Goal: Task Accomplishment & Management: Complete application form

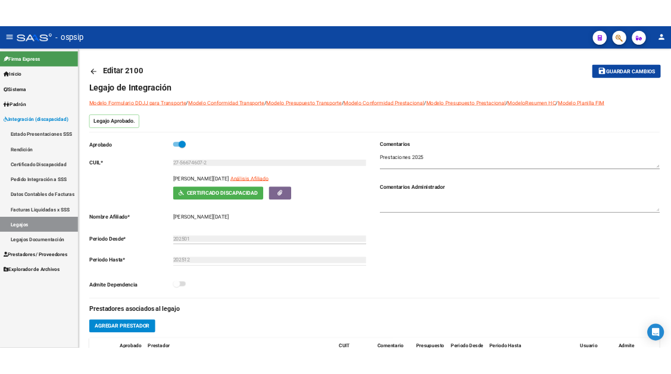
scroll to position [250, 0]
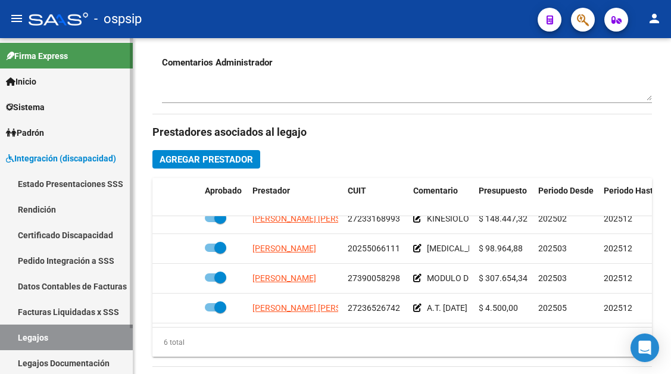
click at [86, 330] on link "Legajos" at bounding box center [66, 337] width 133 height 26
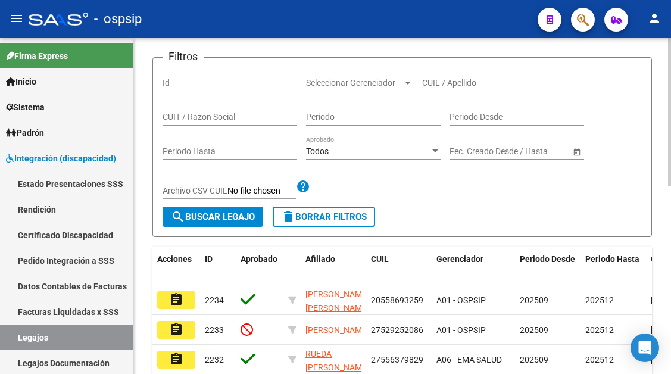
scroll to position [128, 0]
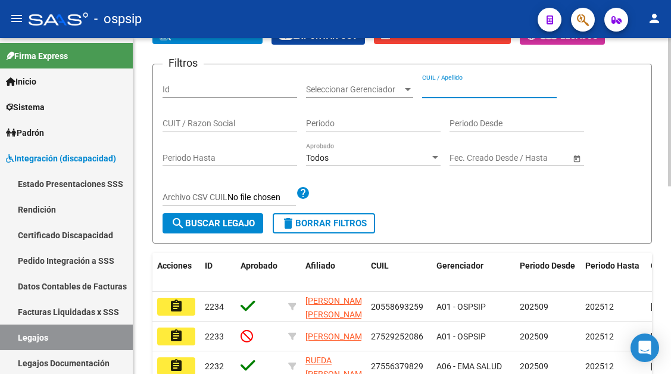
click at [467, 87] on input "CUIL / Apellido" at bounding box center [489, 90] width 134 height 10
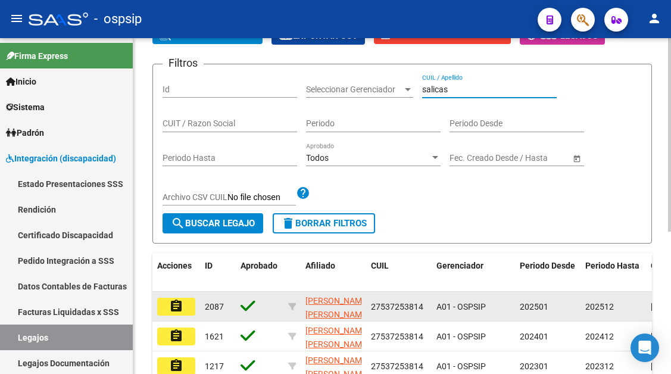
type input "salicas"
click at [166, 306] on button "assignment" at bounding box center [176, 307] width 38 height 18
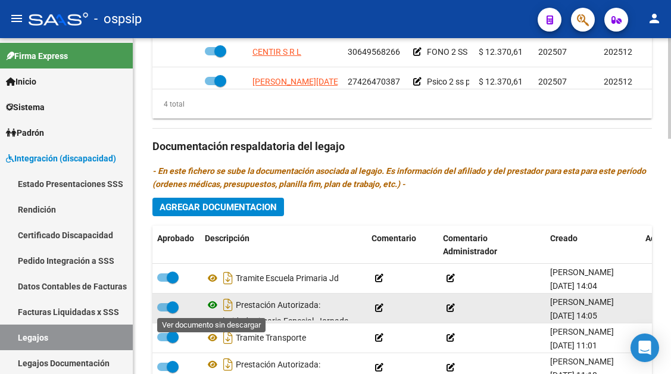
click at [210, 308] on icon at bounding box center [212, 305] width 15 height 14
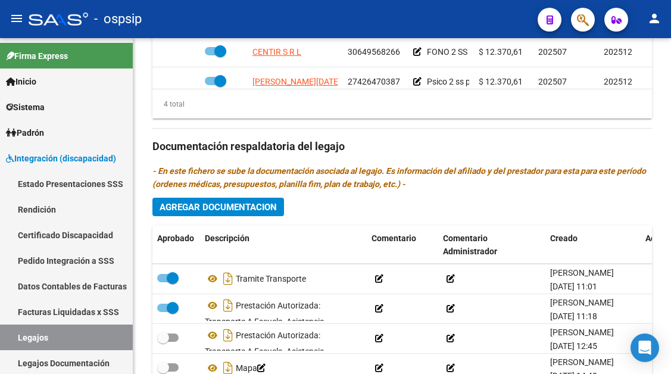
scroll to position [60, 0]
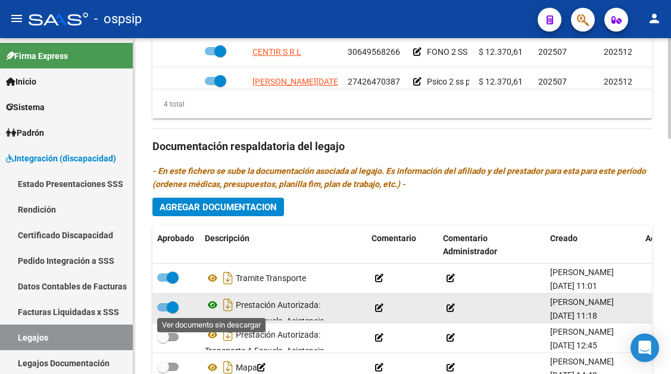
click at [212, 303] on icon at bounding box center [212, 305] width 15 height 14
click at [226, 307] on icon "Descargar documento" at bounding box center [227, 304] width 15 height 19
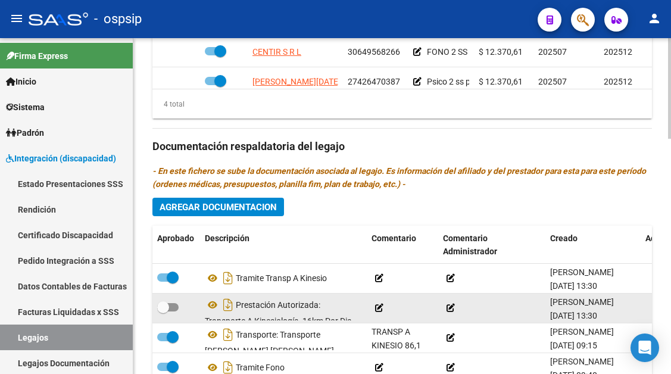
scroll to position [35, 0]
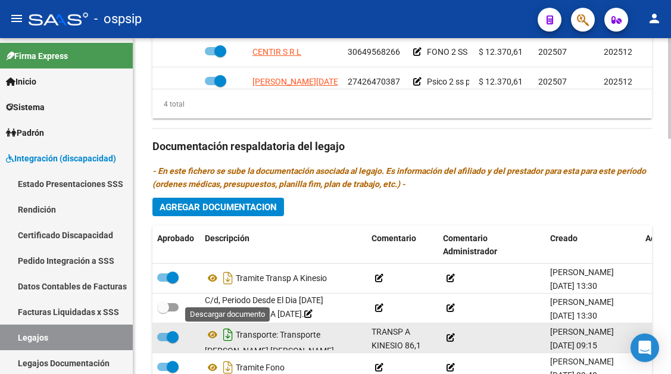
click at [226, 333] on icon "Descargar documento" at bounding box center [227, 334] width 15 height 19
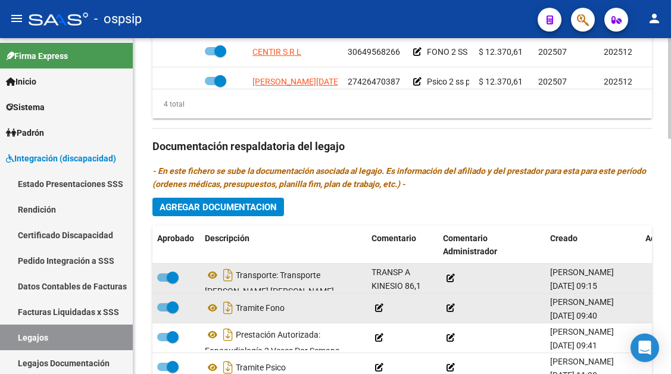
scroll to position [289, 0]
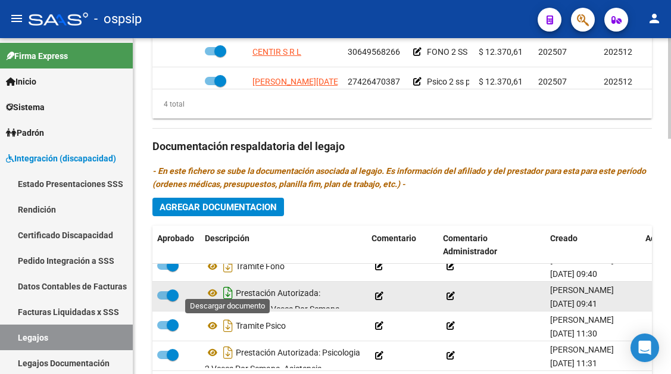
click at [227, 284] on icon "Descargar documento" at bounding box center [227, 292] width 15 height 19
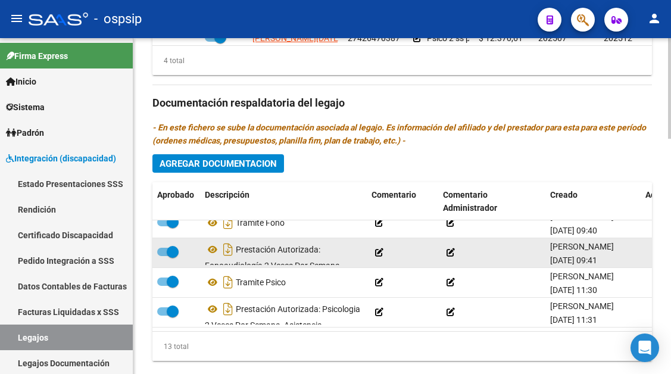
scroll to position [774, 0]
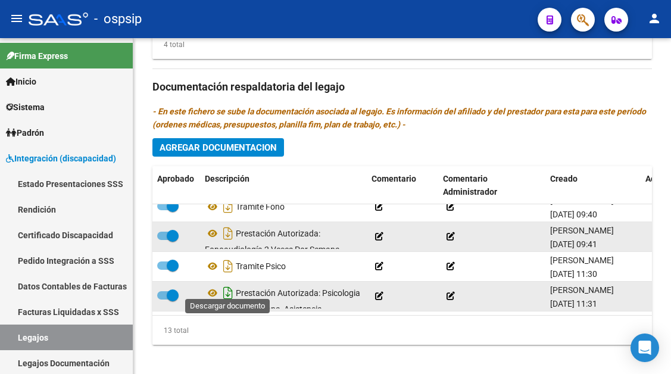
click at [231, 286] on icon "Descargar documento" at bounding box center [227, 292] width 15 height 19
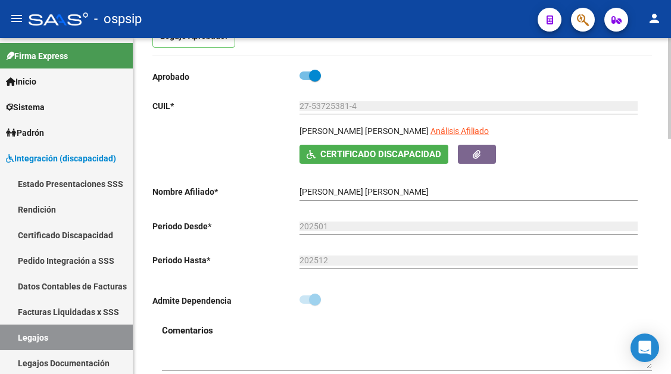
scroll to position [60, 0]
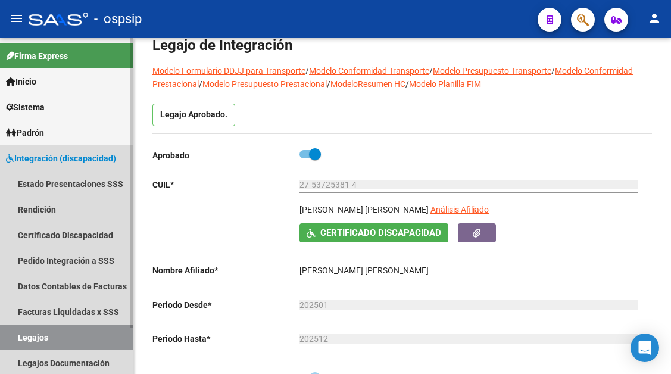
click at [49, 334] on link "Legajos" at bounding box center [66, 337] width 133 height 26
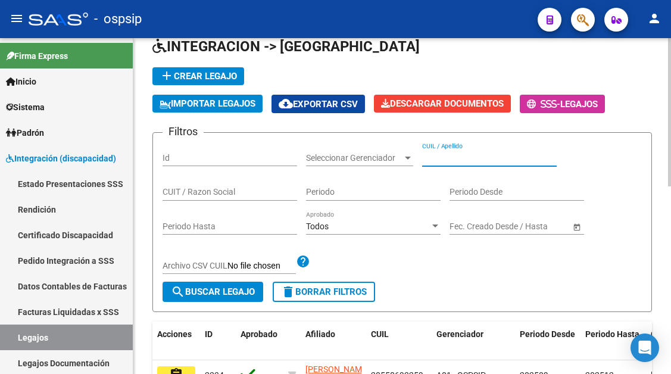
click at [489, 153] on input "CUIL / Apellido" at bounding box center [489, 158] width 134 height 10
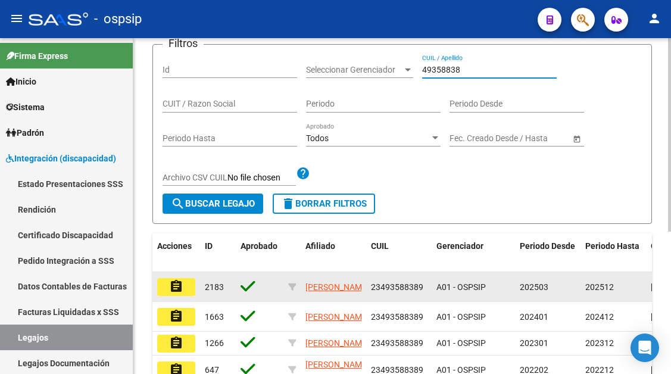
scroll to position [238, 0]
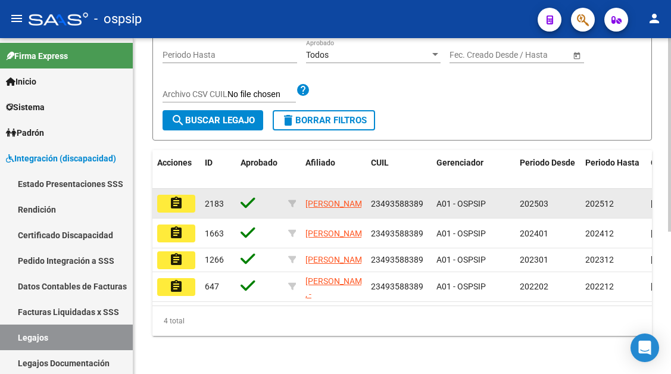
type input "49358838"
click at [171, 196] on mat-icon "assignment" at bounding box center [176, 203] width 14 height 14
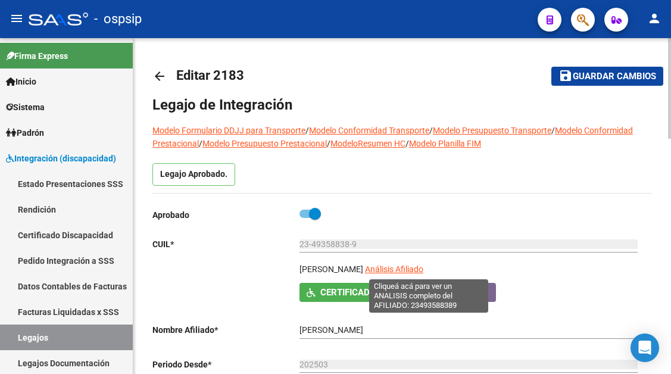
click at [407, 265] on span "Análisis Afiliado" at bounding box center [394, 269] width 58 height 10
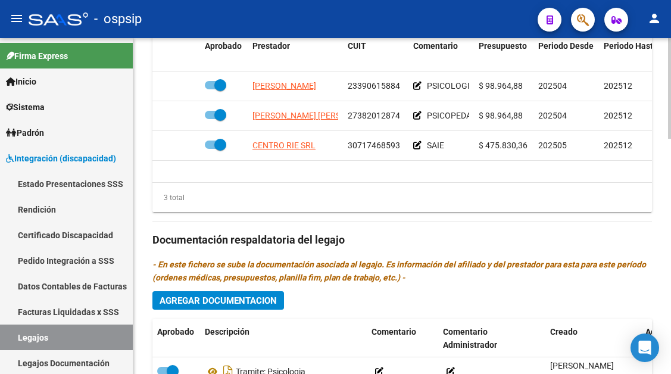
scroll to position [536, 0]
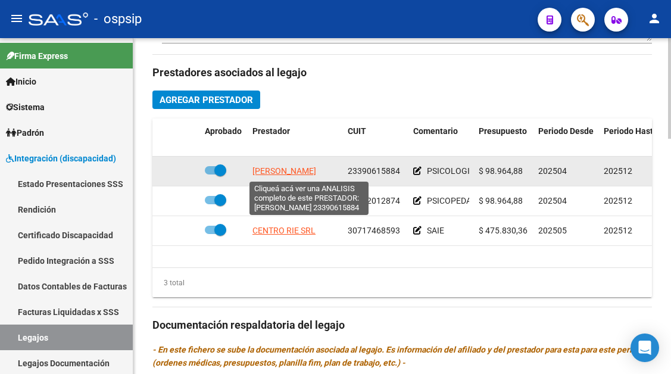
click at [288, 175] on span "[PERSON_NAME]" at bounding box center [284, 171] width 64 height 10
type textarea "23390615884"
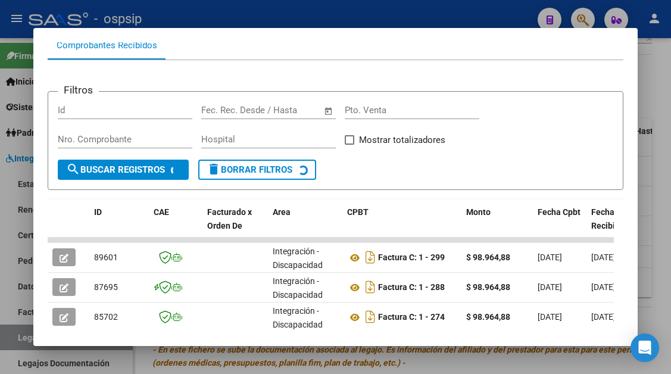
scroll to position [173, 0]
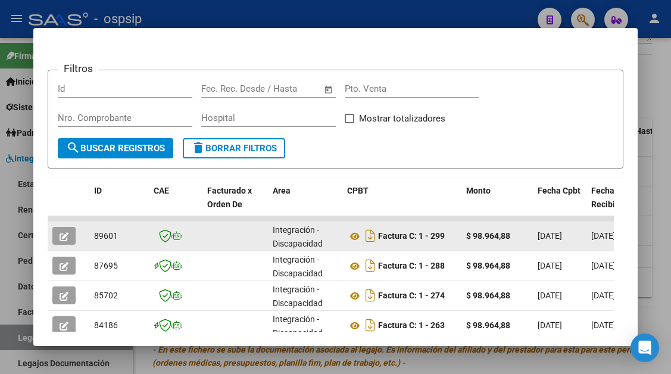
click at [59, 234] on button "button" at bounding box center [63, 236] width 23 height 18
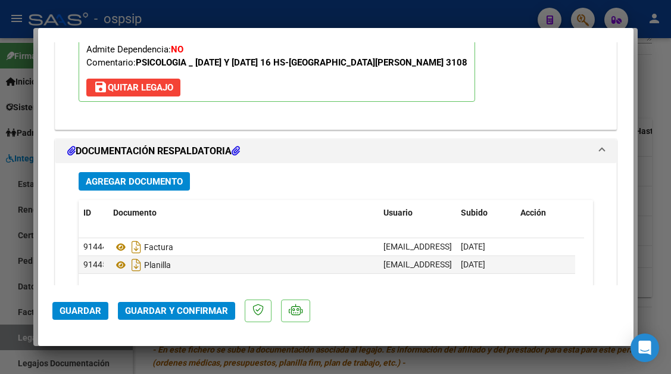
scroll to position [1500, 0]
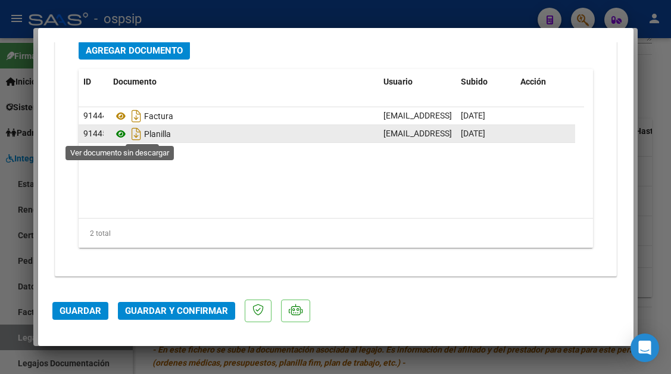
click at [115, 131] on icon at bounding box center [120, 134] width 15 height 14
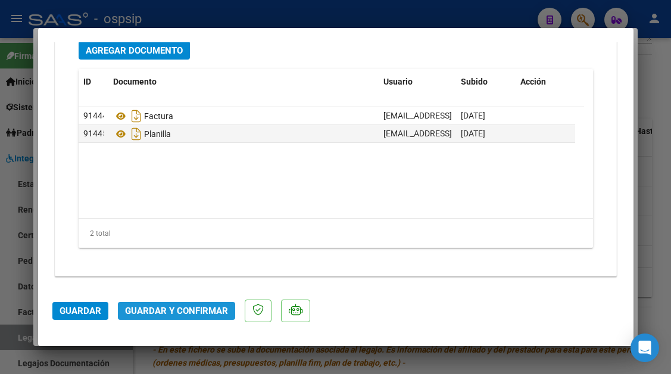
click at [189, 304] on button "Guardar y Confirmar" at bounding box center [176, 311] width 117 height 18
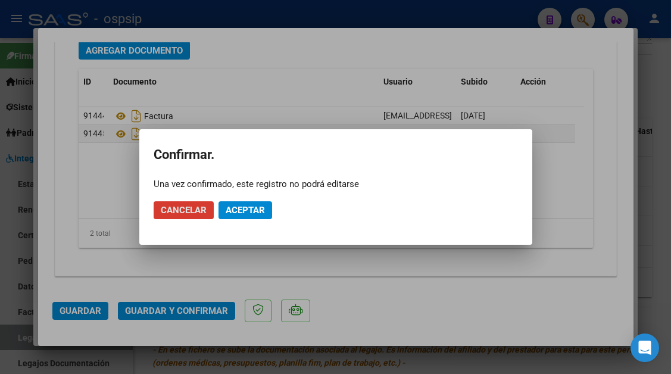
click at [254, 215] on button "Aceptar" at bounding box center [245, 210] width 54 height 18
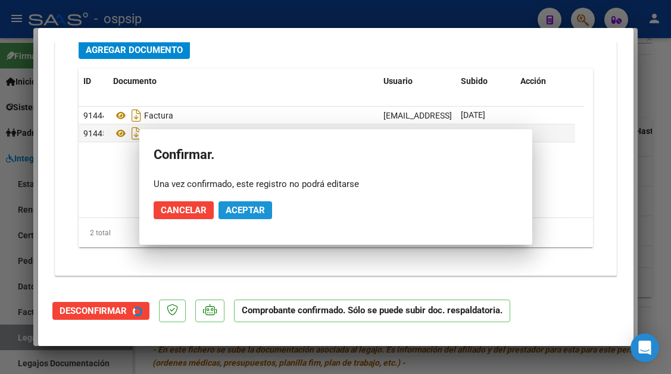
scroll to position [1365, 0]
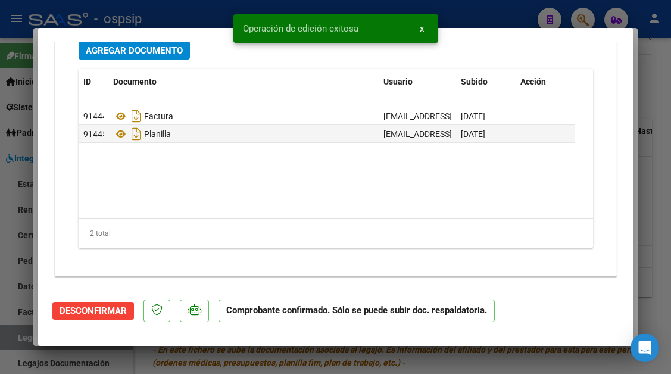
click at [21, 337] on div at bounding box center [335, 187] width 671 height 374
type input "$ 0,00"
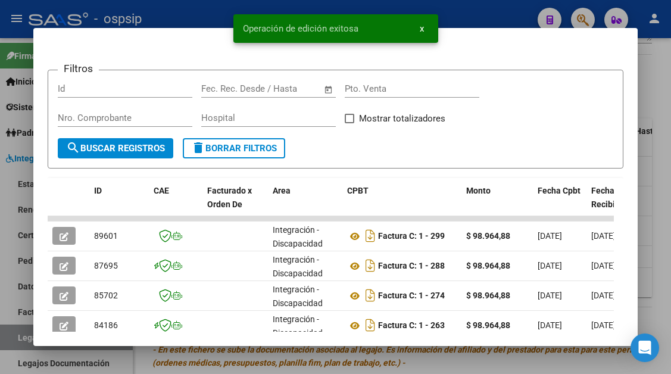
click at [21, 337] on div at bounding box center [335, 187] width 671 height 374
click at [21, 337] on link "Legajos" at bounding box center [66, 337] width 133 height 26
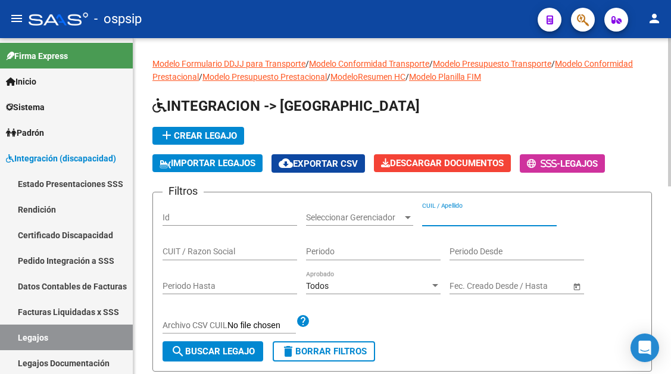
click at [433, 217] on input "CUIL / Apellido" at bounding box center [489, 217] width 134 height 10
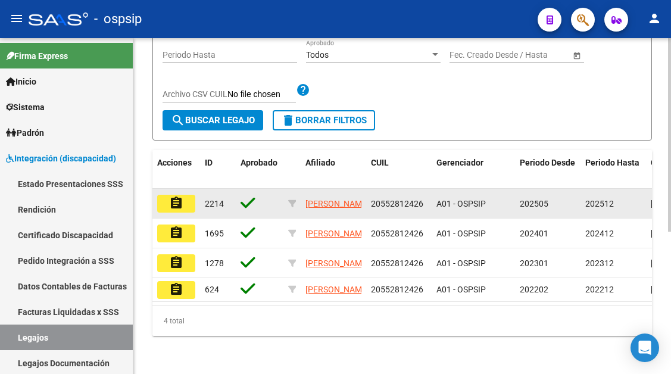
type input "55281242"
click at [171, 196] on mat-icon "assignment" at bounding box center [176, 203] width 14 height 14
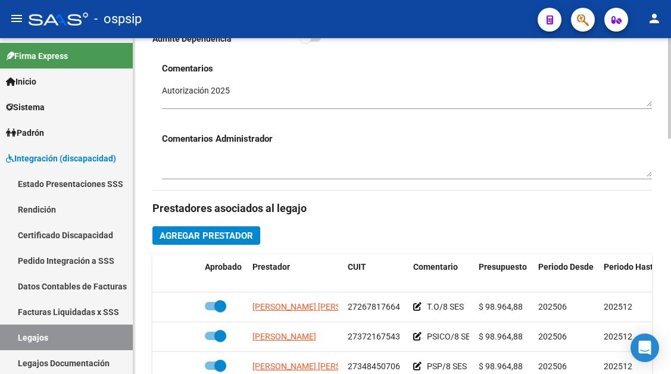
scroll to position [417, 0]
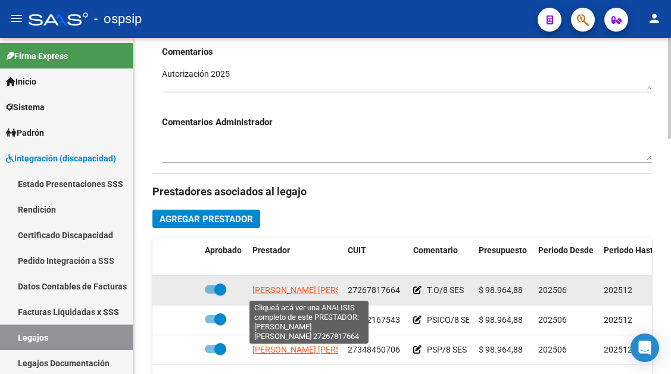
click at [301, 293] on span "[PERSON_NAME] [PERSON_NAME]" at bounding box center [316, 290] width 129 height 10
type textarea "27267817664"
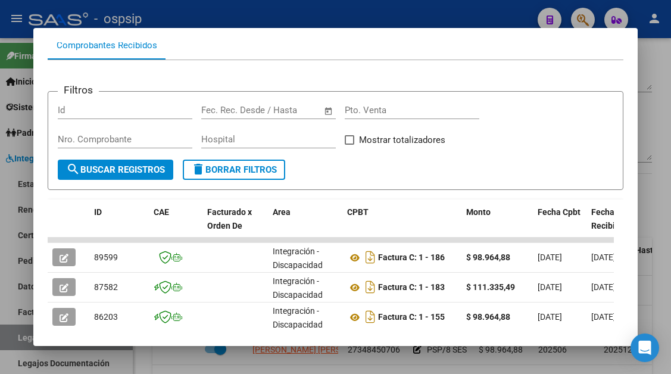
scroll to position [173, 0]
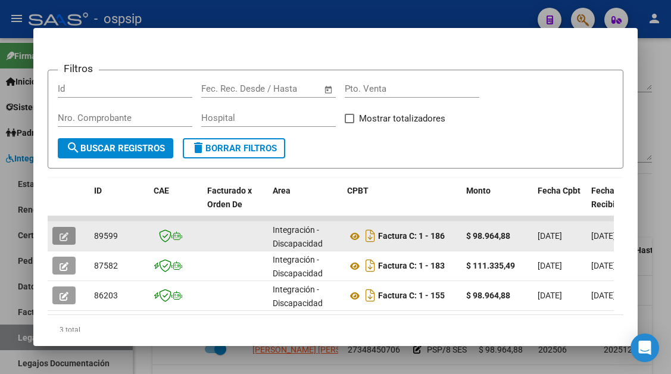
click at [64, 236] on icon "button" at bounding box center [64, 236] width 9 height 9
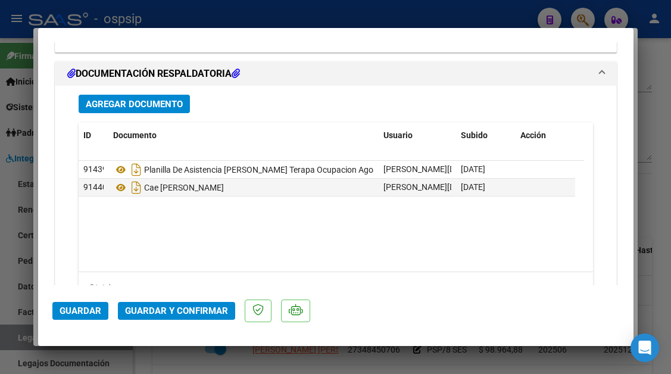
scroll to position [1500, 0]
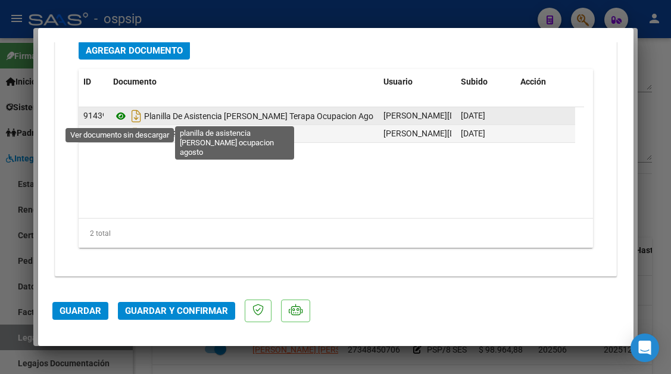
click at [125, 120] on icon at bounding box center [120, 116] width 15 height 14
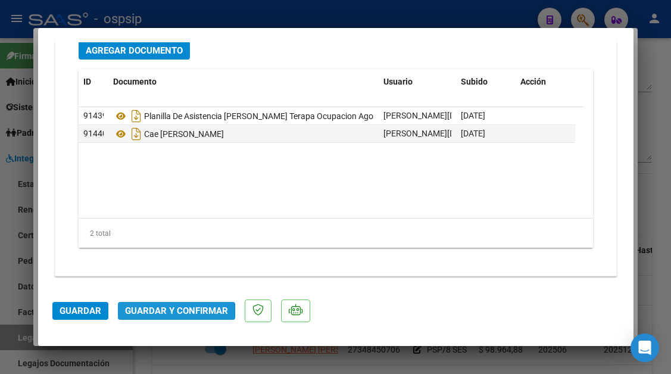
click at [167, 311] on span "Guardar y Confirmar" at bounding box center [176, 310] width 103 height 11
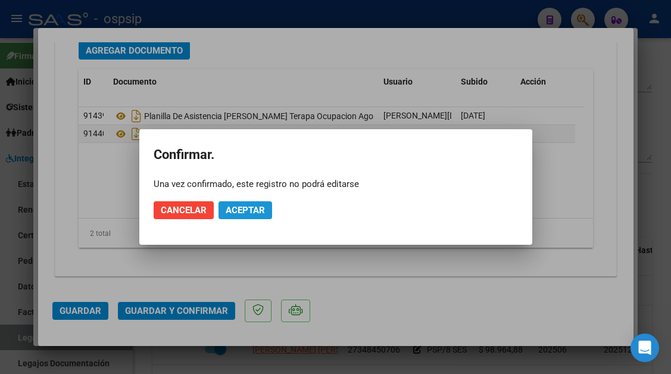
click at [230, 203] on button "Aceptar" at bounding box center [245, 210] width 54 height 18
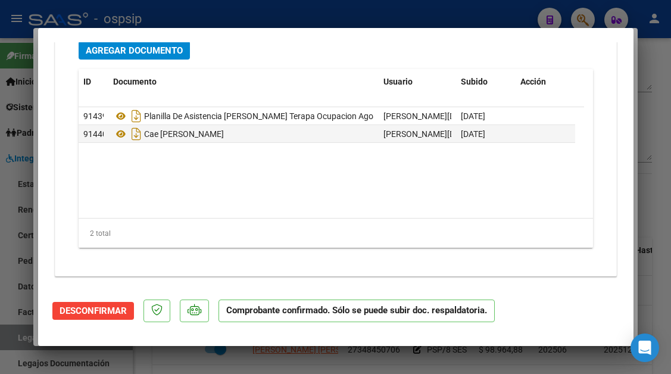
click at [20, 341] on div at bounding box center [335, 187] width 671 height 374
type input "$ 0,00"
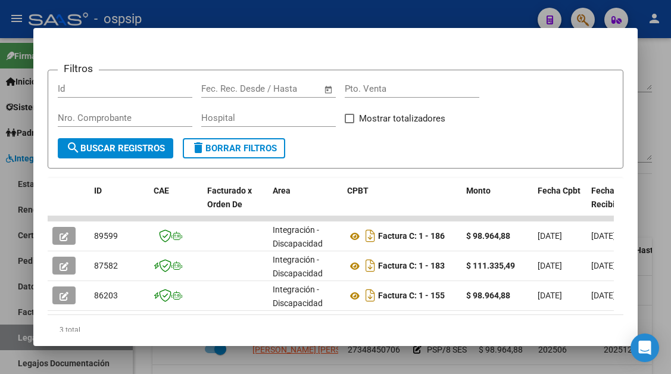
click at [20, 341] on div at bounding box center [335, 187] width 671 height 374
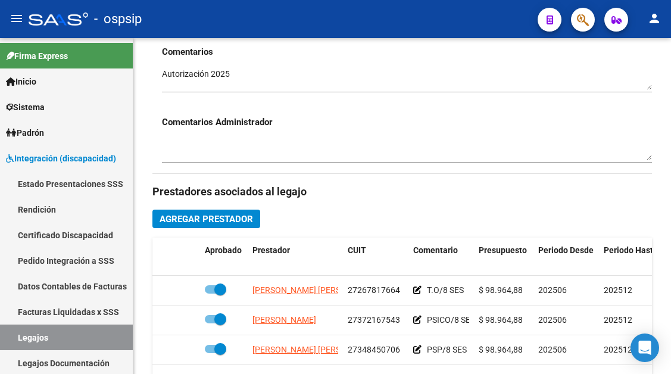
click at [20, 341] on link "Legajos" at bounding box center [66, 337] width 133 height 26
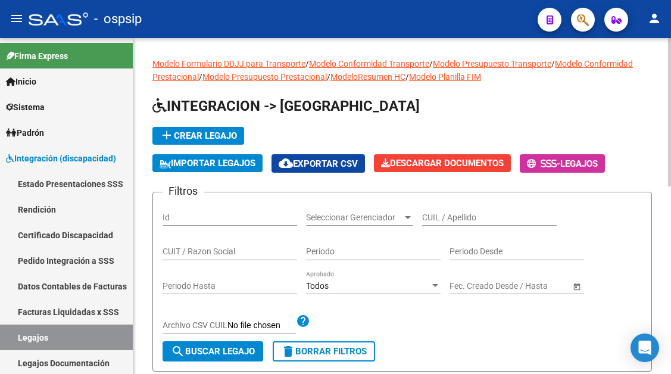
click at [424, 223] on div "CUIL / Apellido" at bounding box center [489, 214] width 134 height 24
click at [427, 220] on input "CUIL / Apellido" at bounding box center [489, 217] width 134 height 10
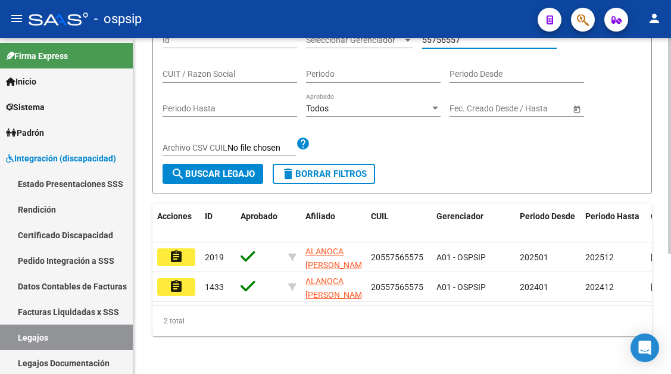
type input "55756557"
click at [151, 253] on div "Modelo Formulario DDJJ para Transporte / Modelo Conformidad Transporte / Modelo…" at bounding box center [401, 117] width 537 height 513
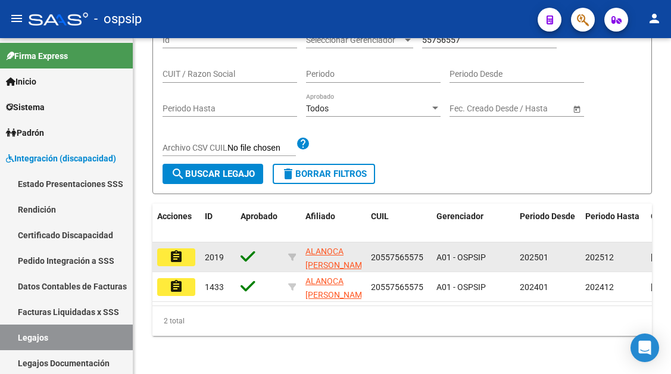
click at [180, 262] on mat-icon "assignment" at bounding box center [176, 256] width 14 height 14
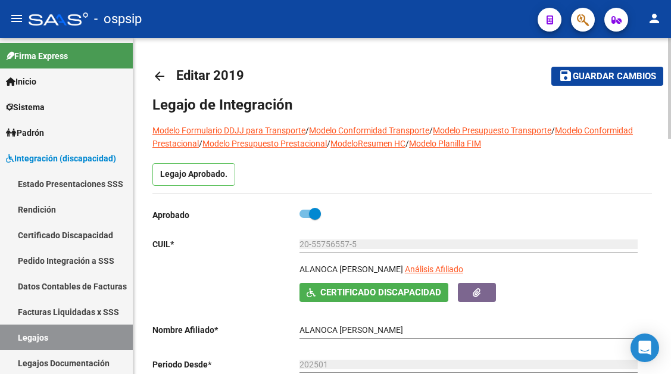
click at [450, 276] on app-link-go-to "Análisis Afiliado" at bounding box center [434, 272] width 58 height 20
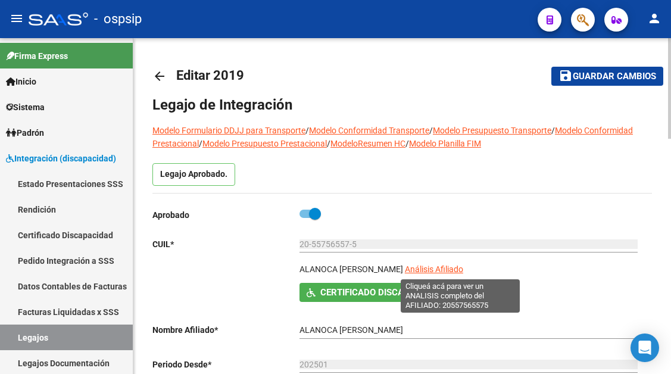
click at [449, 274] on span "Análisis Afiliado" at bounding box center [434, 269] width 58 height 10
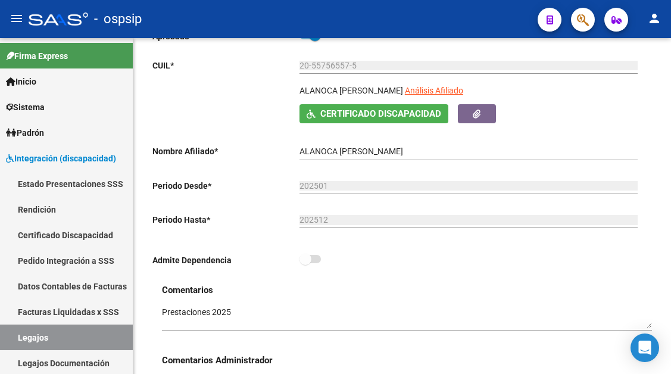
scroll to position [357, 0]
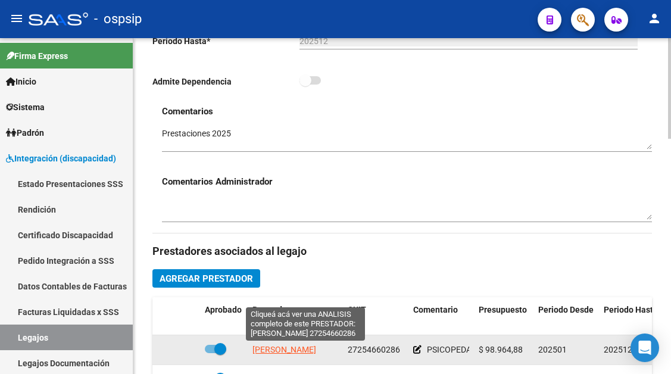
click at [302, 345] on span "[PERSON_NAME]" at bounding box center [284, 350] width 64 height 10
type textarea "27254660286"
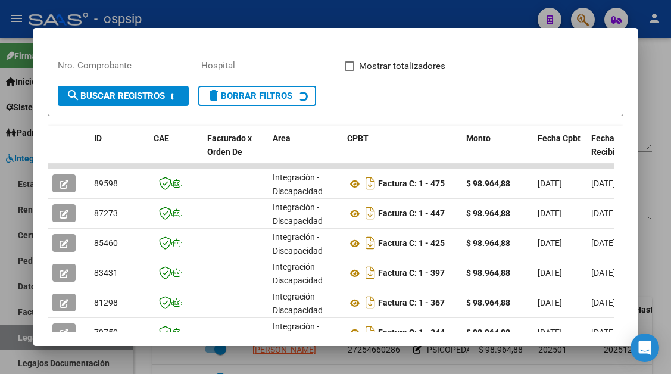
scroll to position [352, 0]
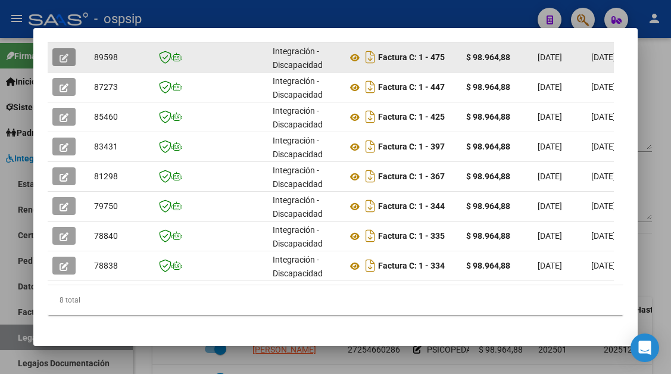
click at [74, 62] on button "button" at bounding box center [63, 57] width 23 height 18
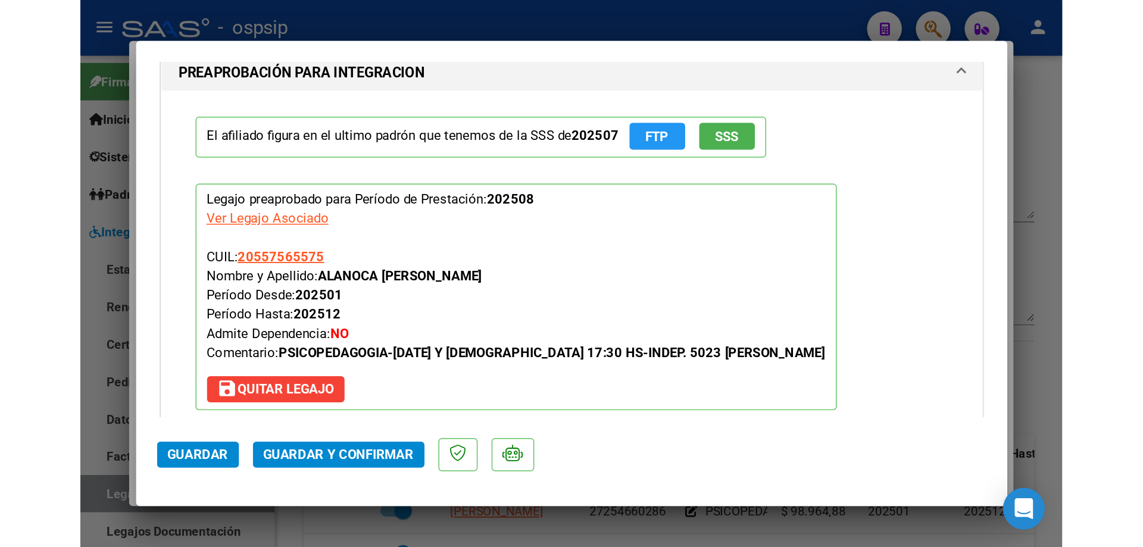
scroll to position [1488, 0]
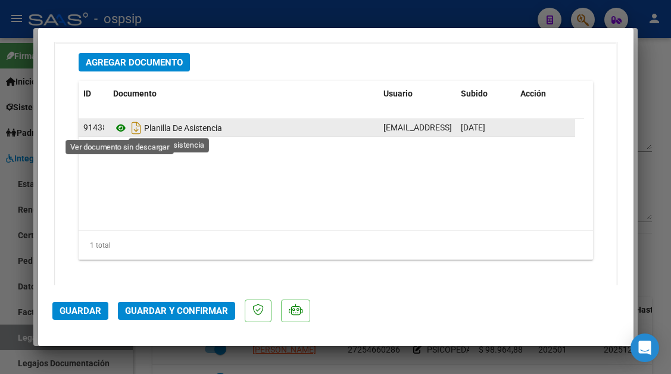
click at [117, 131] on icon at bounding box center [120, 128] width 15 height 14
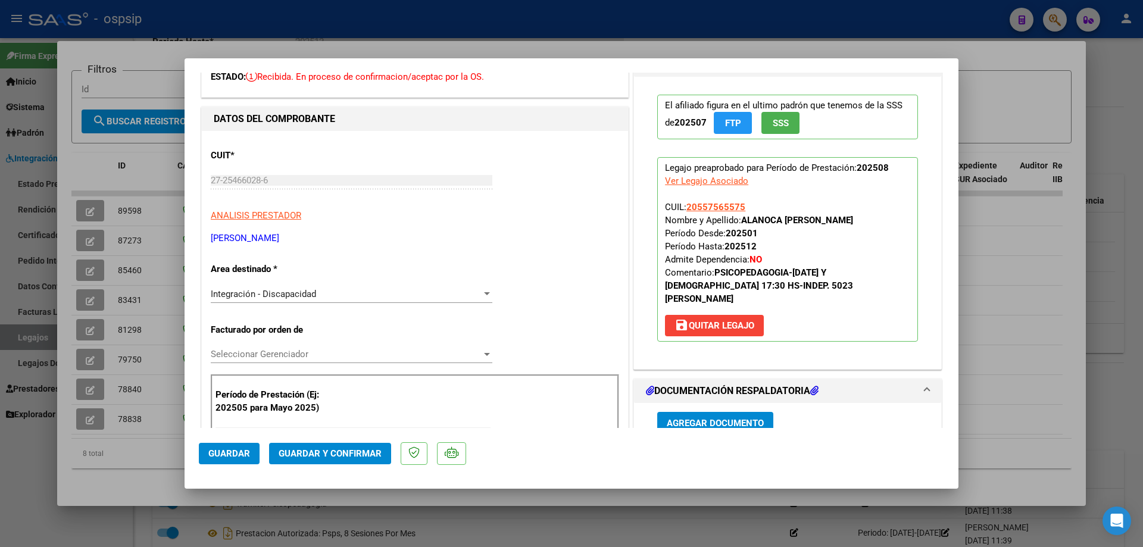
scroll to position [0, 0]
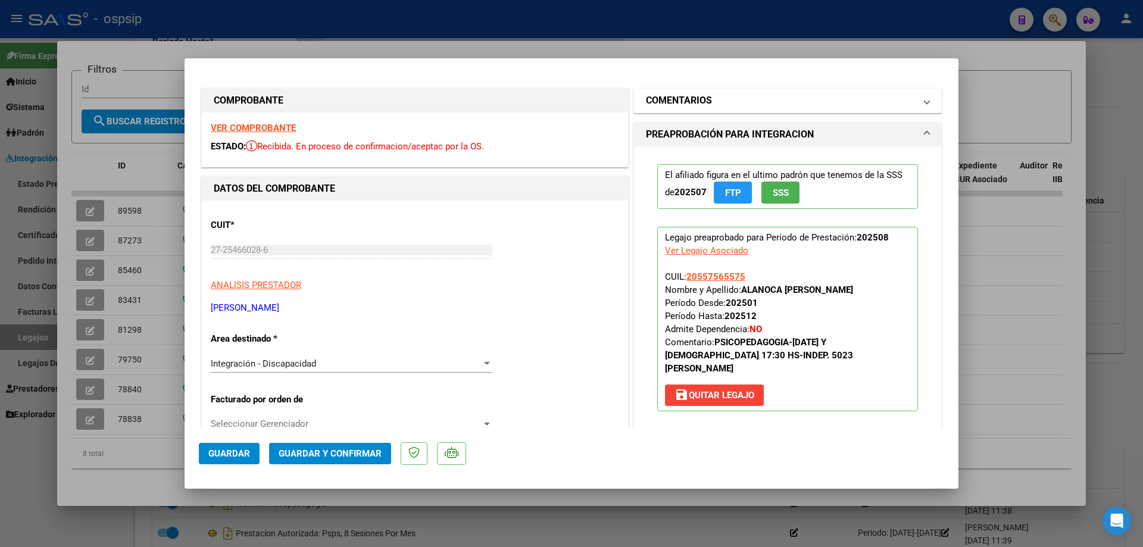
click at [924, 107] on span at bounding box center [926, 100] width 5 height 14
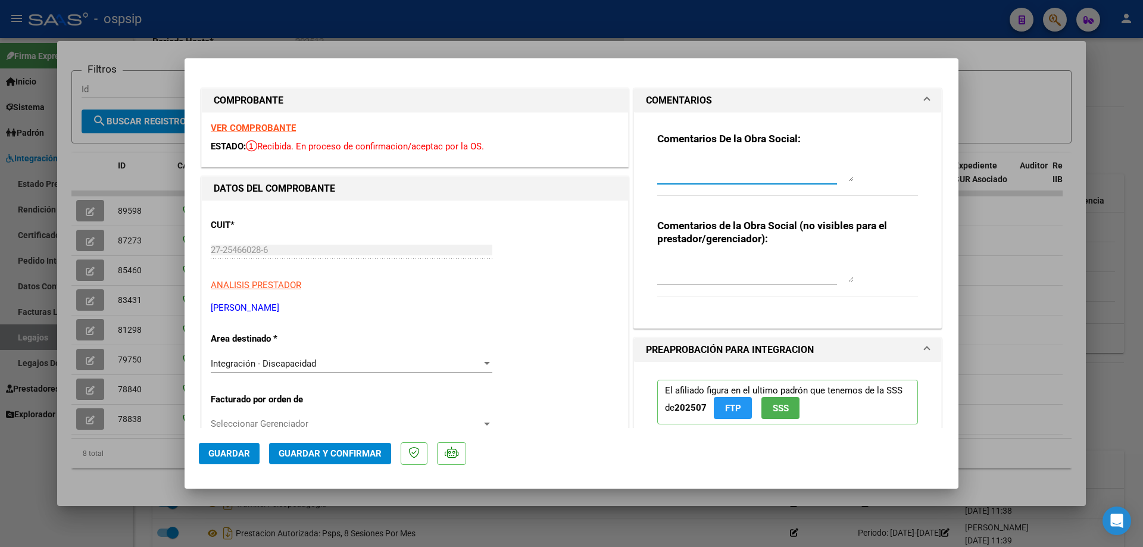
click at [739, 169] on textarea at bounding box center [755, 170] width 196 height 24
click at [694, 168] on textarea "rehacer p´lanilla" at bounding box center [755, 170] width 196 height 24
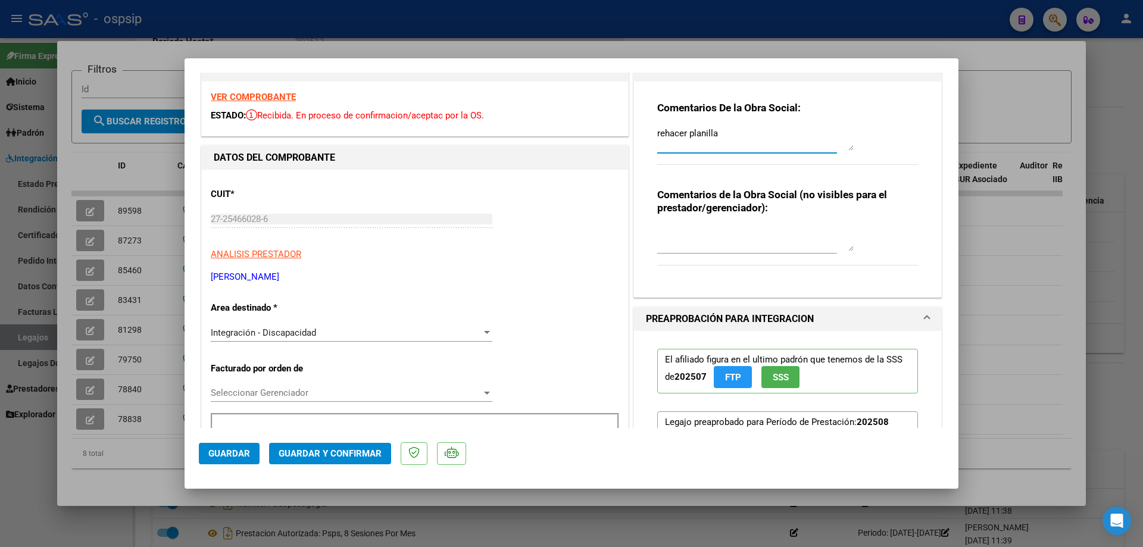
scroll to position [60, 0]
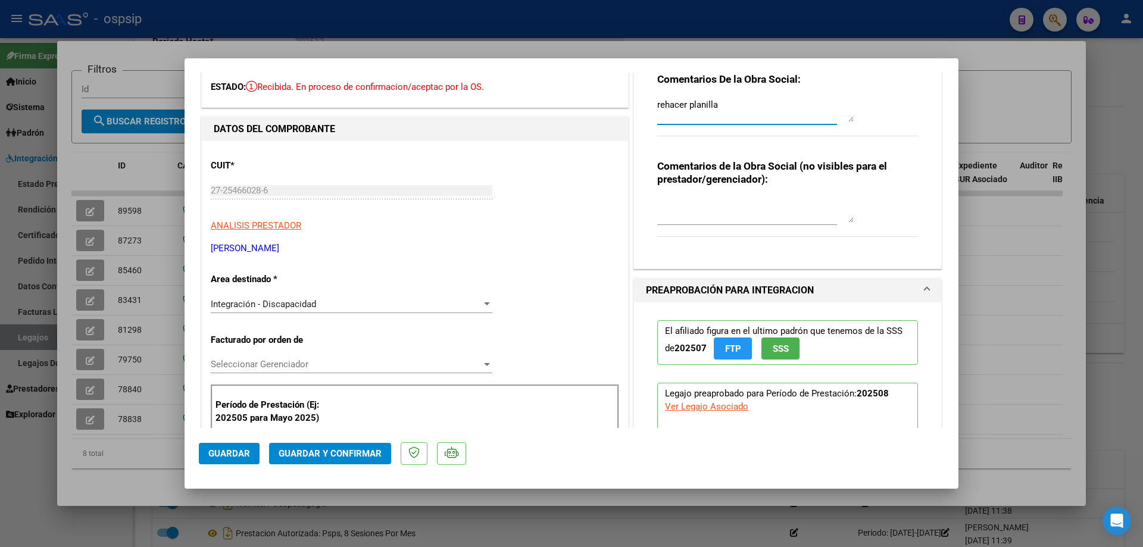
type textarea "rehacer planilla"
click at [233, 459] on span "Guardar" at bounding box center [229, 453] width 42 height 11
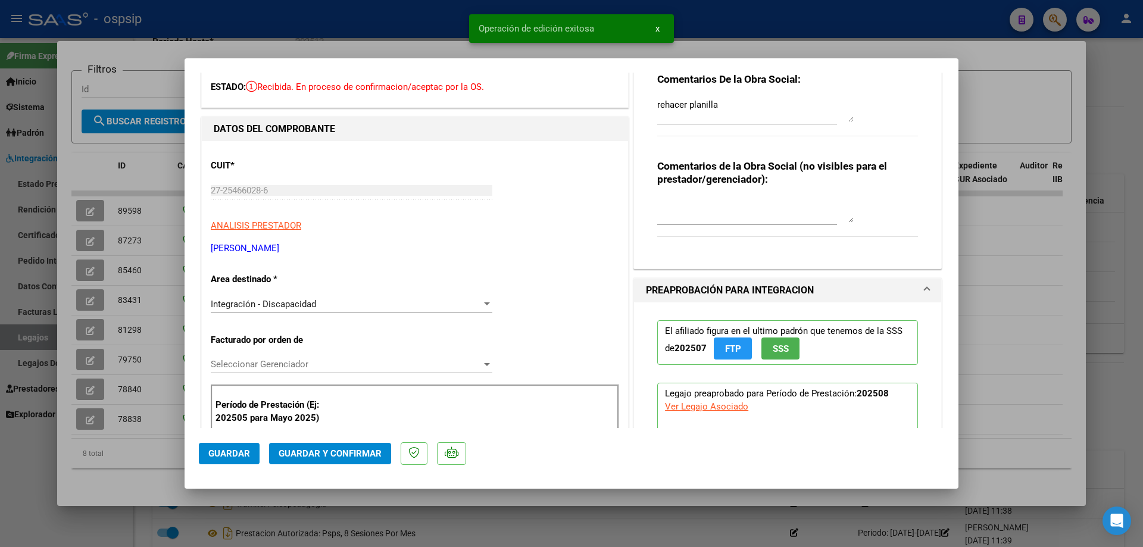
scroll to position [0, 0]
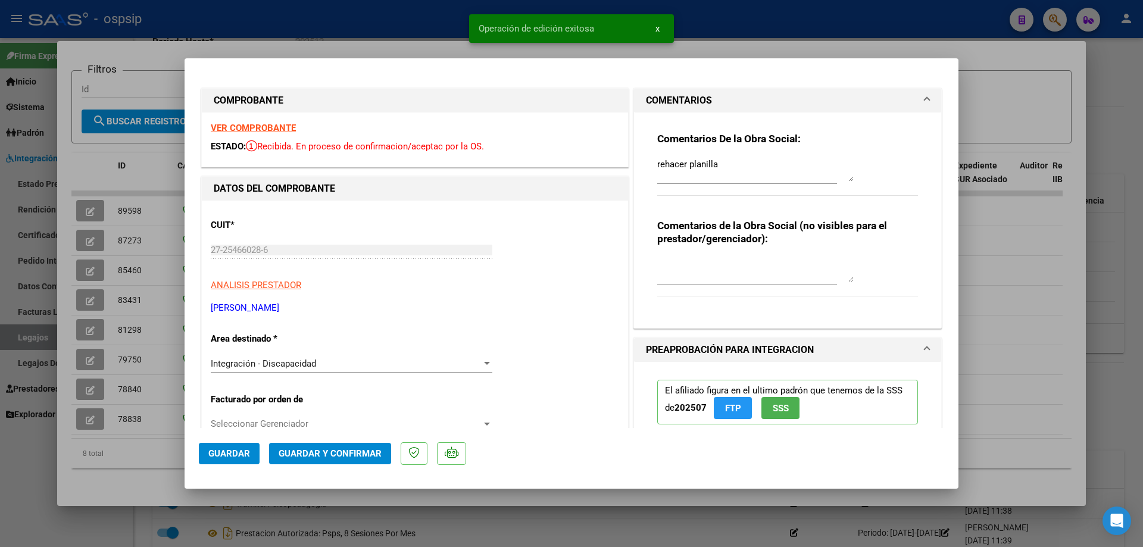
type input "$ 0,00"
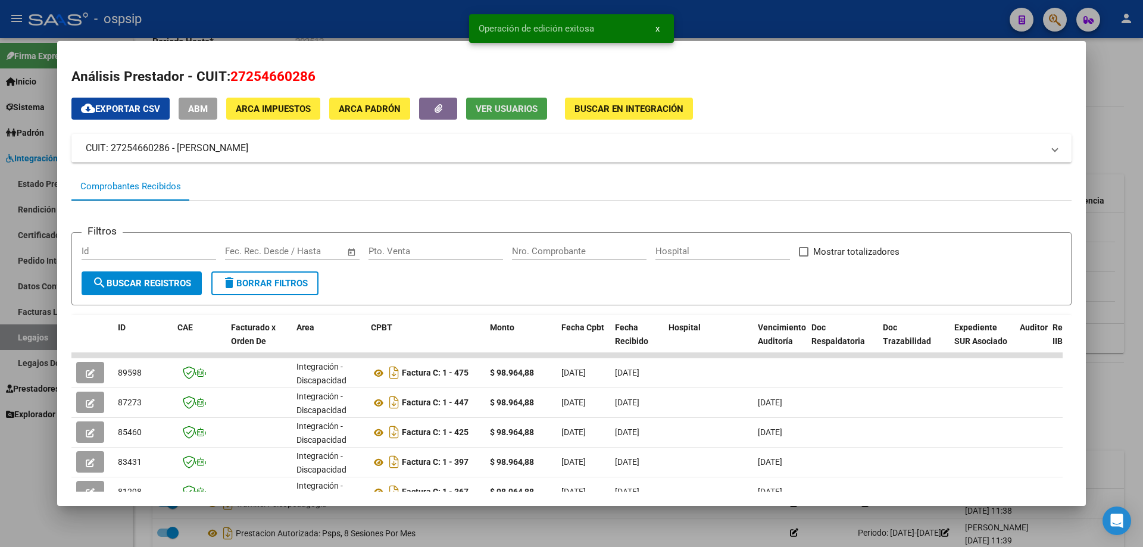
click at [500, 104] on span "Ver Usuarios" at bounding box center [506, 109] width 62 height 11
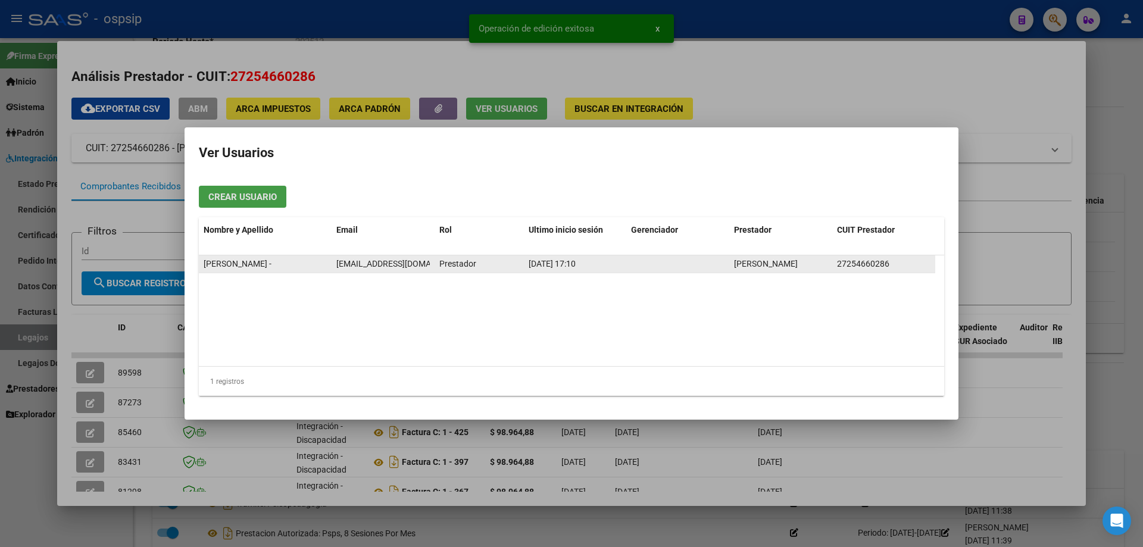
click at [364, 265] on span "[EMAIL_ADDRESS][DOMAIN_NAME]" at bounding box center [402, 264] width 132 height 10
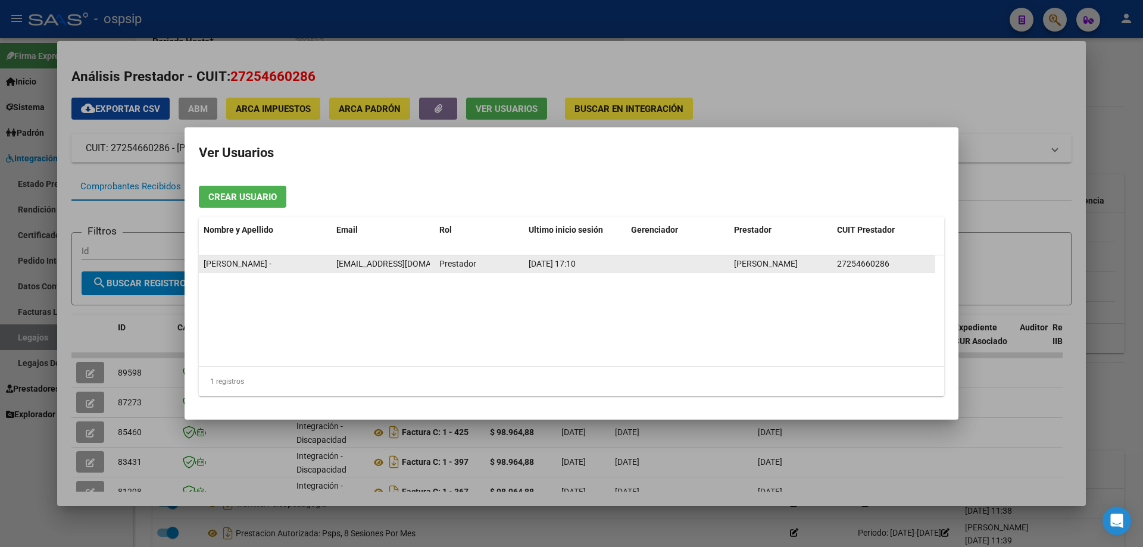
copy span "[EMAIL_ADDRESS][DOMAIN_NAME]"
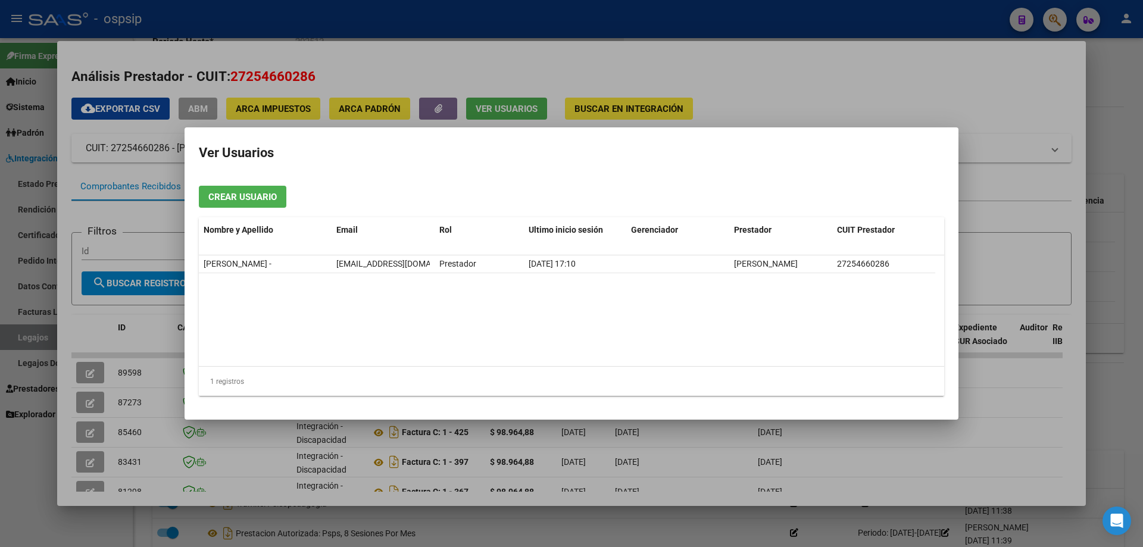
click at [16, 342] on div at bounding box center [571, 273] width 1143 height 547
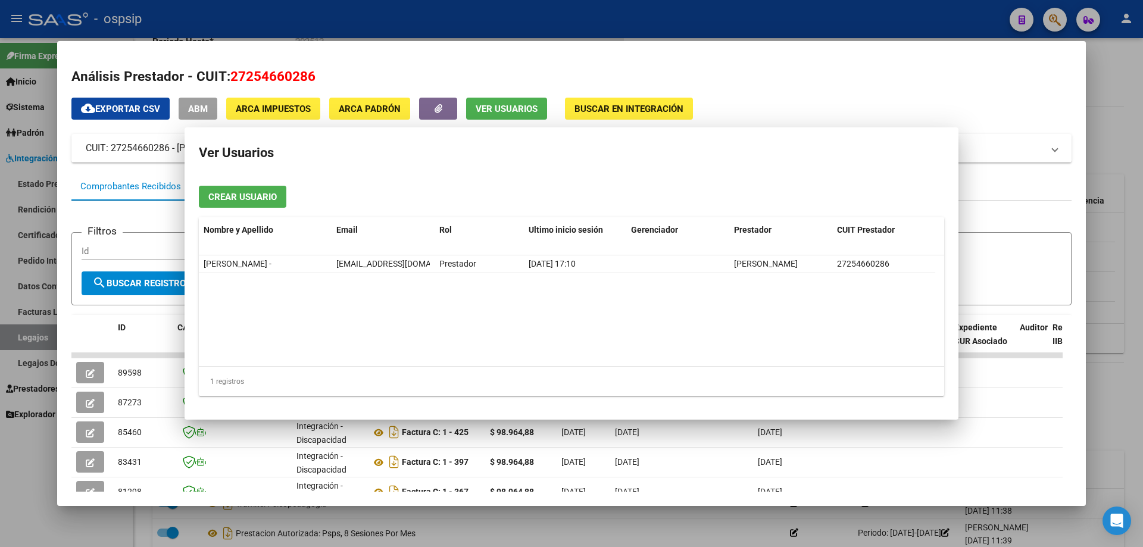
click at [16, 340] on div at bounding box center [571, 273] width 1143 height 547
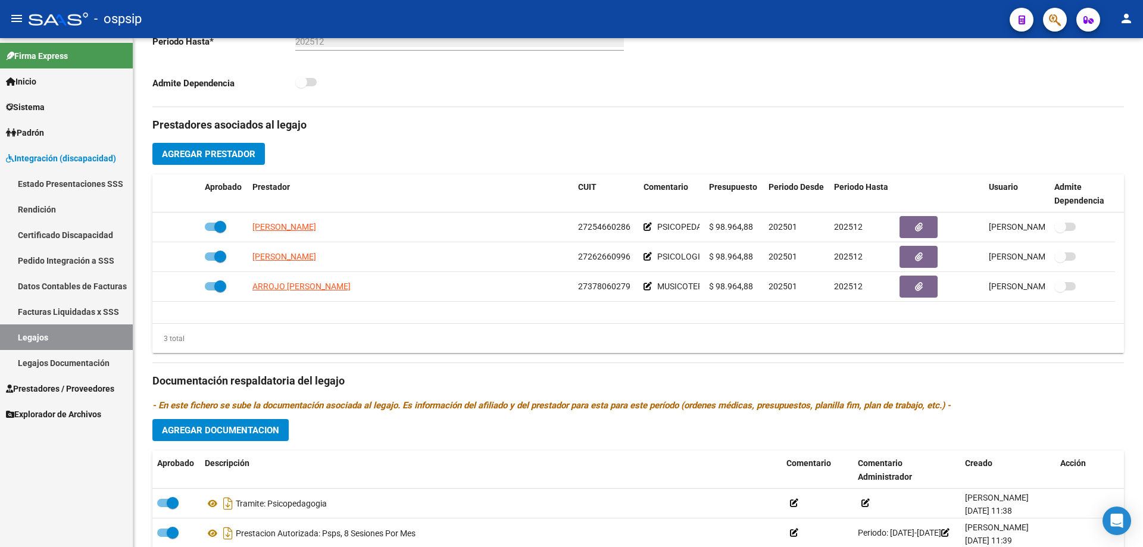
click at [16, 340] on link "Legajos" at bounding box center [66, 337] width 133 height 26
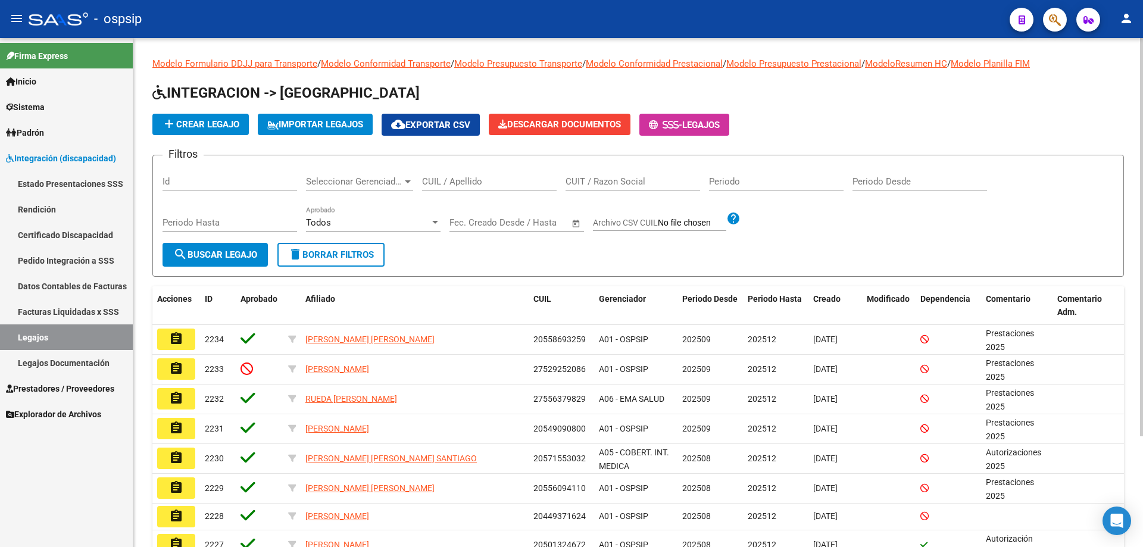
click at [448, 177] on input "CUIL / Apellido" at bounding box center [489, 181] width 134 height 11
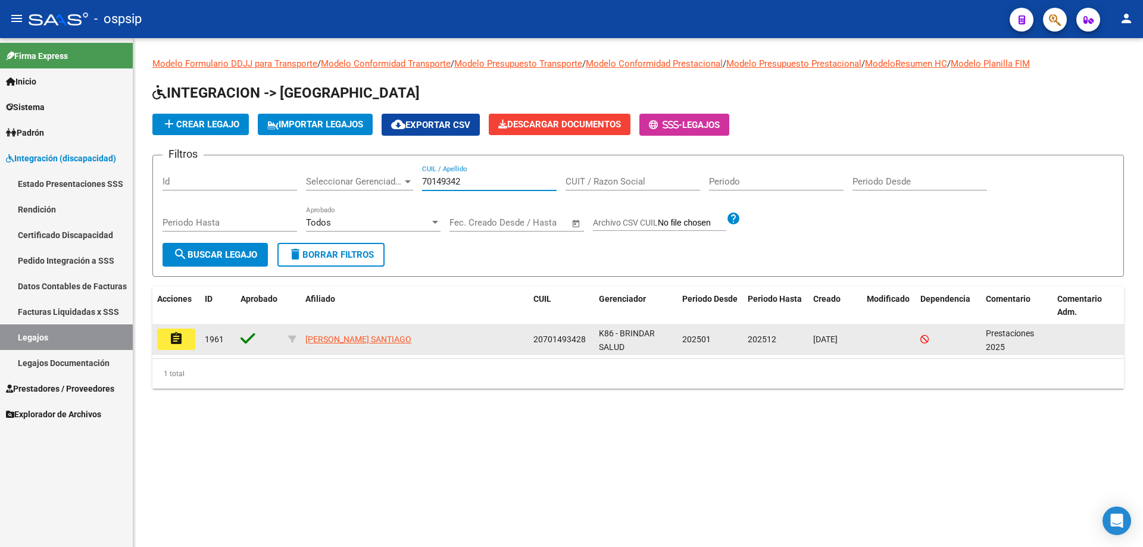
type input "70149342"
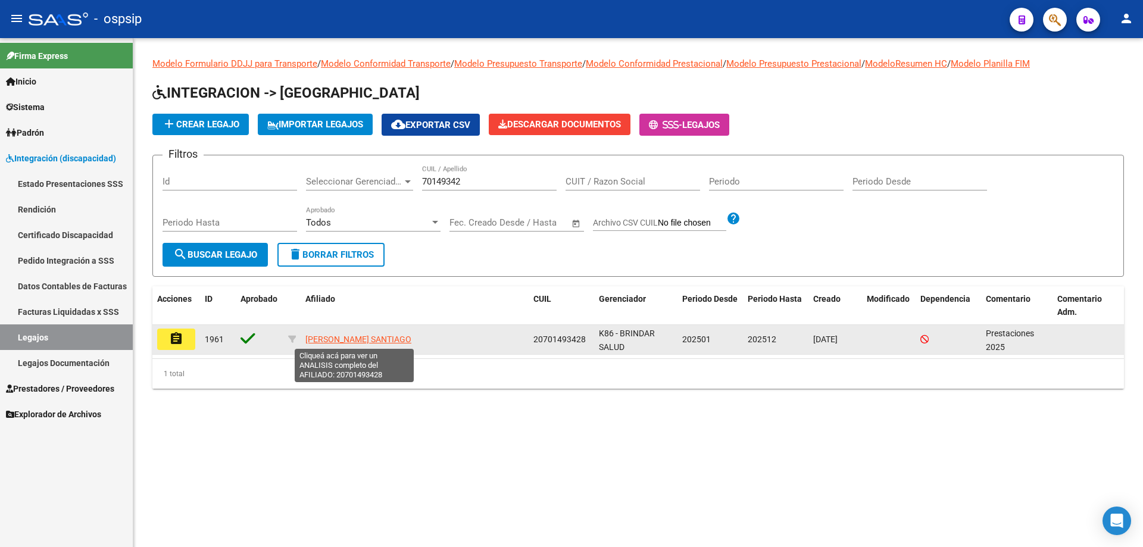
click at [336, 341] on span "[PERSON_NAME] SANTIAGO" at bounding box center [358, 339] width 106 height 10
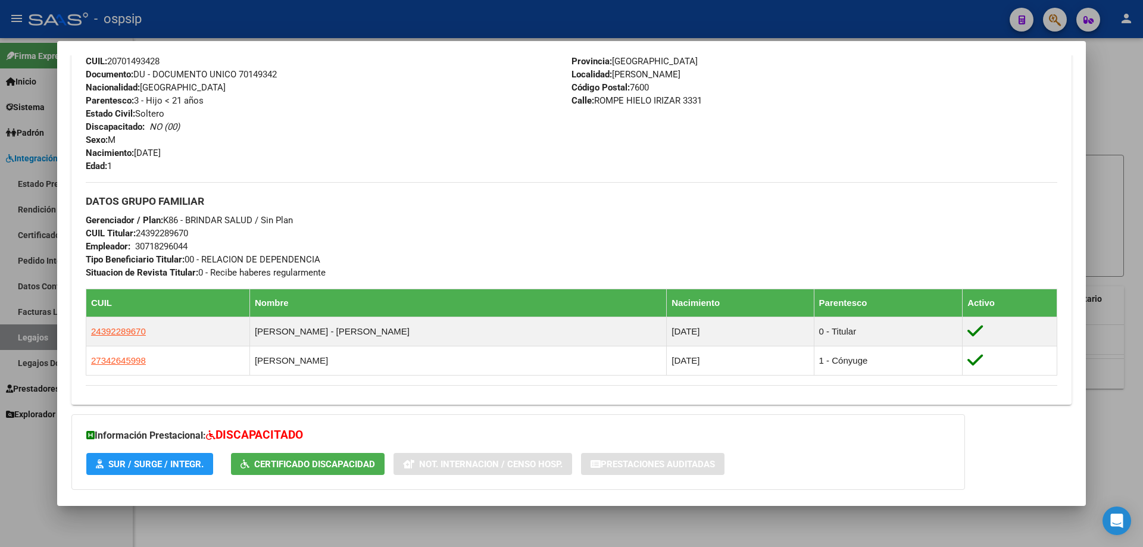
scroll to position [333, 0]
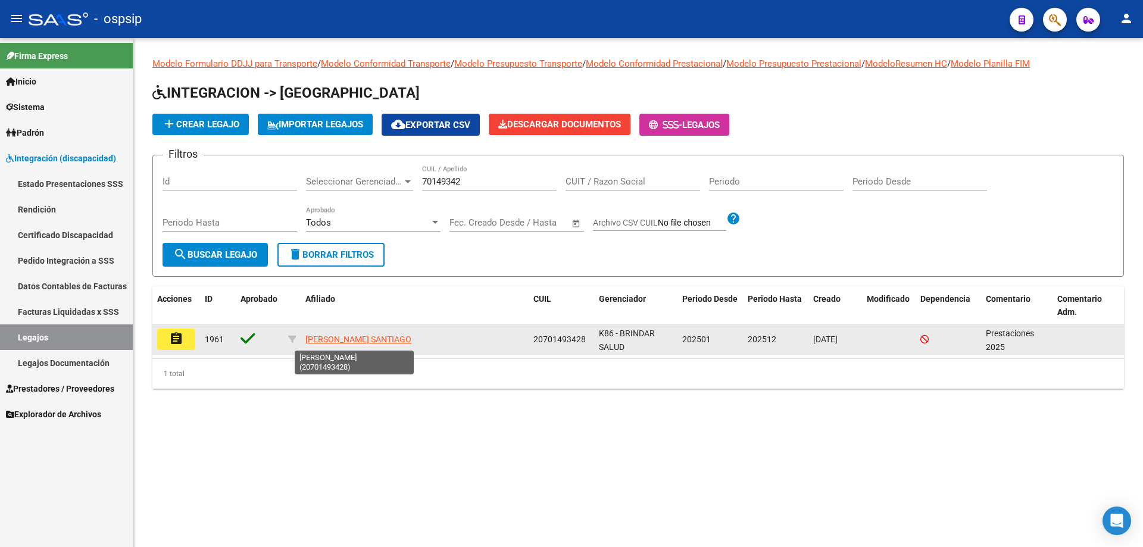
click at [374, 333] on app-link-go-to "[PERSON_NAME] SANTIAGO" at bounding box center [358, 340] width 106 height 14
click at [374, 336] on span "[PERSON_NAME] SANTIAGO" at bounding box center [358, 339] width 106 height 10
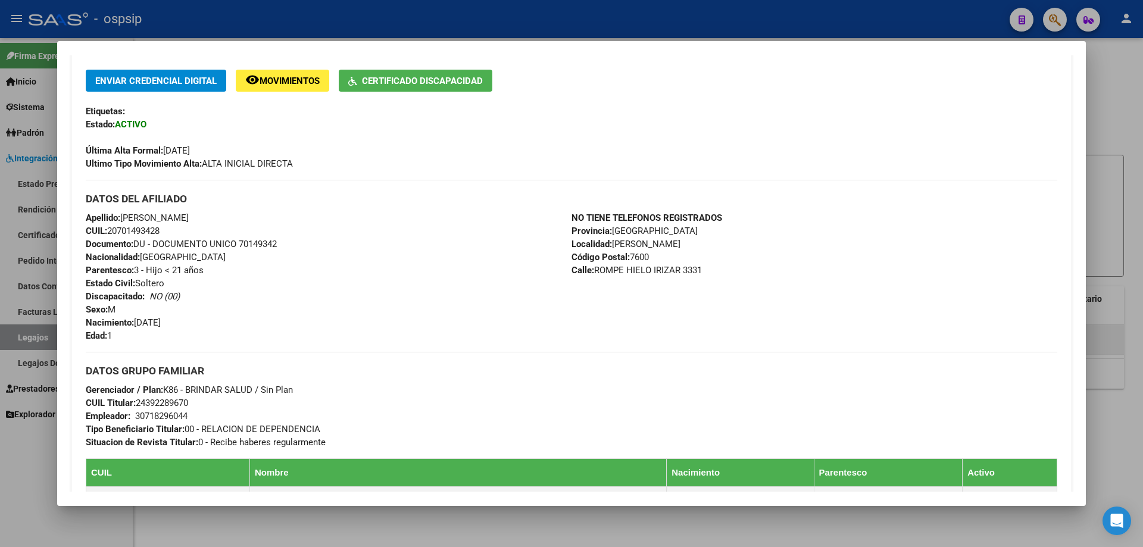
scroll to position [417, 0]
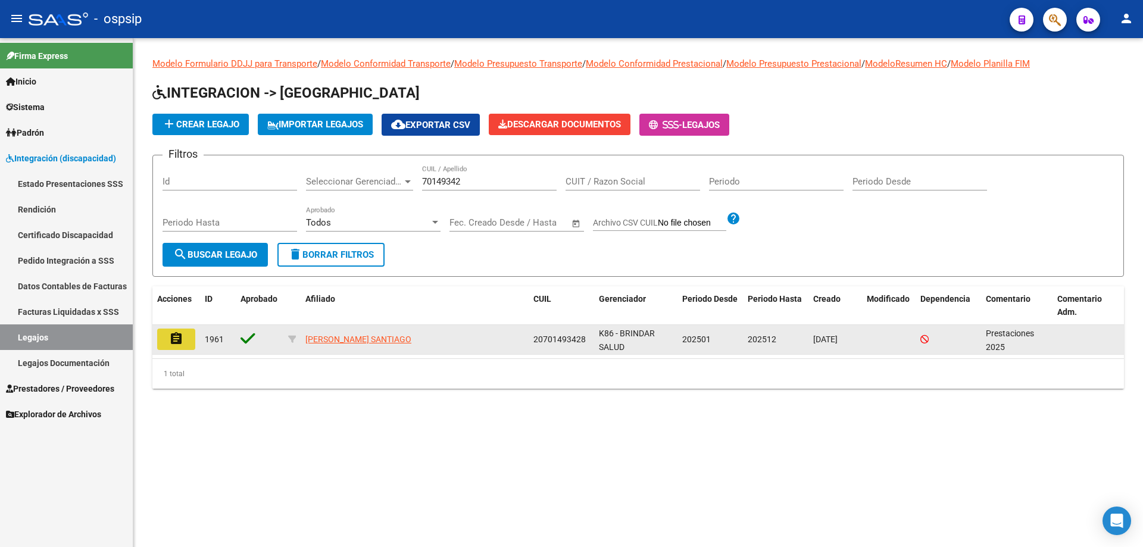
click at [187, 339] on button "assignment" at bounding box center [176, 339] width 38 height 21
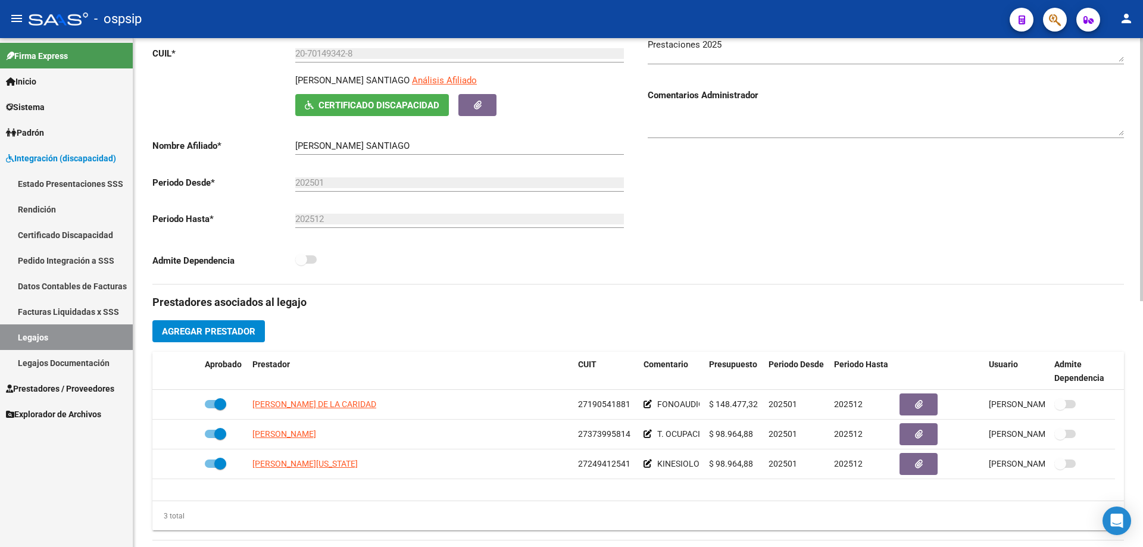
scroll to position [357, 0]
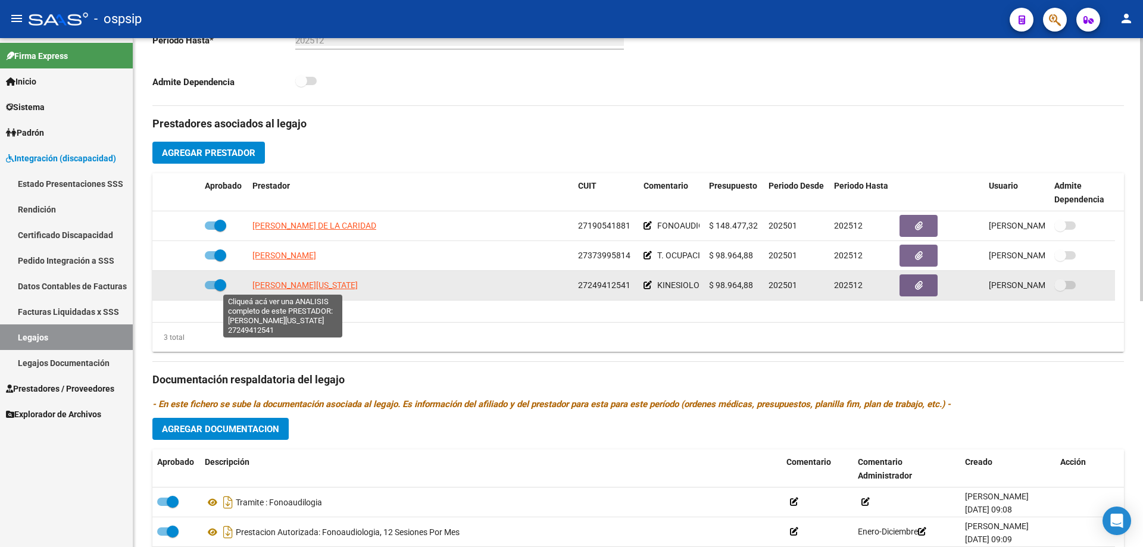
click at [289, 288] on span "[PERSON_NAME][US_STATE]" at bounding box center [304, 285] width 105 height 10
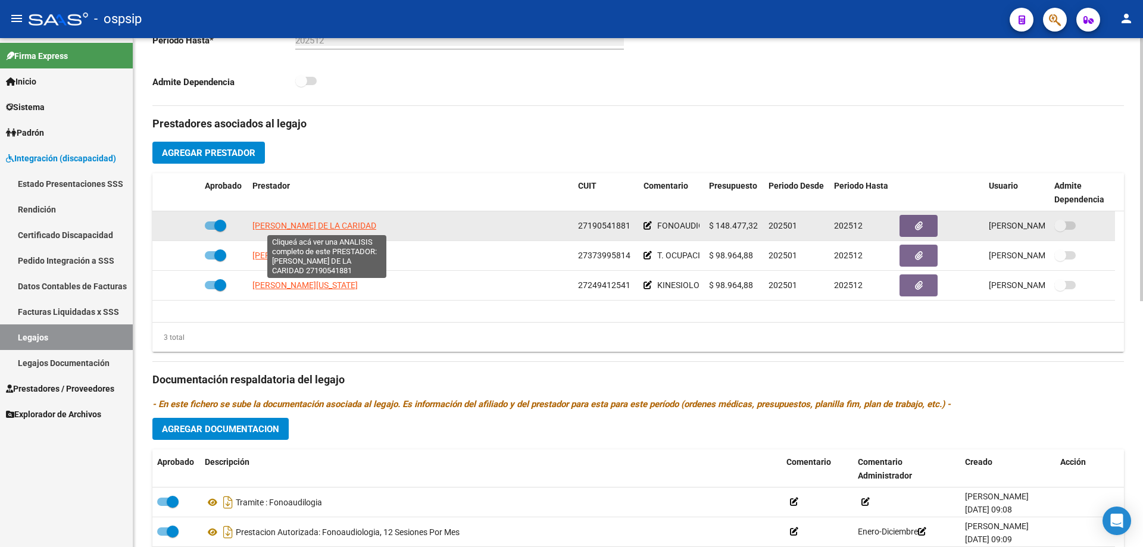
click at [304, 227] on span "[PERSON_NAME] DE LA CARIDAD" at bounding box center [314, 226] width 124 height 10
type textarea "27190541881"
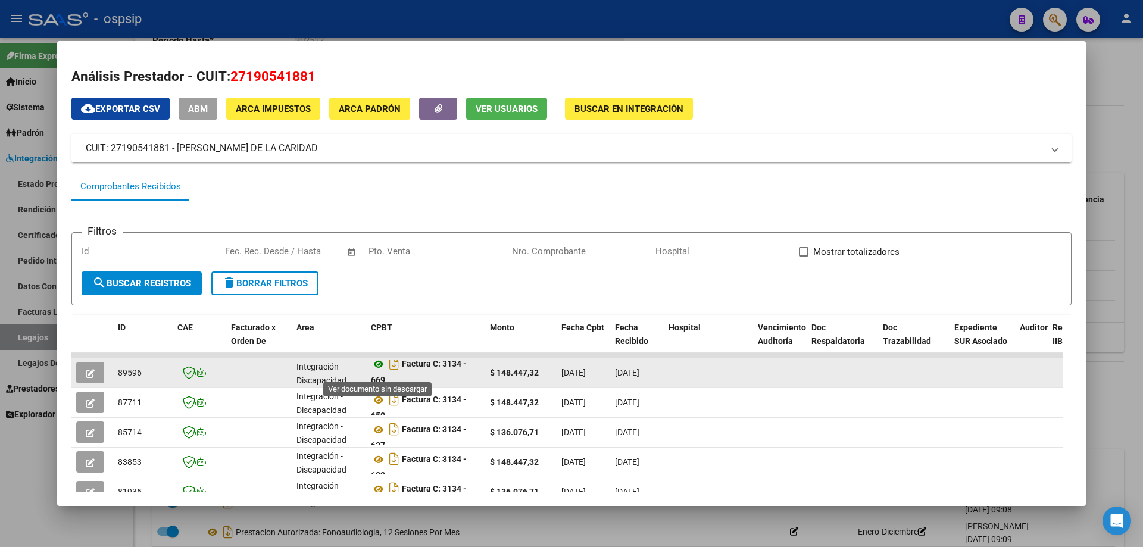
scroll to position [8, 0]
click at [91, 375] on icon "button" at bounding box center [90, 373] width 9 height 9
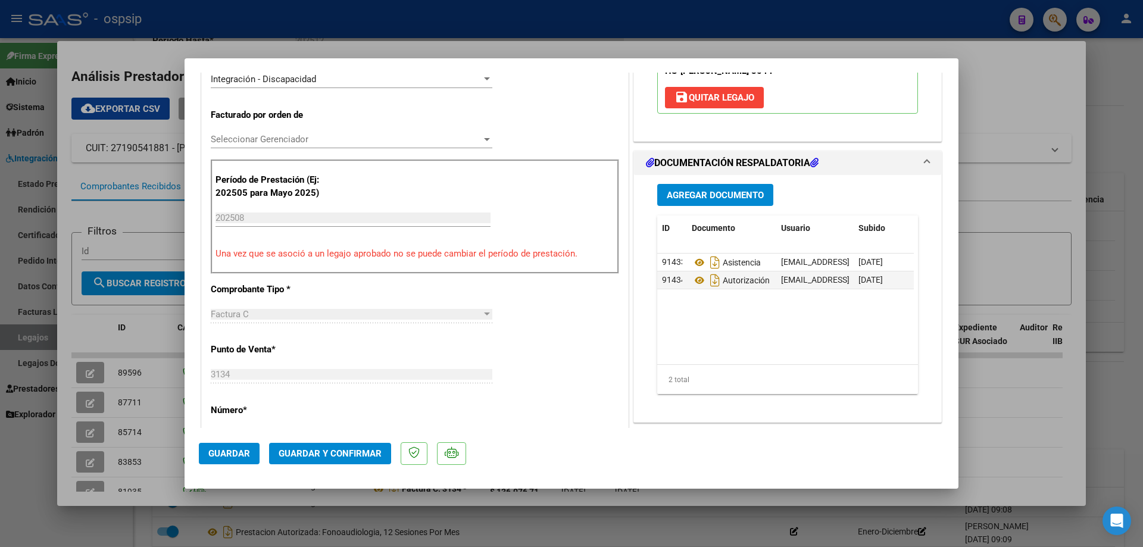
scroll to position [298, 0]
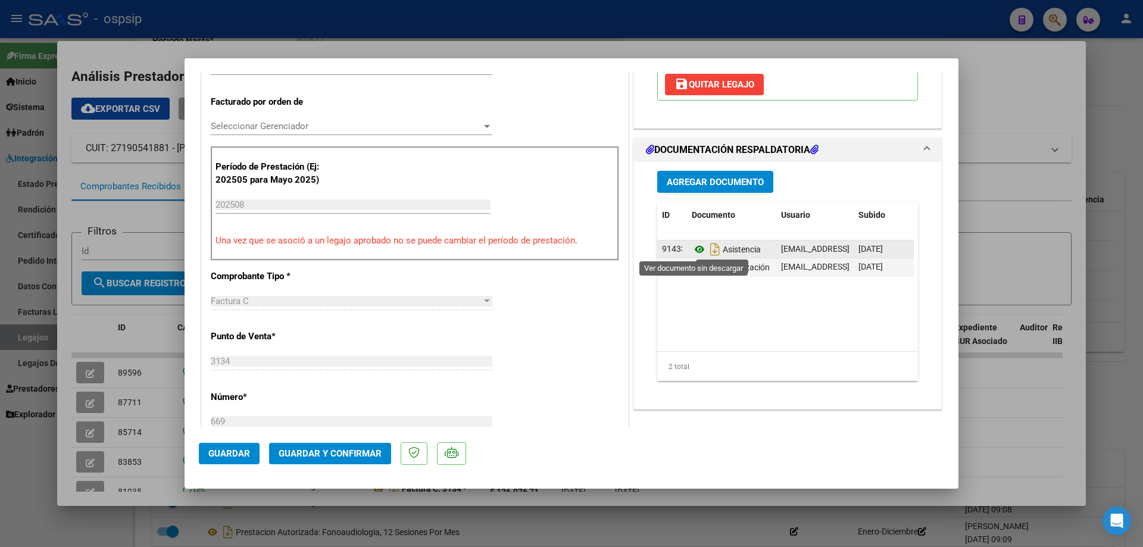
click at [693, 252] on icon at bounding box center [699, 249] width 15 height 14
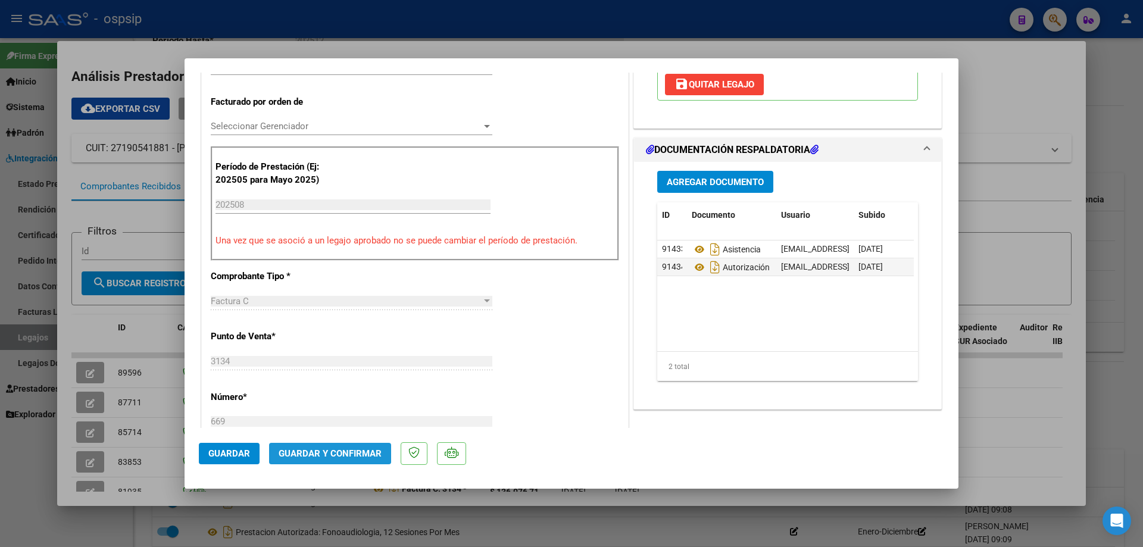
click at [343, 447] on button "Guardar y Confirmar" at bounding box center [330, 453] width 122 height 21
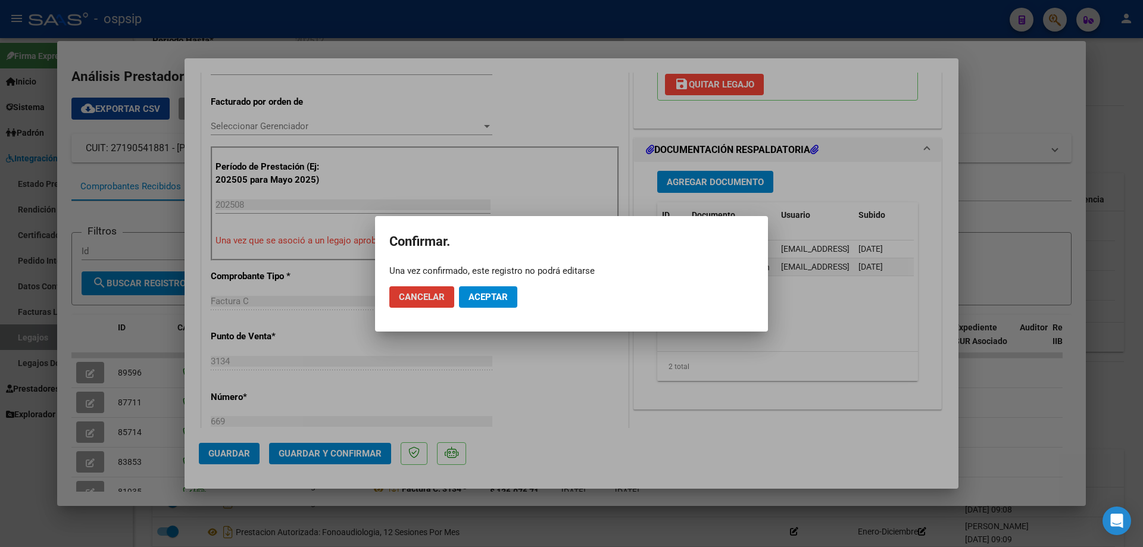
click at [475, 299] on span "Aceptar" at bounding box center [487, 297] width 39 height 11
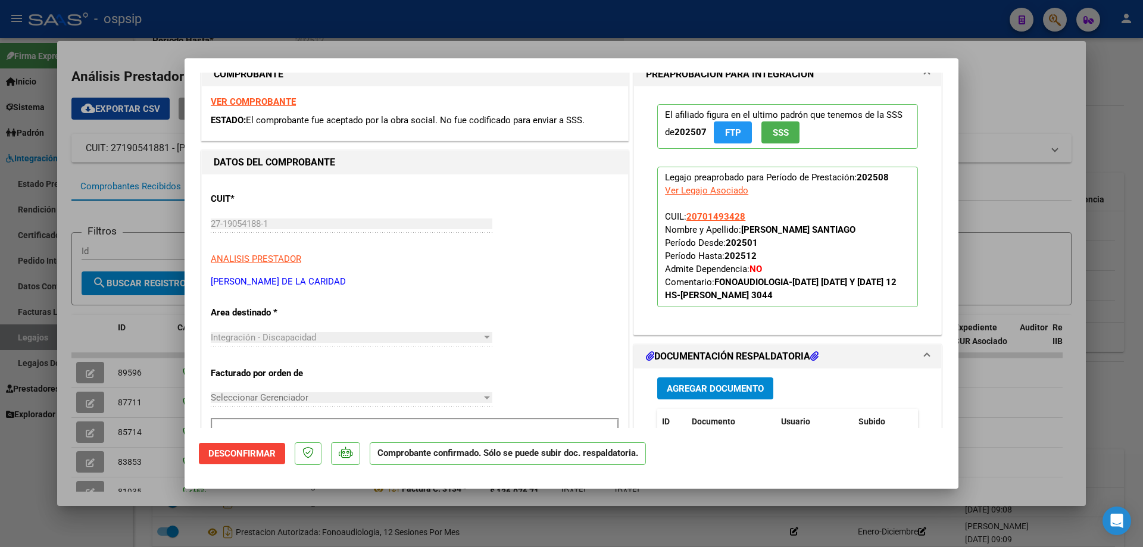
scroll to position [0, 0]
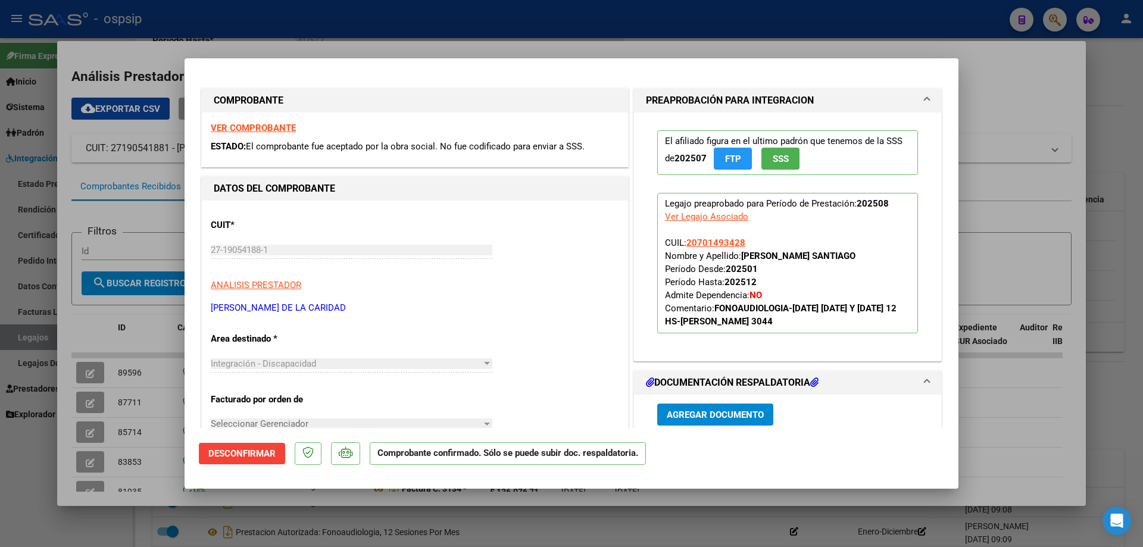
click at [41, 333] on div at bounding box center [571, 273] width 1143 height 547
type input "$ 0,00"
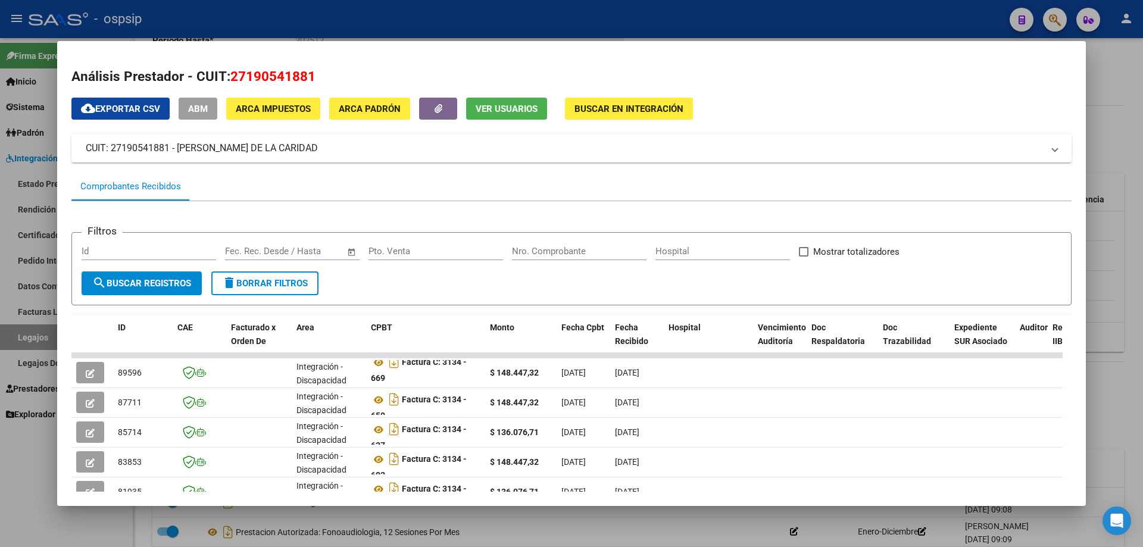
click at [41, 333] on div at bounding box center [571, 273] width 1143 height 547
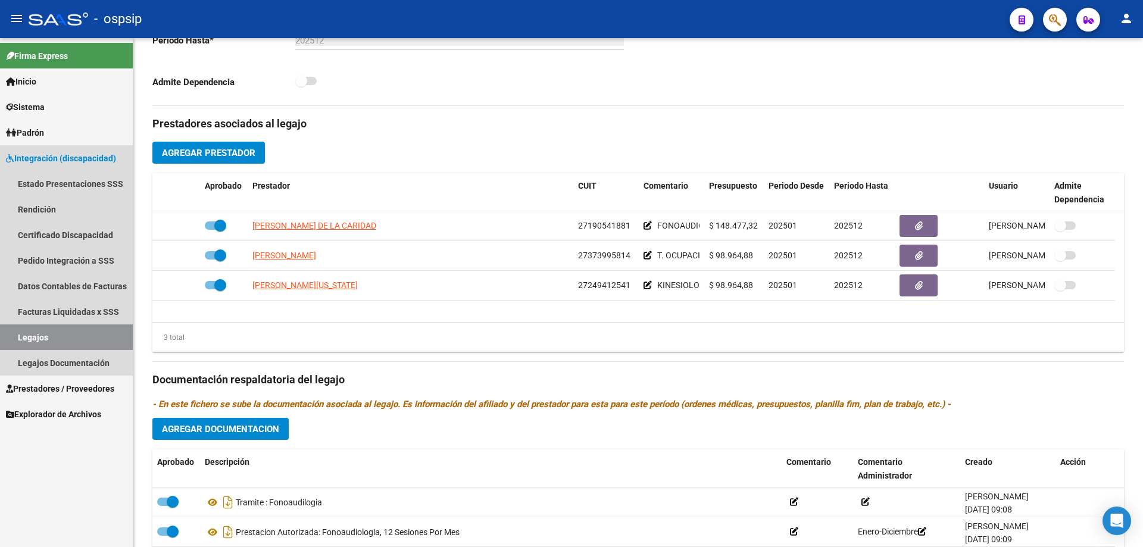
click at [41, 333] on link "Legajos" at bounding box center [66, 337] width 133 height 26
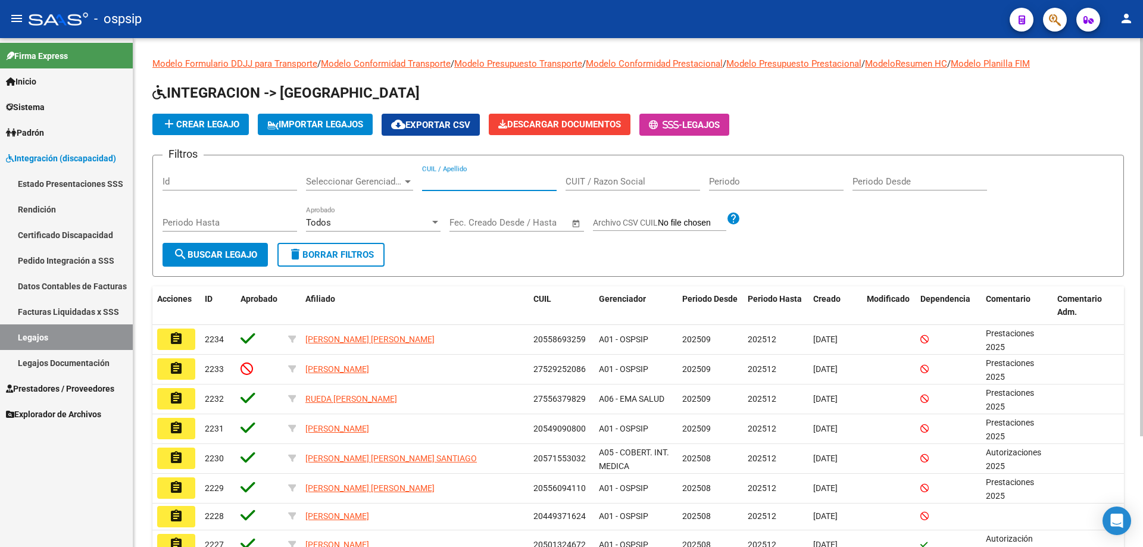
click at [480, 183] on input "CUIL / Apellido" at bounding box center [489, 181] width 134 height 11
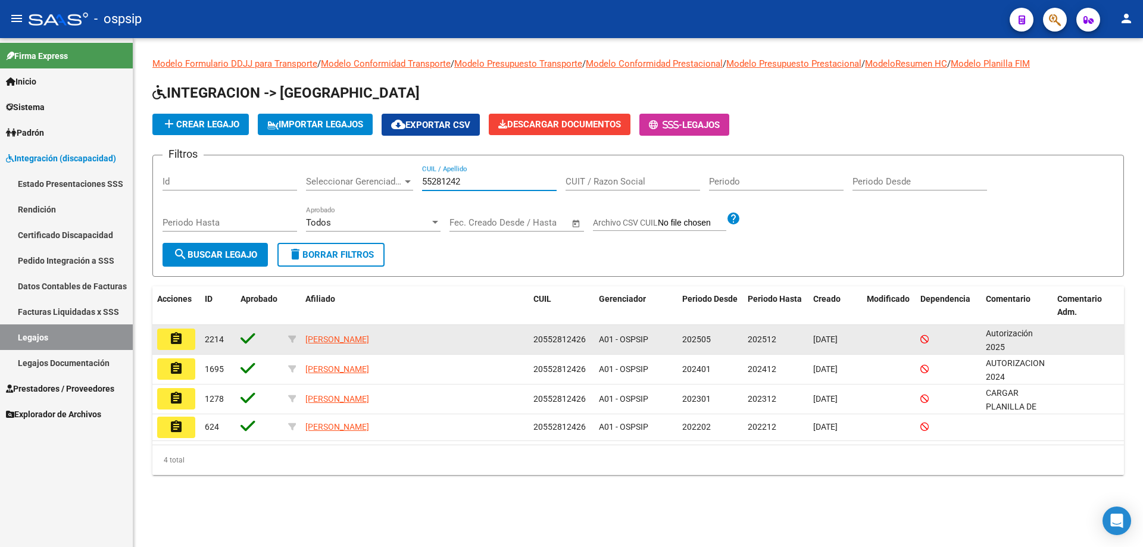
type input "55281242"
click at [190, 337] on button "assignment" at bounding box center [176, 339] width 38 height 21
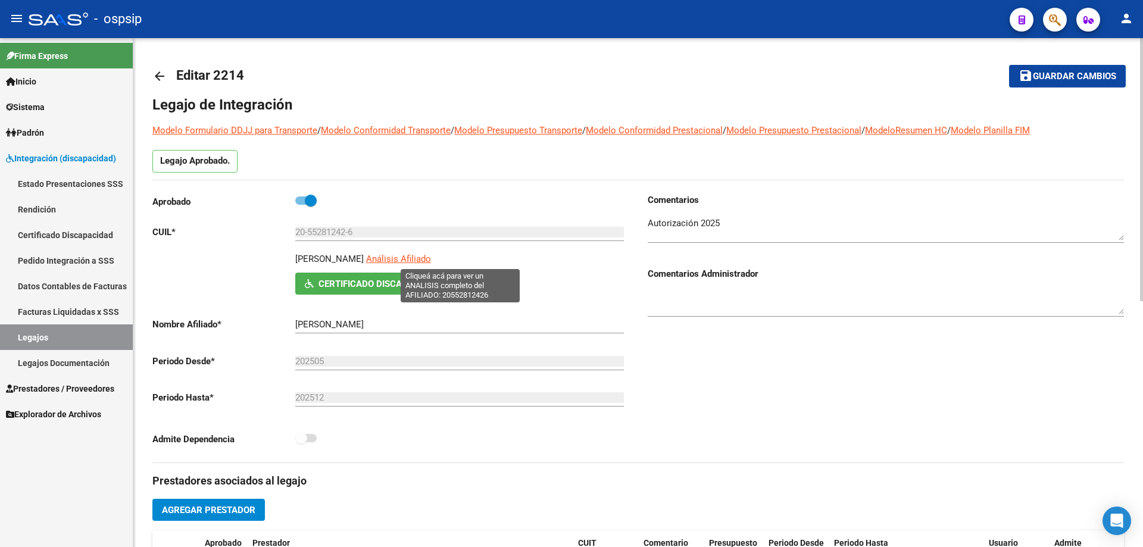
click at [431, 258] on span "Análisis Afiliado" at bounding box center [398, 259] width 65 height 11
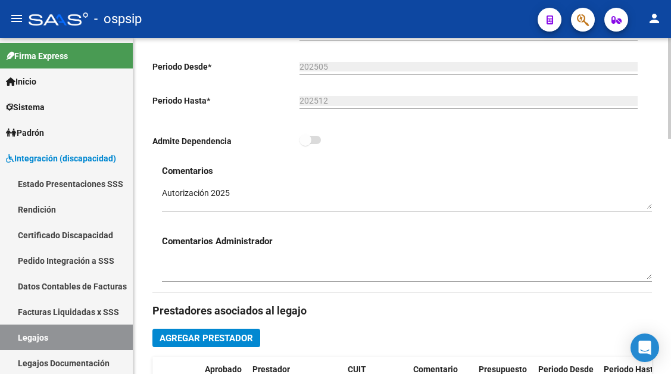
scroll to position [417, 0]
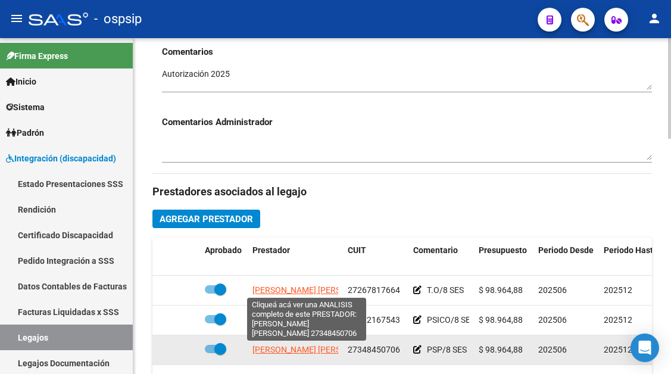
click at [292, 347] on span "[PERSON_NAME] [PERSON_NAME]" at bounding box center [316, 350] width 129 height 10
type textarea "27348450706"
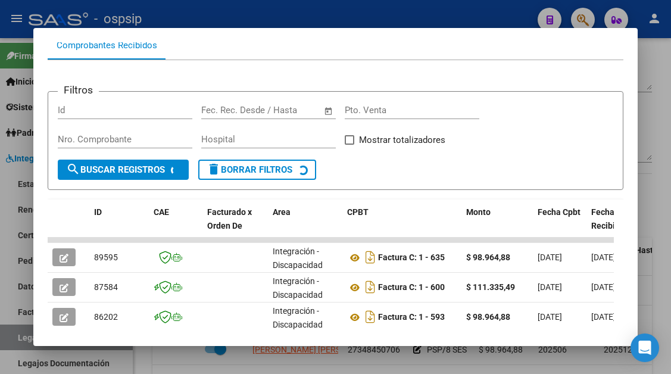
scroll to position [173, 0]
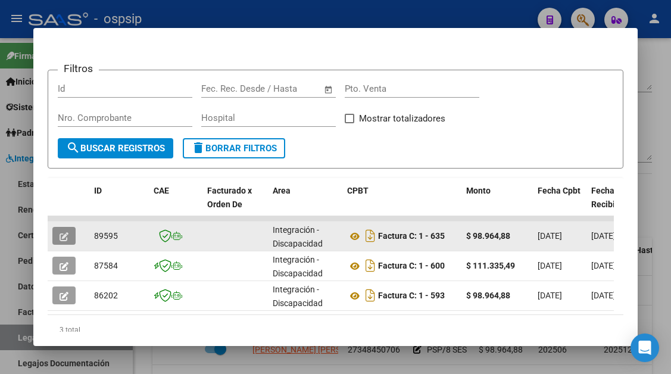
click at [61, 236] on icon "button" at bounding box center [64, 236] width 9 height 9
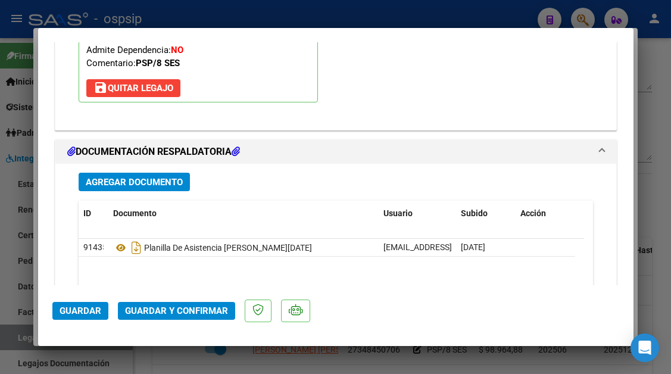
scroll to position [1369, 0]
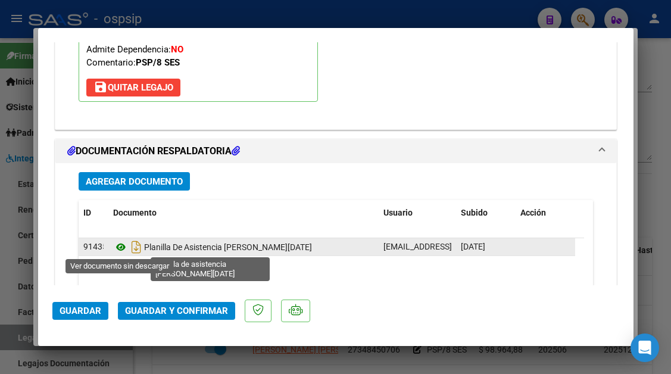
click at [117, 243] on icon at bounding box center [120, 247] width 15 height 14
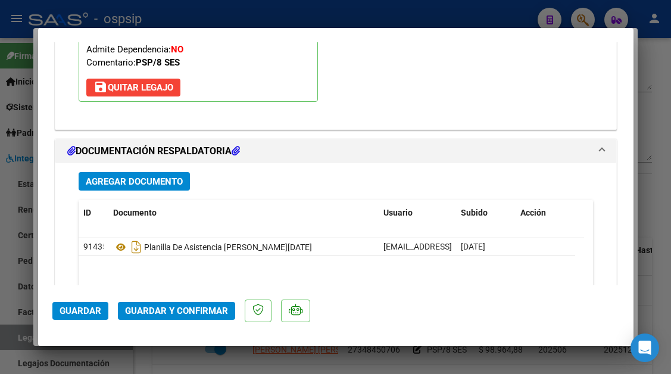
scroll to position [1190, 0]
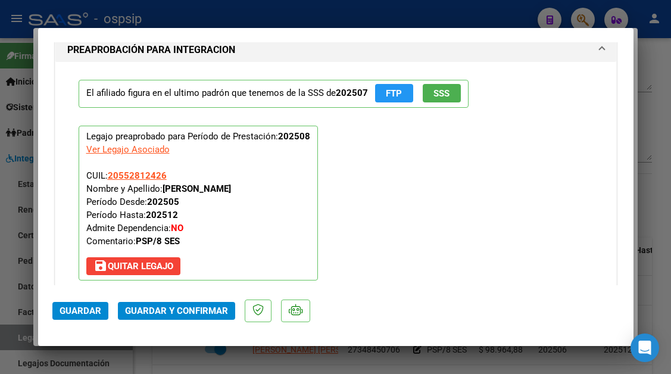
click at [164, 307] on span "Guardar y Confirmar" at bounding box center [176, 310] width 103 height 11
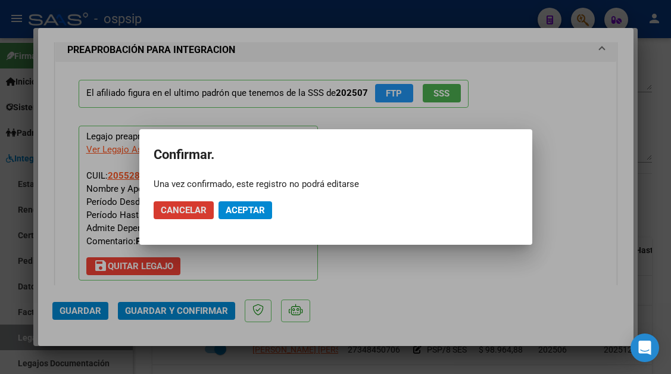
click at [230, 213] on span "Aceptar" at bounding box center [245, 210] width 39 height 11
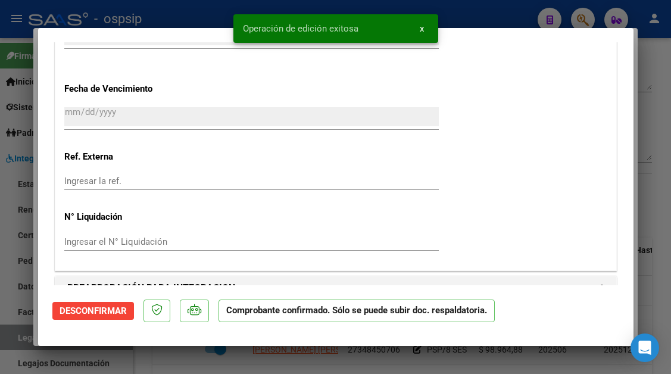
scroll to position [904, 0]
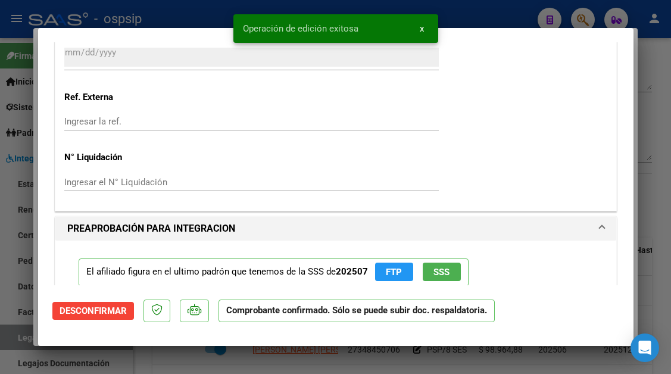
click at [599, 224] on span at bounding box center [601, 228] width 5 height 14
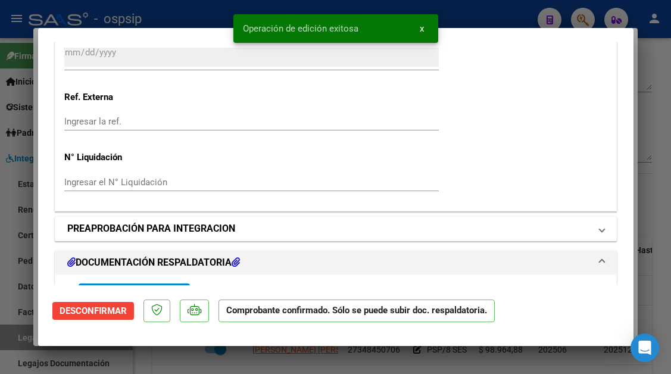
click at [599, 224] on span at bounding box center [601, 228] width 5 height 14
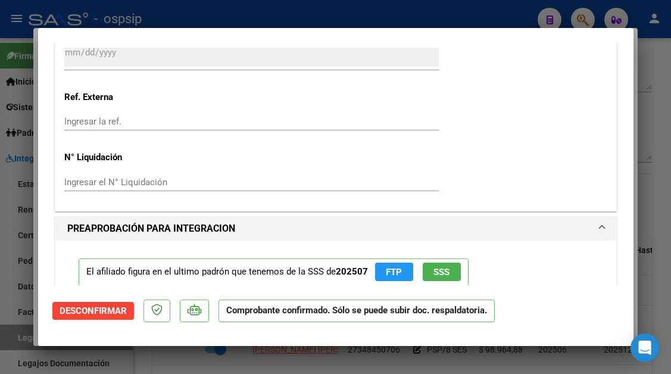
click at [14, 337] on div at bounding box center [335, 187] width 671 height 374
type input "$ 0,00"
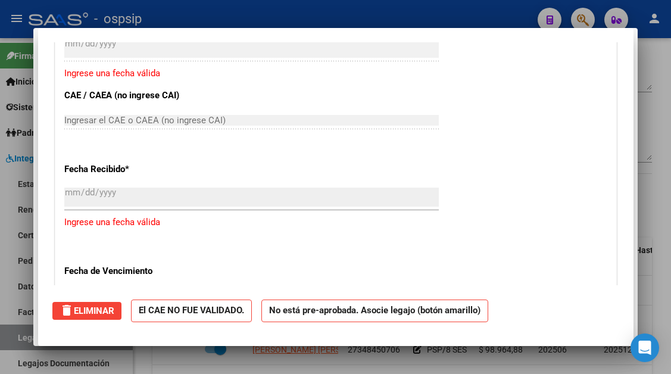
scroll to position [0, 0]
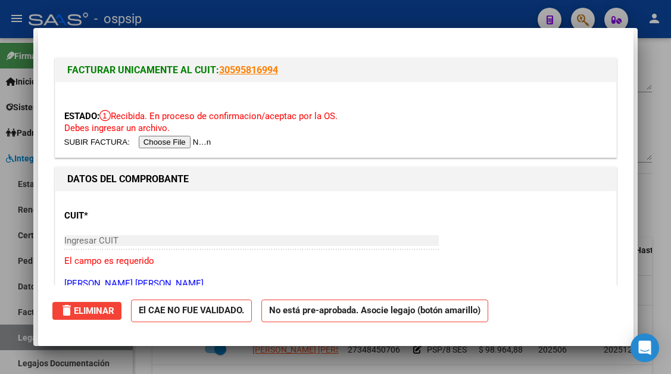
click at [14, 337] on div at bounding box center [335, 187] width 671 height 374
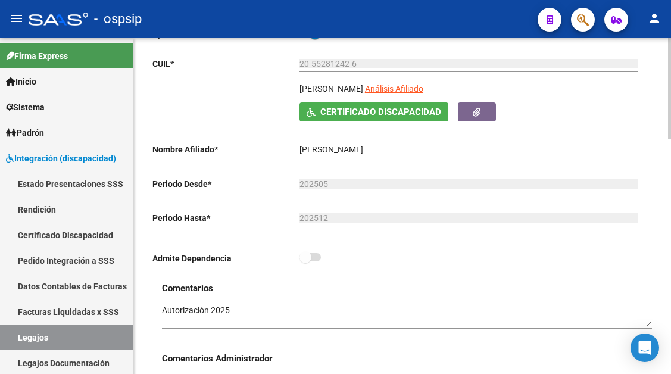
scroll to position [179, 0]
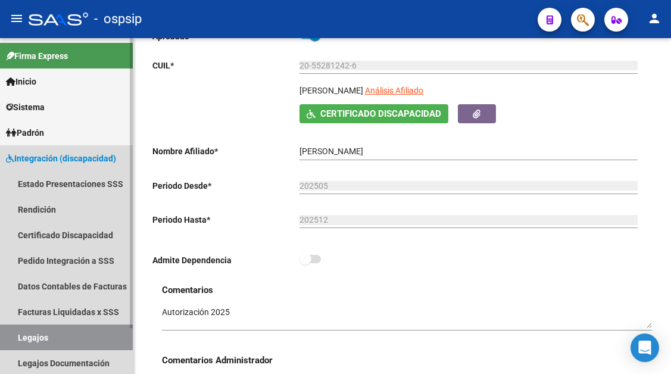
click at [33, 333] on link "Legajos" at bounding box center [66, 337] width 133 height 26
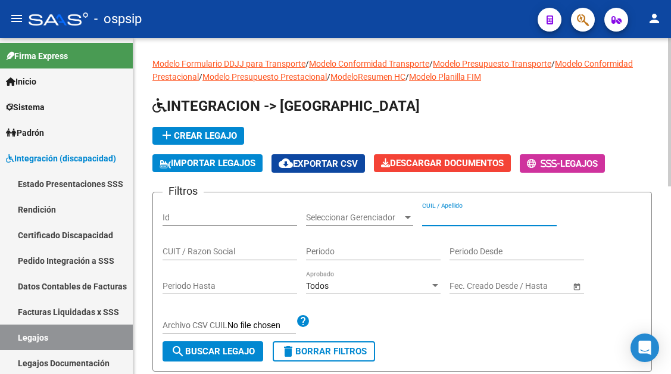
click at [430, 217] on input "CUIL / Apellido" at bounding box center [489, 217] width 134 height 10
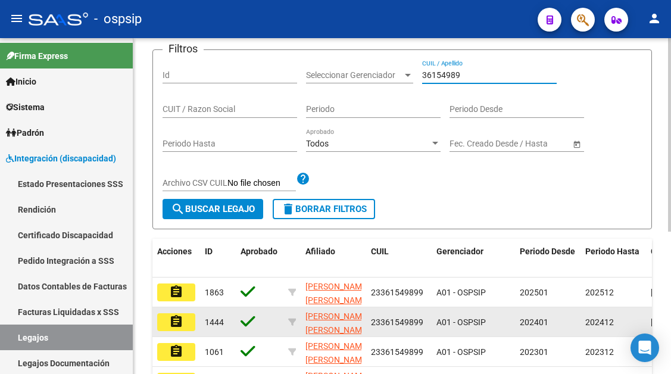
scroll to position [238, 0]
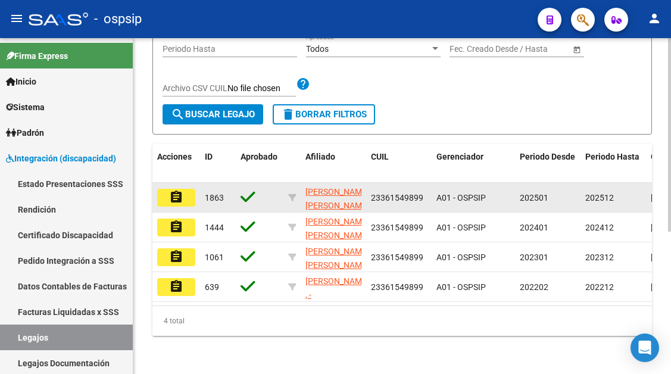
type input "36154989"
click at [185, 191] on button "assignment" at bounding box center [176, 198] width 38 height 18
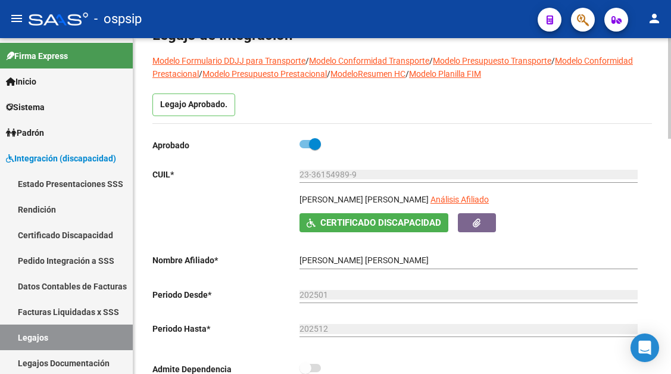
scroll to position [119, 0]
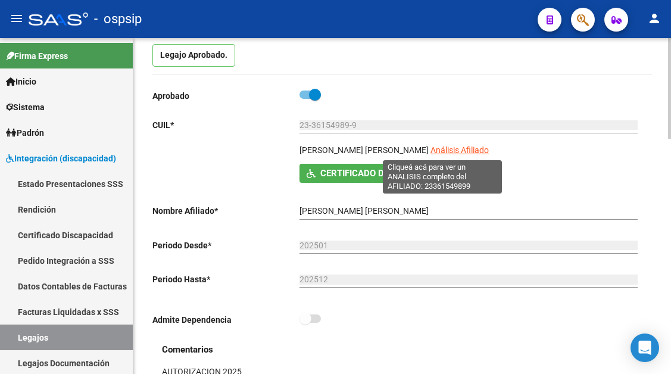
click at [431, 150] on span "Análisis Afiliado" at bounding box center [459, 150] width 58 height 10
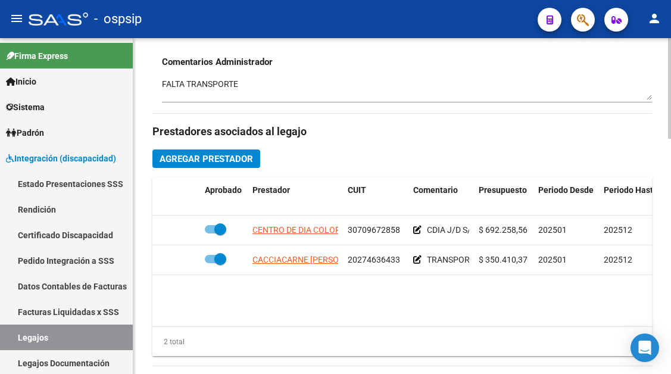
scroll to position [536, 0]
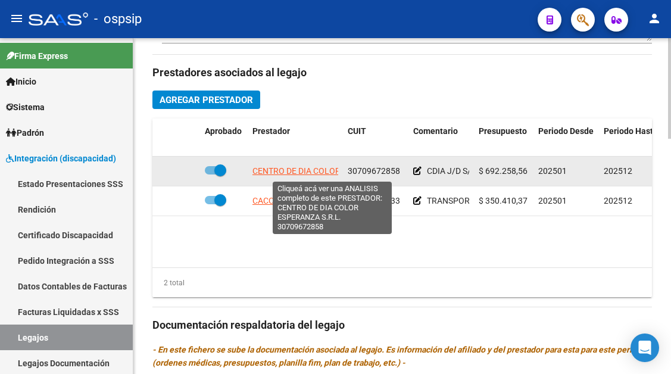
click at [298, 169] on span "CENTRO DE DIA COLOR ESPERANZA S.R.L." at bounding box center [332, 171] width 160 height 10
type textarea "30709672858"
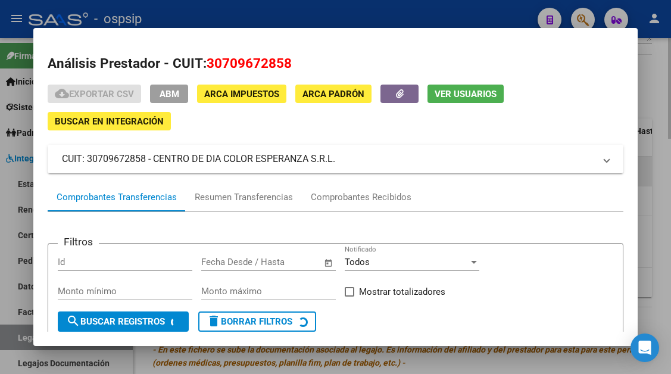
scroll to position [114, 0]
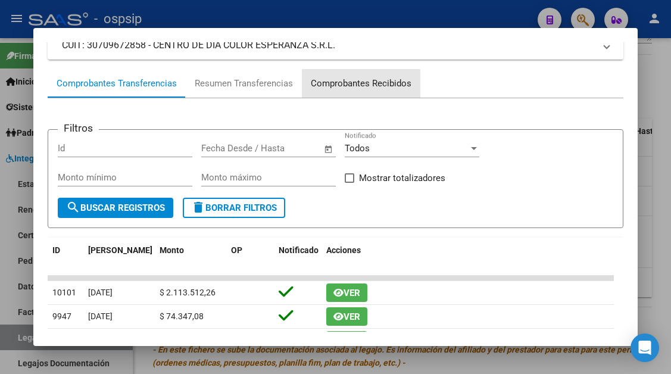
click at [351, 88] on div "Comprobantes Recibidos" at bounding box center [361, 84] width 101 height 14
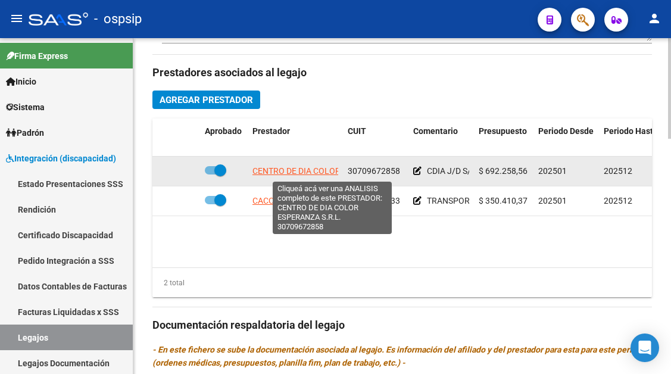
click at [316, 168] on span "CENTRO DE DIA COLOR ESPERANZA S.R.L." at bounding box center [332, 171] width 160 height 10
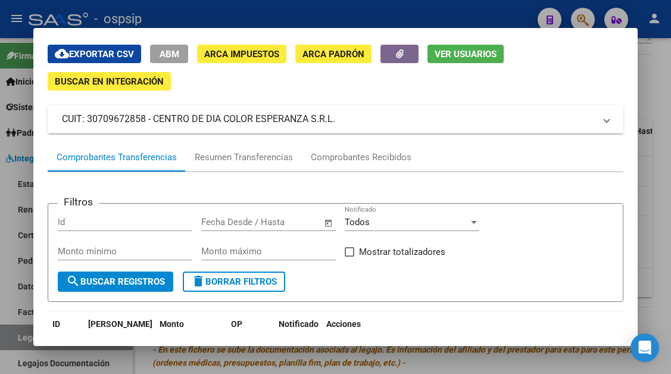
scroll to position [0, 0]
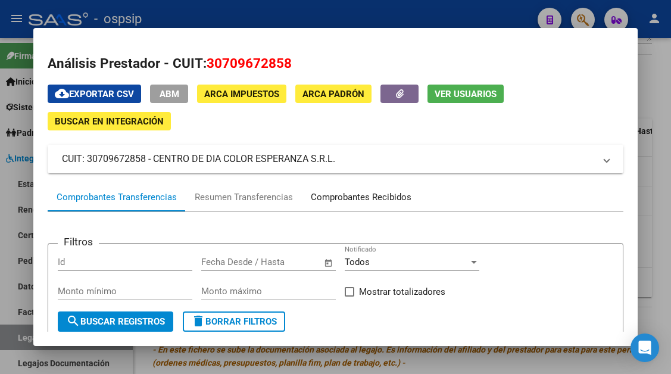
click at [353, 192] on div "Comprobantes Recibidos" at bounding box center [361, 197] width 101 height 14
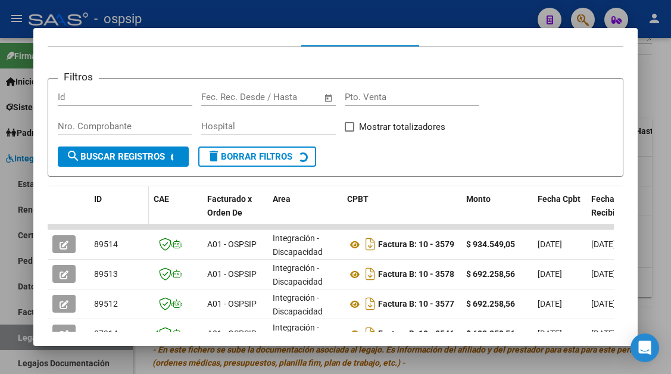
scroll to position [233, 0]
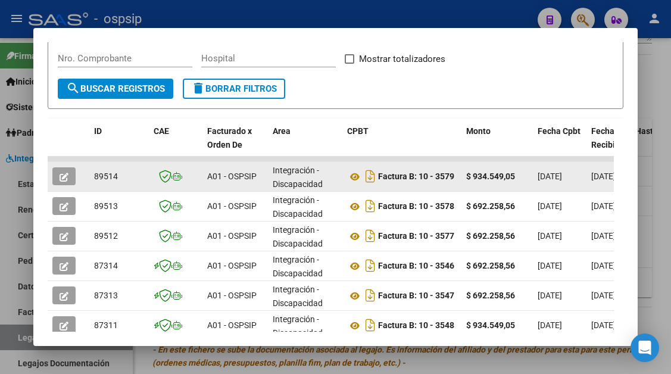
click at [58, 170] on button "button" at bounding box center [63, 176] width 23 height 18
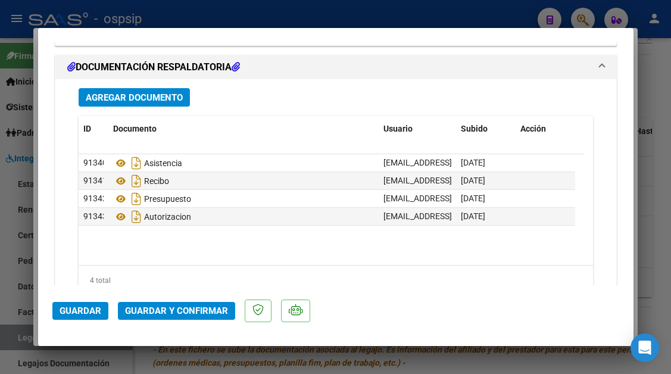
scroll to position [1488, 0]
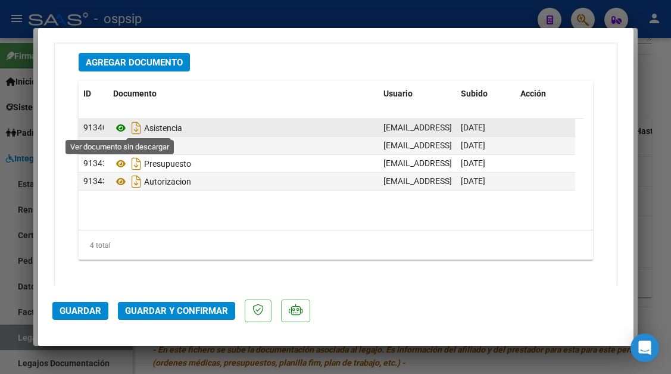
click at [123, 126] on icon at bounding box center [120, 128] width 15 height 14
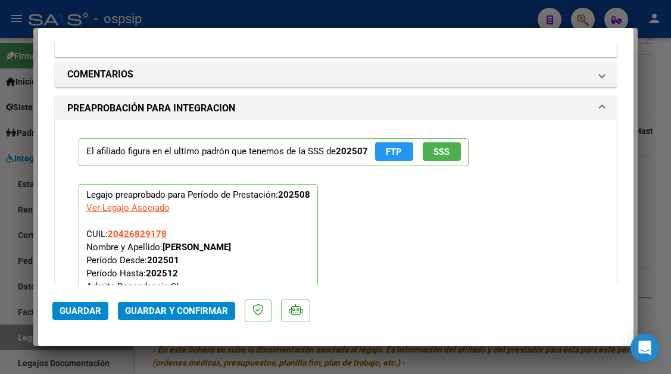
scroll to position [1190, 0]
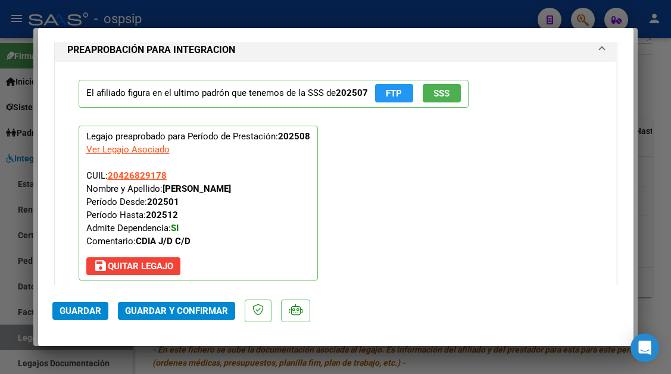
type input "$ 0,00"
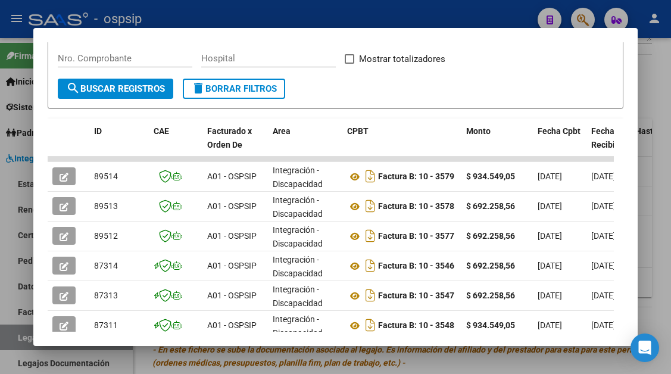
click at [21, 332] on div at bounding box center [335, 187] width 671 height 374
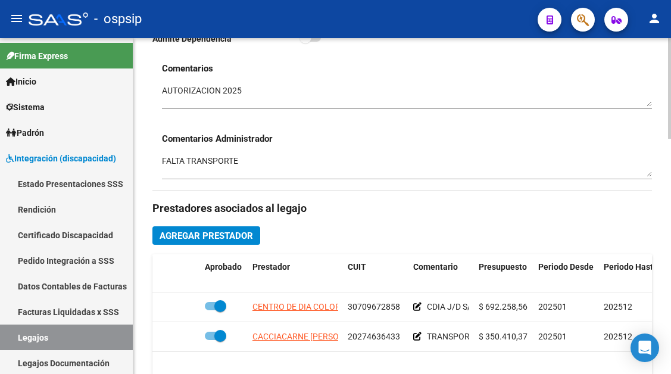
scroll to position [417, 0]
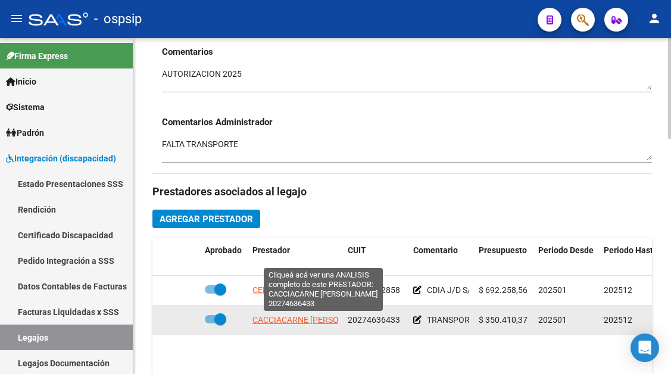
click at [311, 324] on span "CACCIACARNE [PERSON_NAME]" at bounding box center [312, 320] width 121 height 10
type textarea "20274636433"
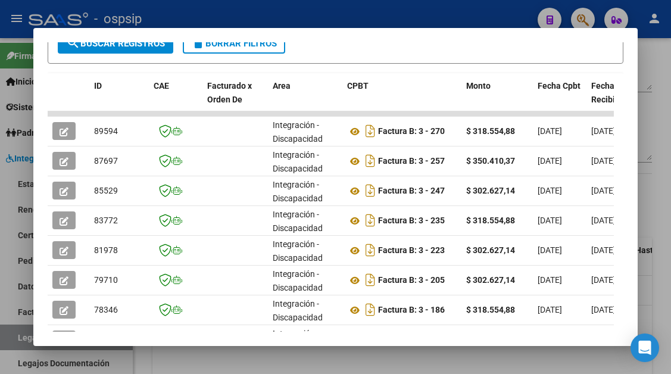
scroll to position [292, 0]
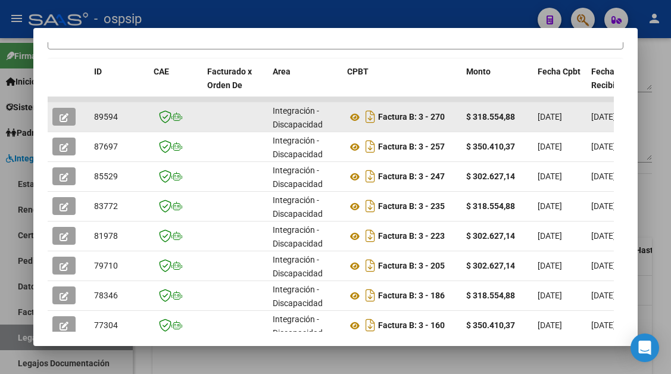
click at [63, 121] on icon "button" at bounding box center [64, 117] width 9 height 9
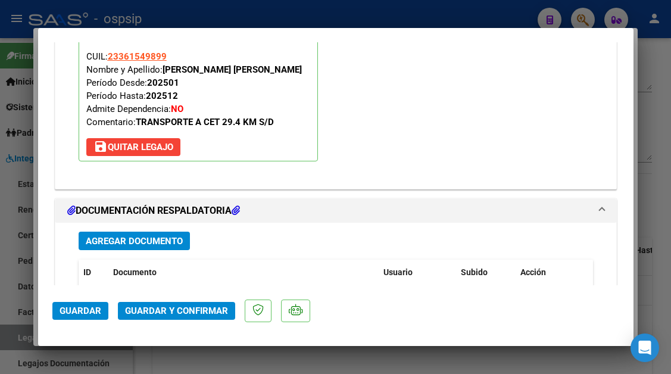
scroll to position [1428, 0]
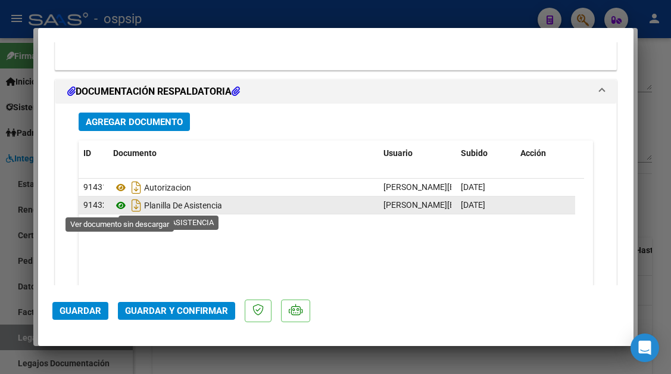
click at [123, 203] on icon at bounding box center [120, 205] width 15 height 14
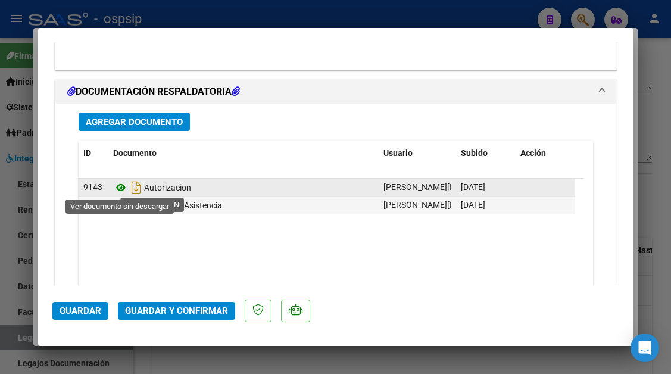
click at [121, 192] on icon at bounding box center [120, 187] width 15 height 14
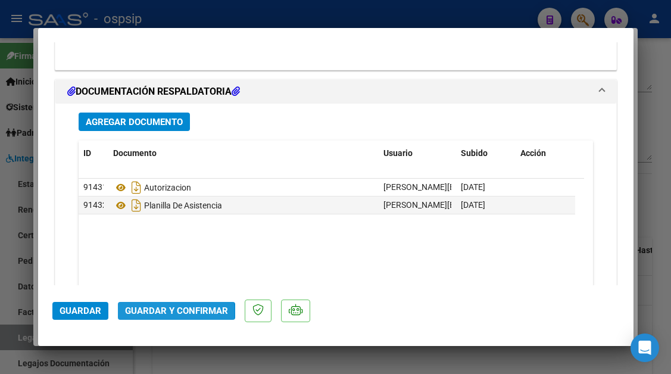
click at [159, 312] on span "Guardar y Confirmar" at bounding box center [176, 310] width 103 height 11
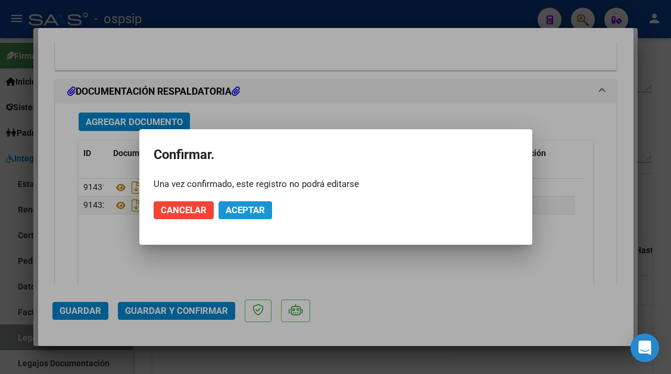
click at [234, 212] on span "Aceptar" at bounding box center [245, 210] width 39 height 11
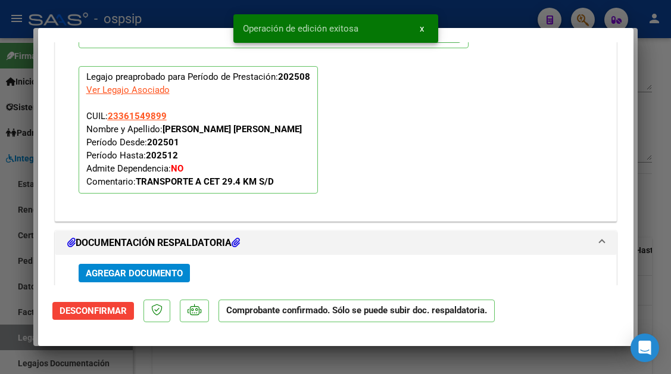
scroll to position [1083, 0]
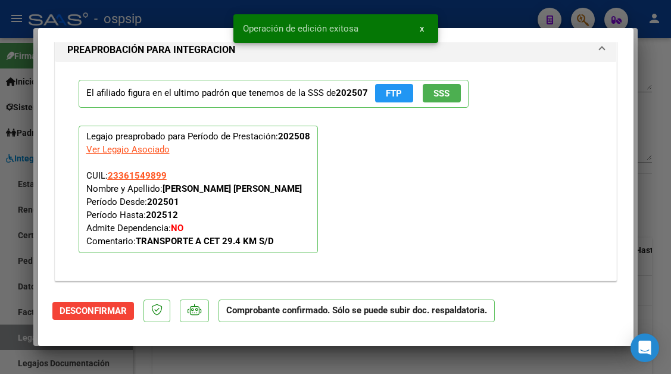
type input "$ 0,00"
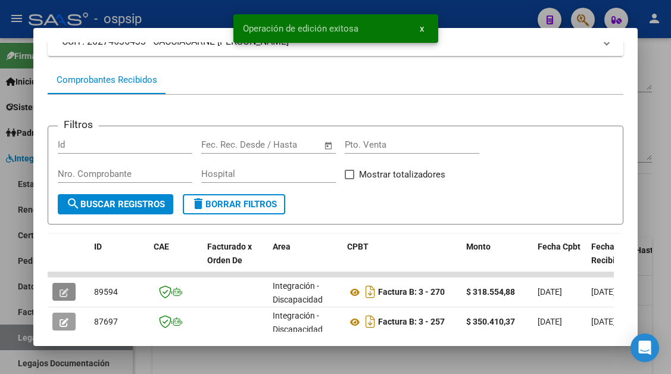
scroll to position [114, 0]
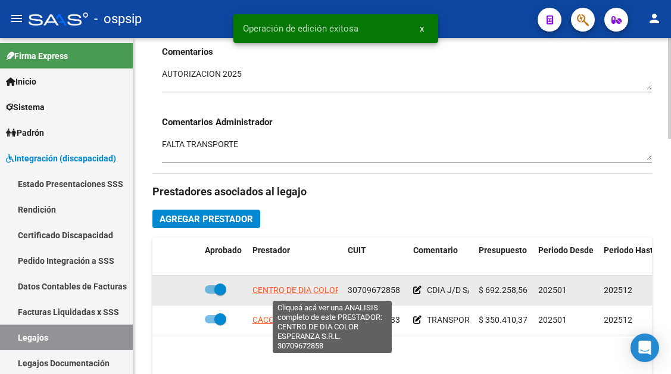
click at [271, 292] on span "CENTRO DE DIA COLOR ESPERANZA S.R.L." at bounding box center [332, 290] width 160 height 10
type textarea "30709672858"
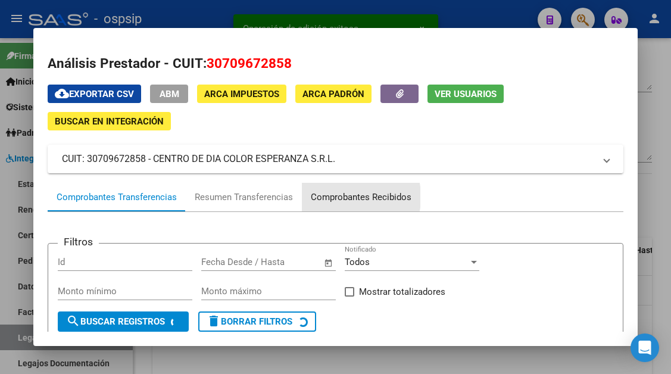
click at [330, 197] on div "Comprobantes Recibidos" at bounding box center [361, 197] width 101 height 14
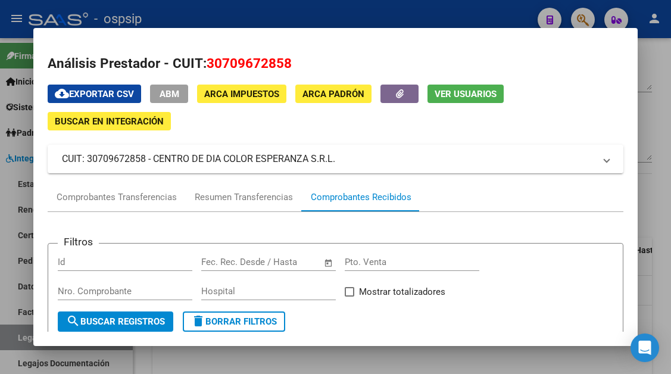
scroll to position [140, 0]
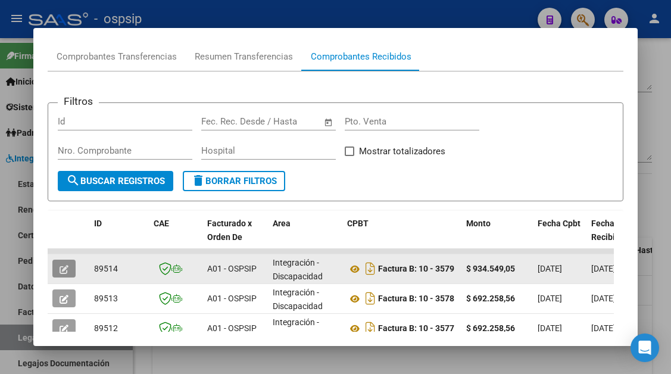
click at [70, 274] on button "button" at bounding box center [63, 268] width 23 height 18
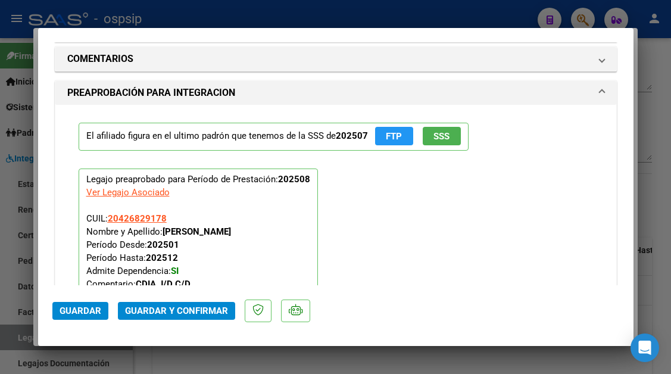
scroll to position [1071, 0]
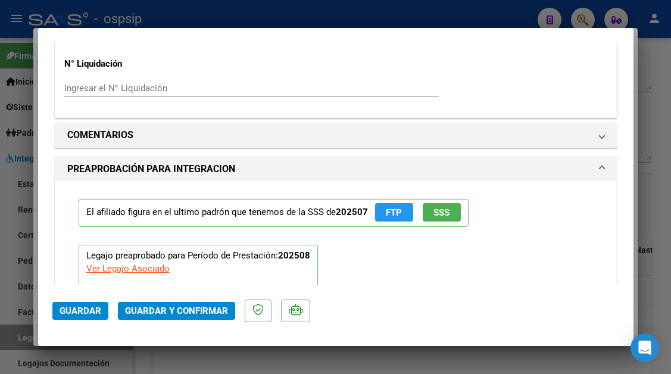
type input "$ 0,00"
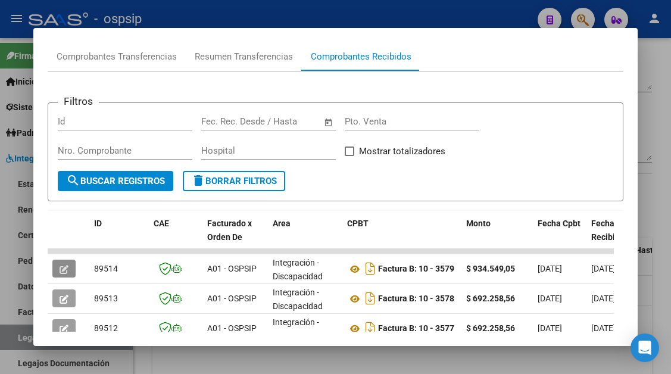
scroll to position [200, 0]
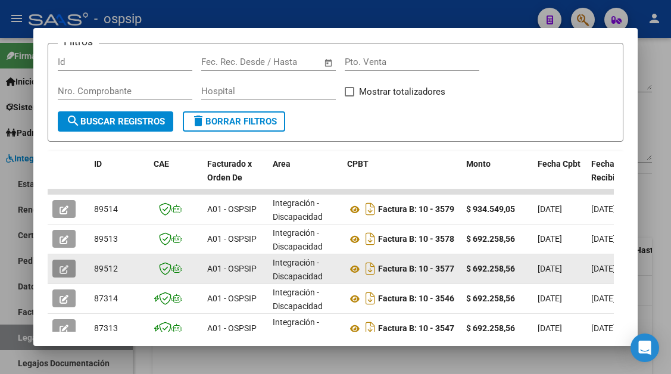
click at [64, 270] on icon "button" at bounding box center [64, 269] width 9 height 9
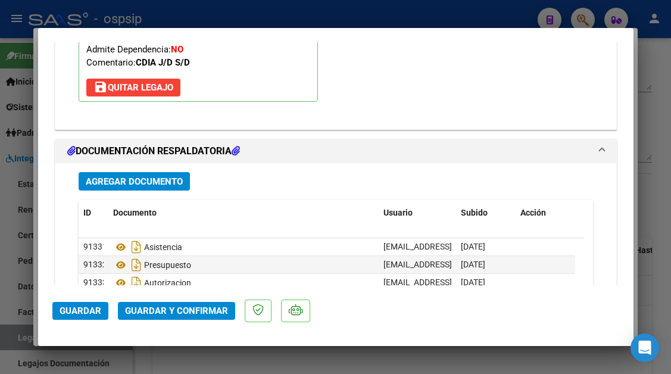
scroll to position [930, 0]
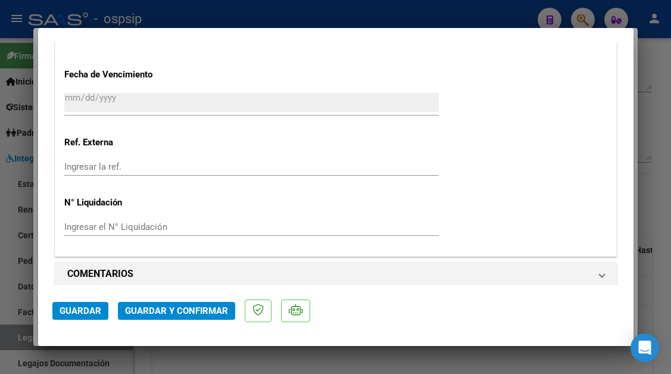
type input "$ 0,00"
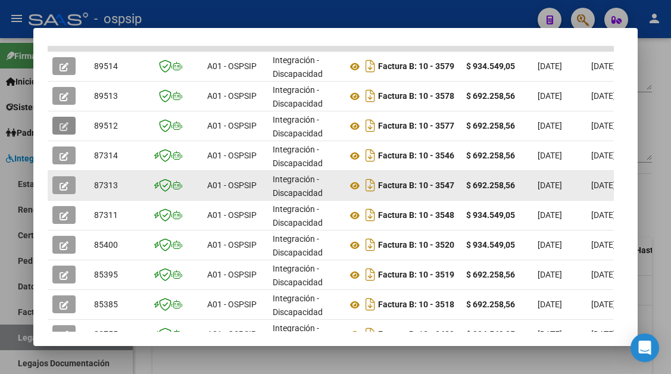
scroll to position [238, 0]
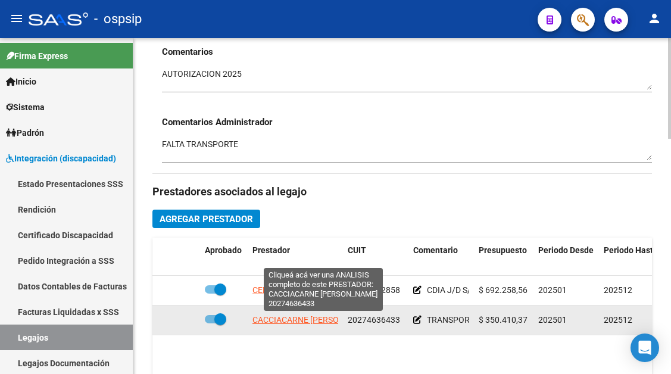
click at [290, 316] on span "CACCIACARNE [PERSON_NAME]" at bounding box center [312, 320] width 121 height 10
type textarea "20274636433"
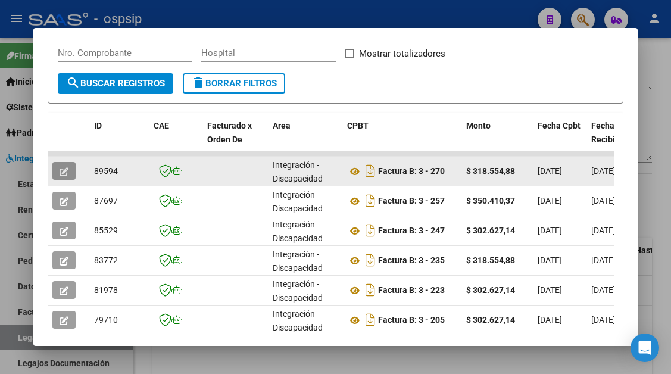
click at [56, 171] on button "button" at bounding box center [63, 171] width 23 height 18
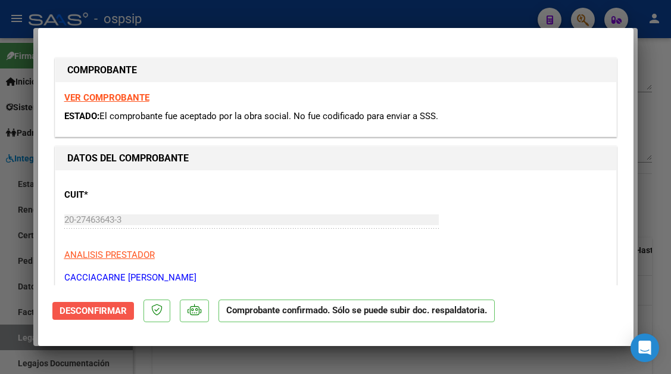
click at [108, 312] on span "Desconfirmar" at bounding box center [93, 310] width 67 height 11
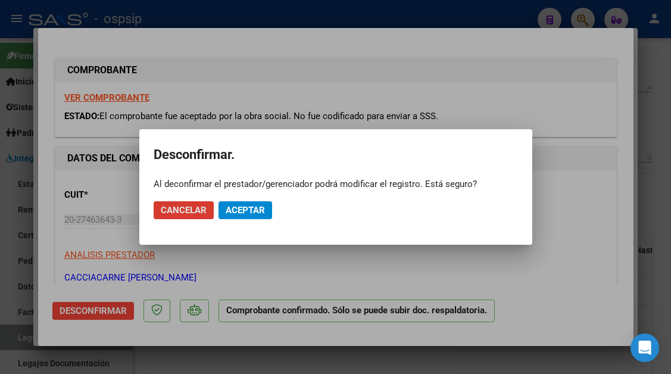
click at [245, 216] on button "Aceptar" at bounding box center [245, 210] width 54 height 18
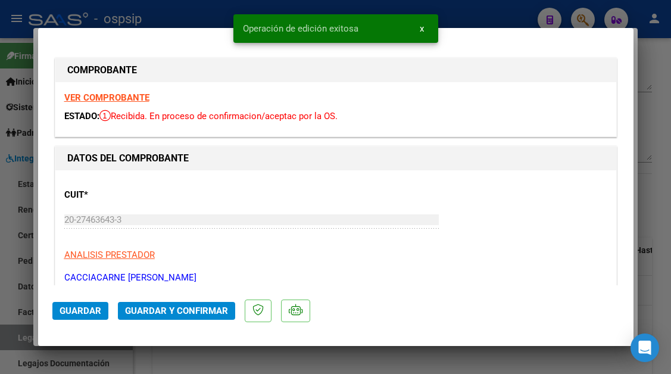
click at [19, 339] on div at bounding box center [335, 187] width 671 height 374
type input "$ 0,00"
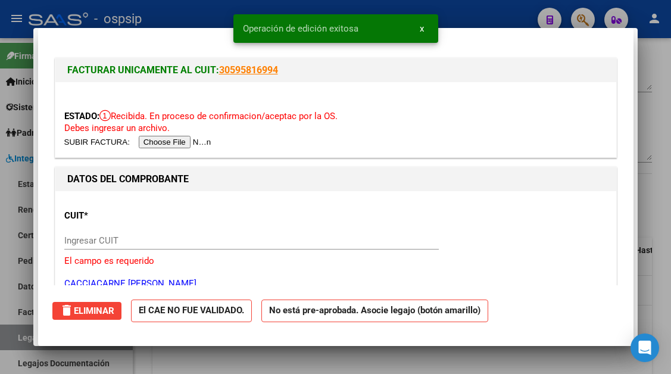
click at [19, 339] on div at bounding box center [335, 187] width 671 height 374
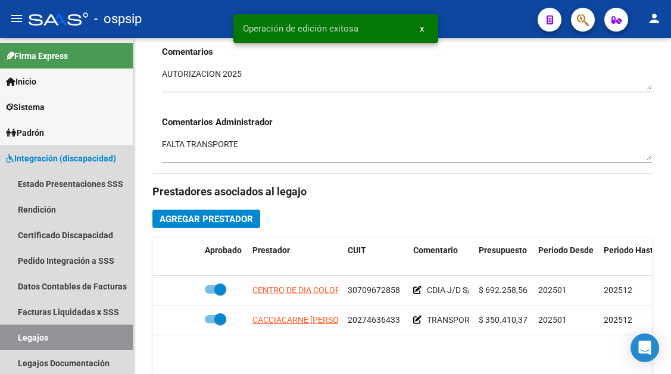
click at [19, 339] on link "Legajos" at bounding box center [66, 337] width 133 height 26
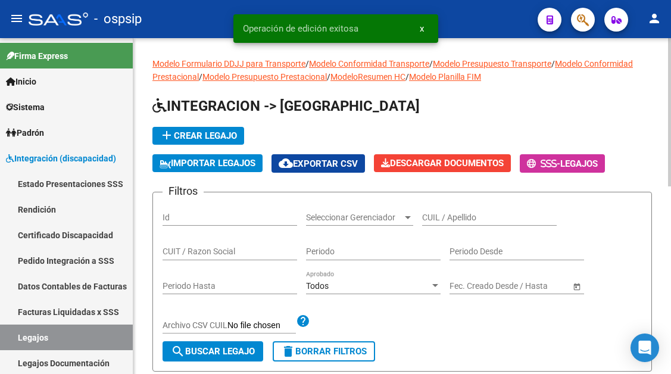
click at [439, 222] on input "CUIL / Apellido" at bounding box center [489, 217] width 134 height 10
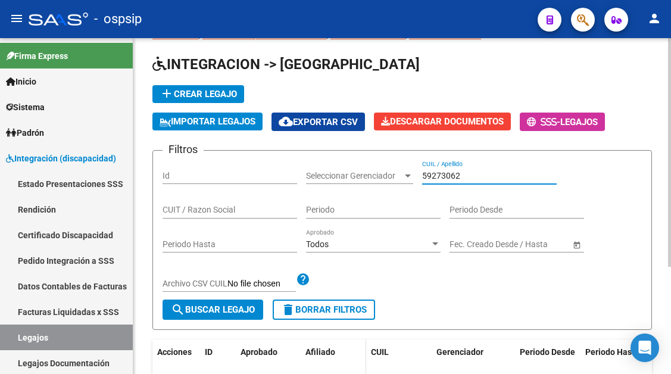
scroll to position [119, 0]
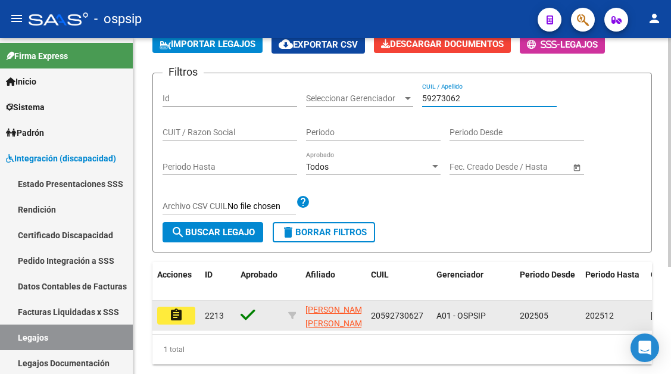
type input "59273062"
click at [182, 315] on mat-icon "assignment" at bounding box center [176, 315] width 14 height 14
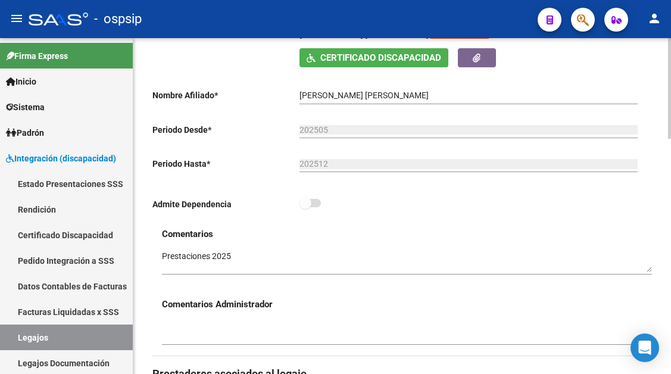
scroll to position [179, 0]
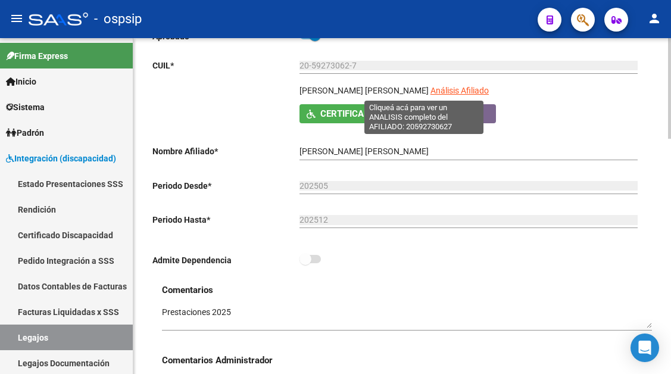
click at [430, 90] on span "Análisis Afiliado" at bounding box center [459, 91] width 58 height 10
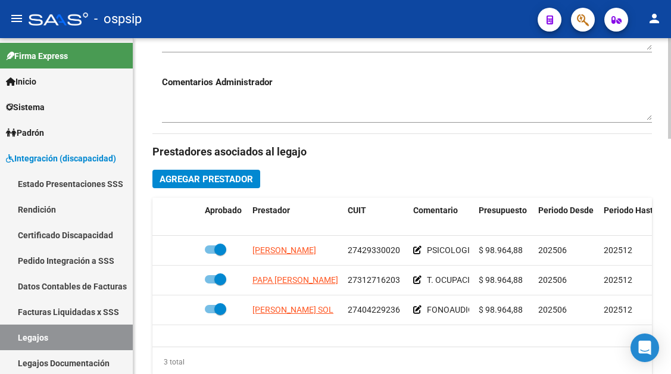
scroll to position [536, 0]
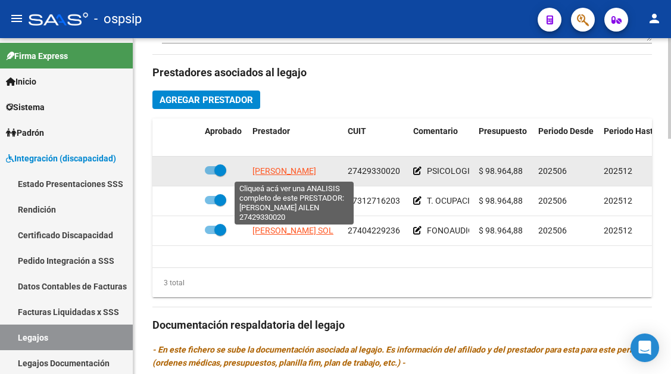
click at [281, 171] on span "[PERSON_NAME]" at bounding box center [284, 171] width 64 height 10
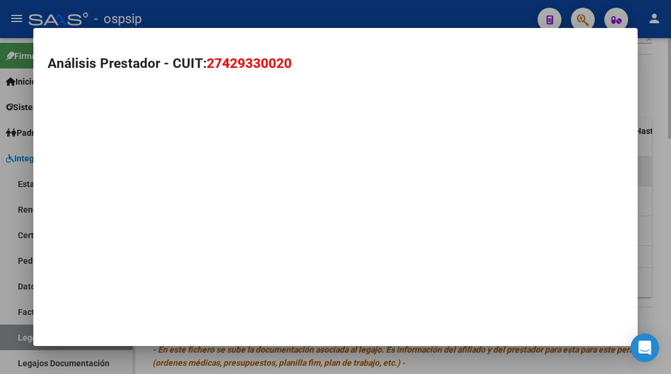
type textarea "27429330020"
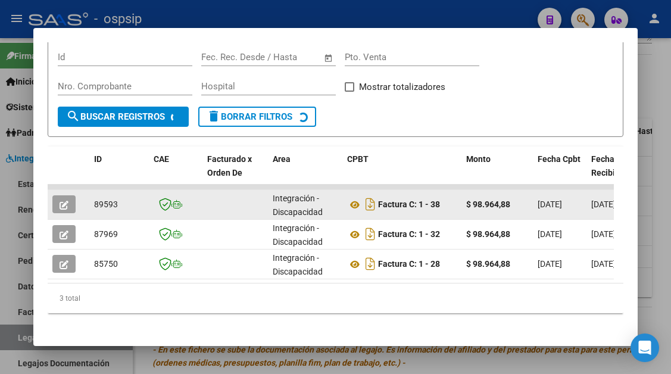
scroll to position [218, 0]
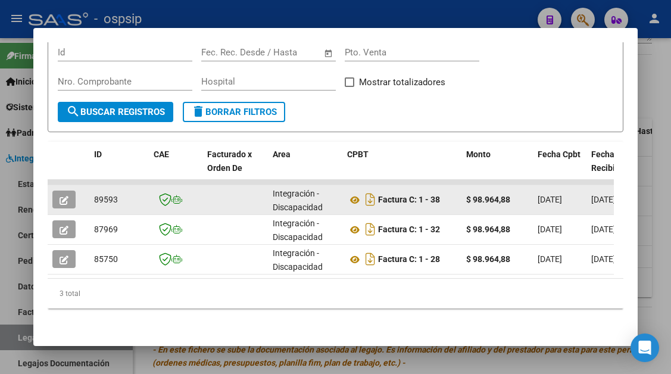
click at [70, 191] on button "button" at bounding box center [63, 199] width 23 height 18
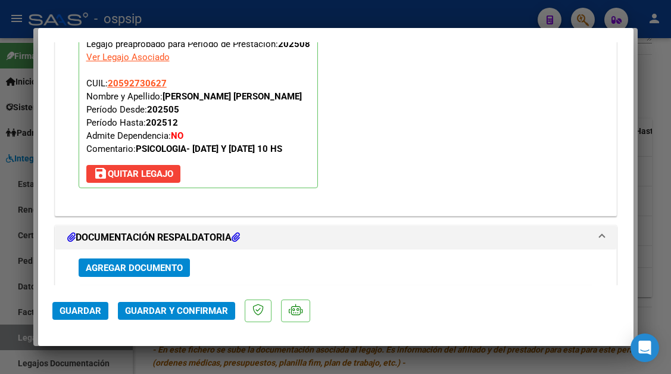
scroll to position [1428, 0]
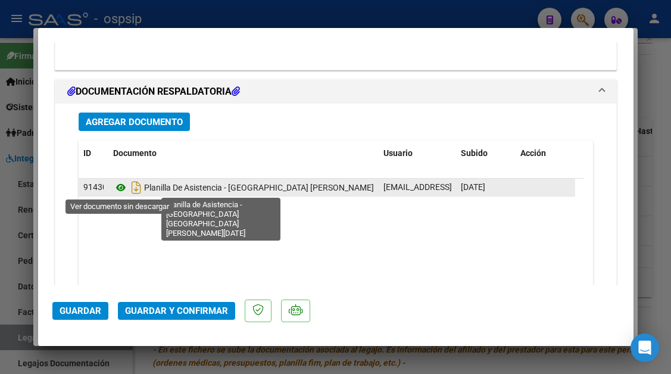
click at [121, 188] on icon at bounding box center [120, 187] width 15 height 14
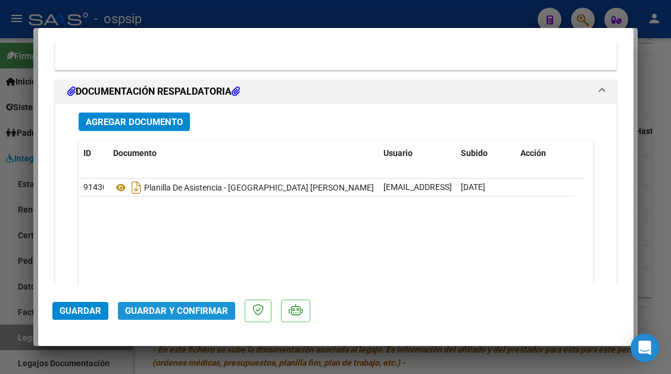
click at [145, 306] on span "Guardar y Confirmar" at bounding box center [176, 310] width 103 height 11
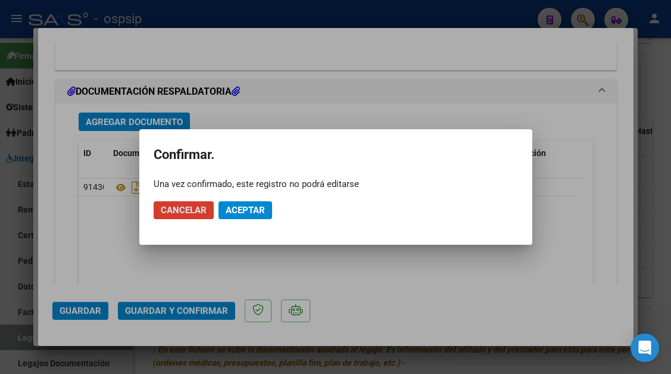
click at [233, 213] on span "Aceptar" at bounding box center [245, 210] width 39 height 11
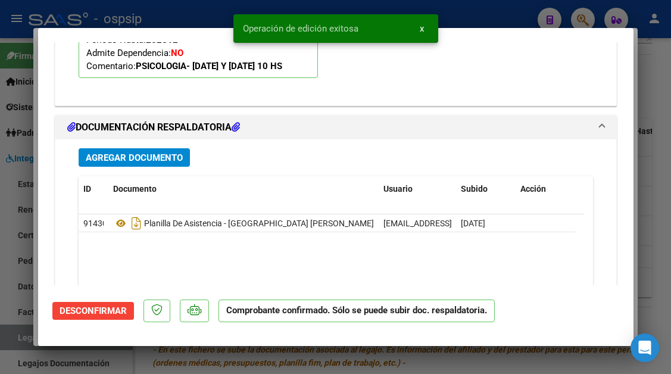
scroll to position [1246, 0]
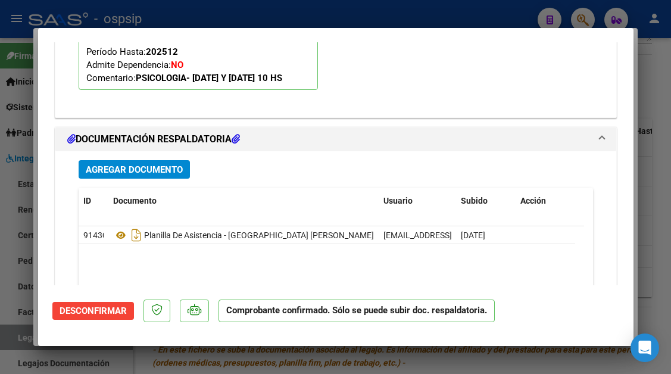
click at [9, 337] on div at bounding box center [335, 187] width 671 height 374
type input "$ 0,00"
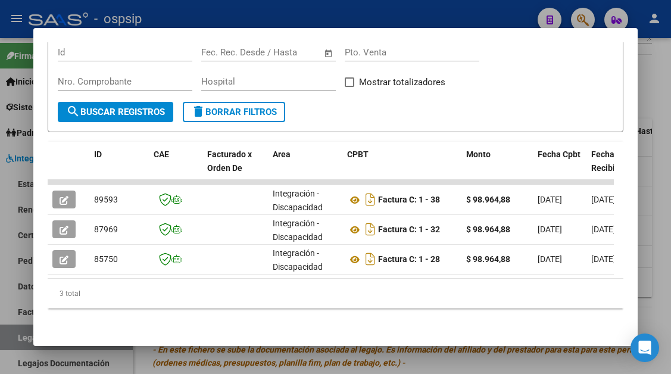
click at [9, 337] on div at bounding box center [335, 187] width 671 height 374
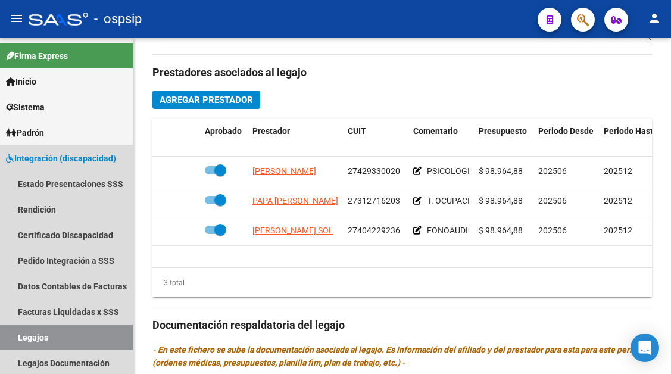
click at [9, 337] on link "Legajos" at bounding box center [66, 337] width 133 height 26
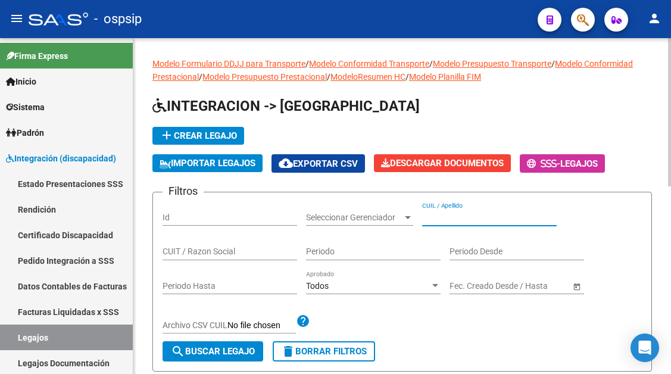
click at [438, 217] on input "CUIL / Apellido" at bounding box center [489, 217] width 134 height 10
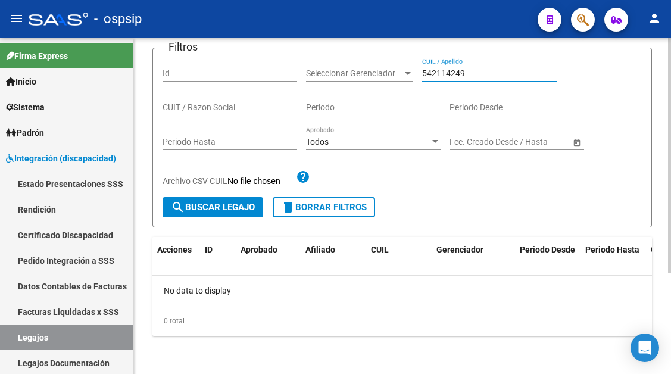
click at [450, 75] on input "542114249" at bounding box center [489, 73] width 134 height 10
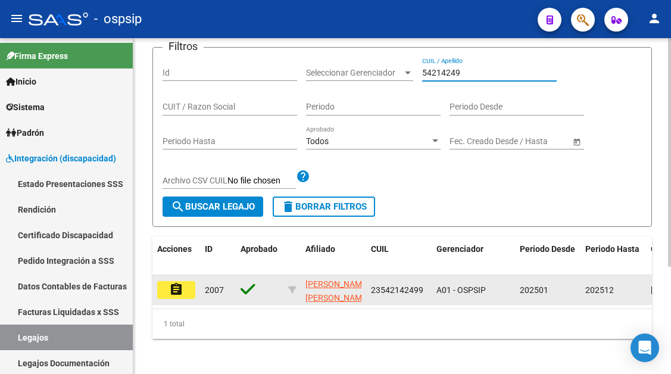
type input "54214249"
click at [174, 296] on mat-icon "assignment" at bounding box center [176, 289] width 14 height 14
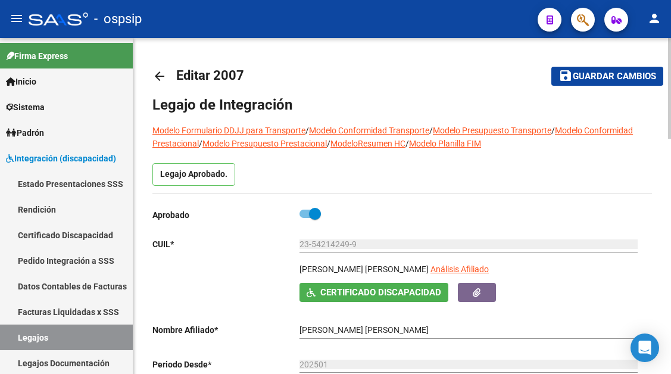
click at [424, 258] on div "23-54214249-9 Ingresar CUIL" at bounding box center [468, 246] width 338 height 34
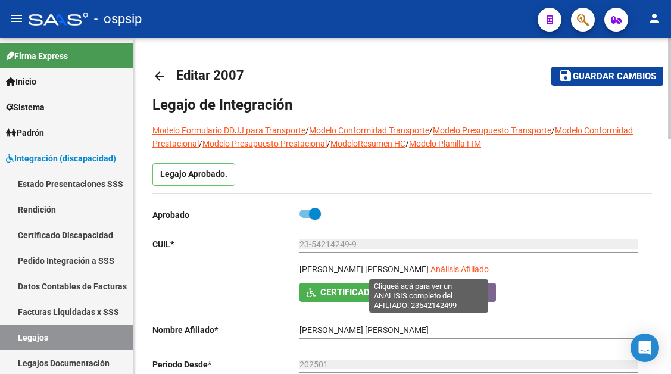
click at [430, 266] on span "Análisis Afiliado" at bounding box center [459, 269] width 58 height 10
type textarea "23542142499"
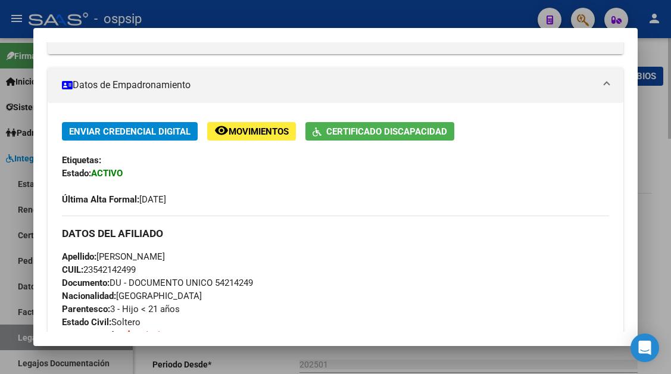
scroll to position [298, 0]
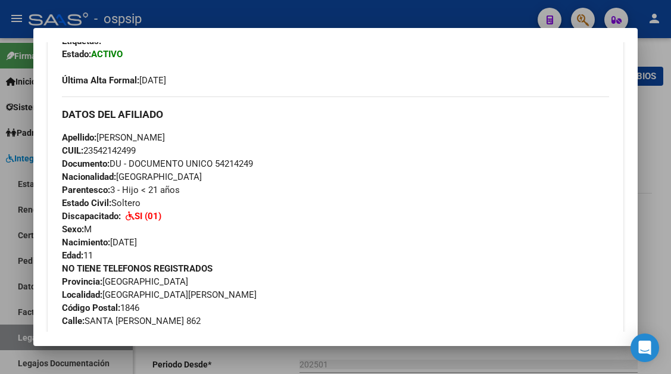
click at [11, 336] on div at bounding box center [335, 187] width 671 height 374
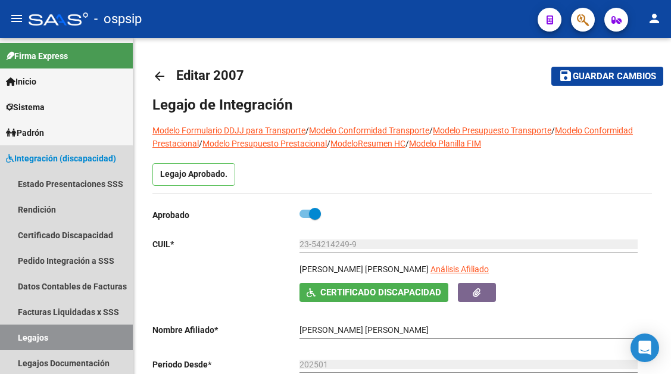
click at [11, 336] on link "Legajos" at bounding box center [66, 337] width 133 height 26
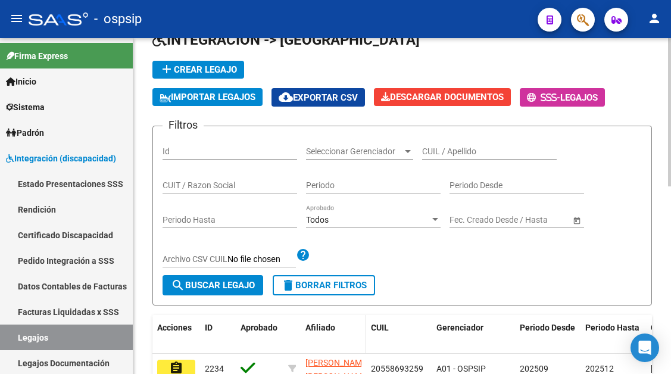
scroll to position [60, 0]
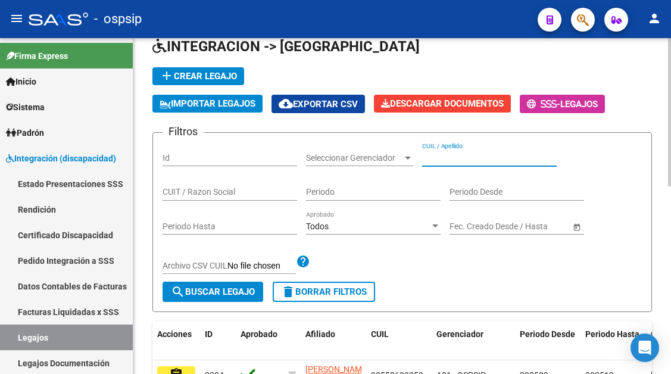
click at [444, 158] on input "CUIL / Apellido" at bounding box center [489, 158] width 134 height 10
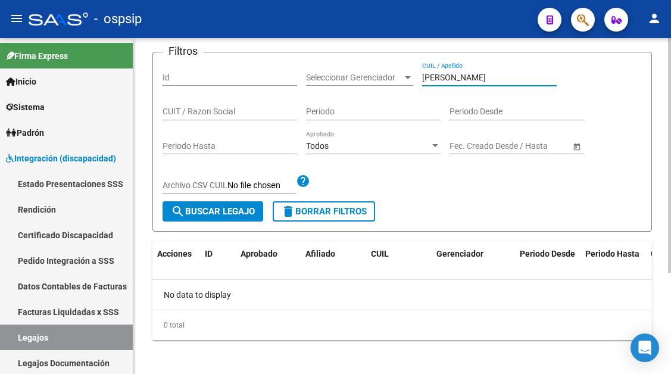
scroll to position [145, 0]
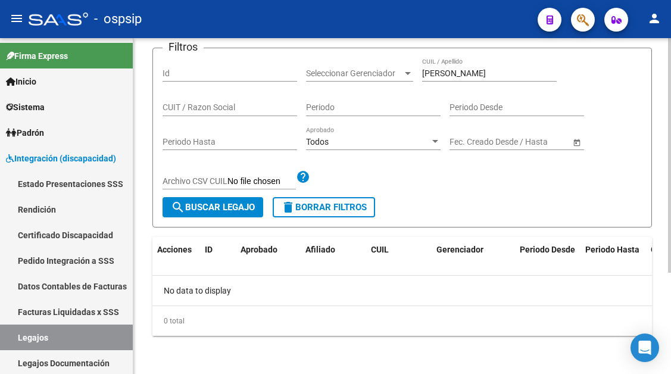
click at [460, 82] on div "[PERSON_NAME] CUIL / Apellido" at bounding box center [489, 75] width 134 height 34
click at [455, 68] on input "[PERSON_NAME]" at bounding box center [489, 73] width 134 height 10
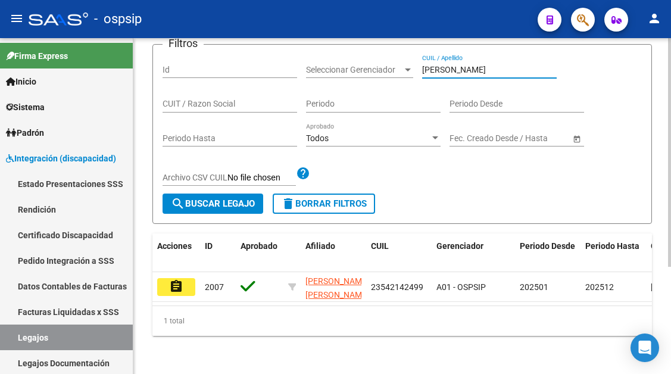
scroll to position [158, 0]
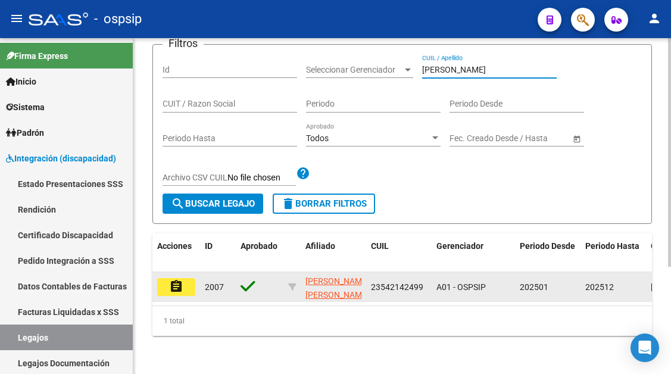
type input "[PERSON_NAME]"
click at [179, 280] on mat-icon "assignment" at bounding box center [176, 286] width 14 height 14
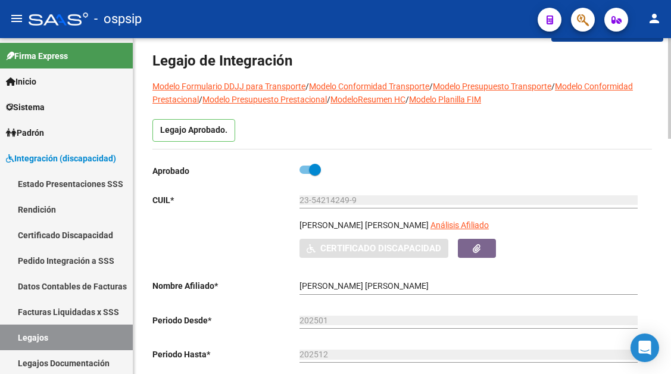
scroll to position [119, 0]
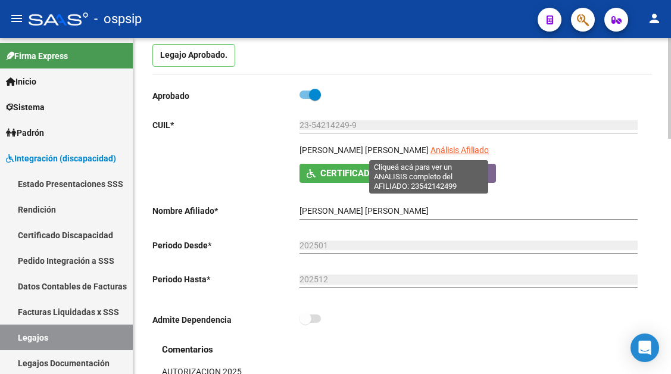
click at [430, 153] on span "Análisis Afiliado" at bounding box center [459, 150] width 58 height 10
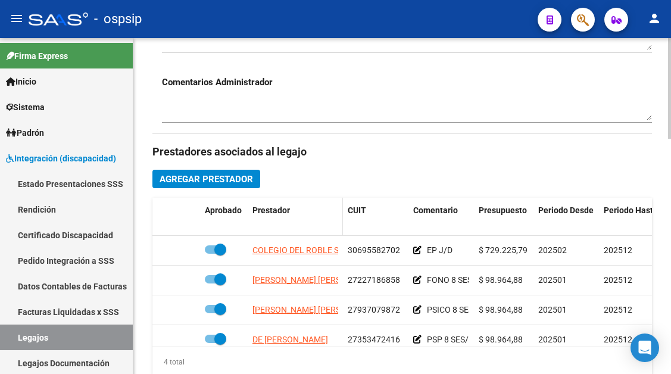
scroll to position [476, 0]
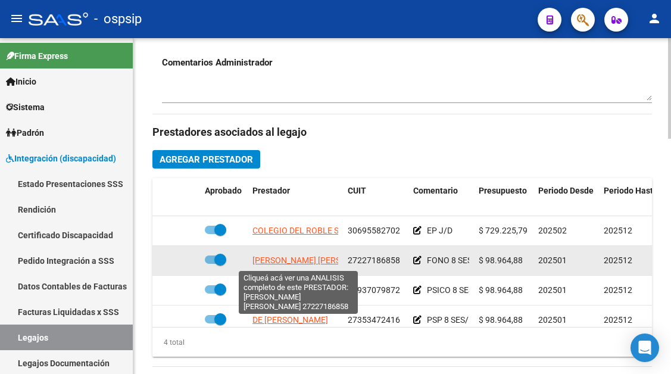
click at [288, 265] on span "[PERSON_NAME] [PERSON_NAME]" at bounding box center [316, 260] width 129 height 10
type textarea "27227186858"
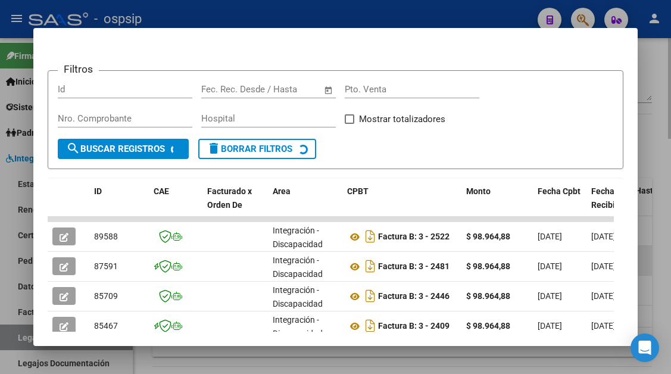
scroll to position [173, 0]
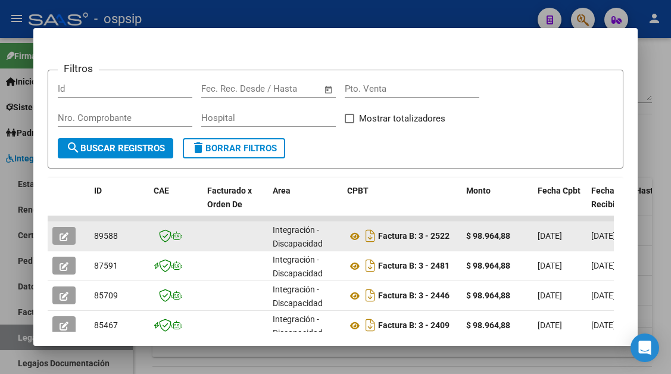
click at [60, 238] on icon "button" at bounding box center [64, 236] width 9 height 9
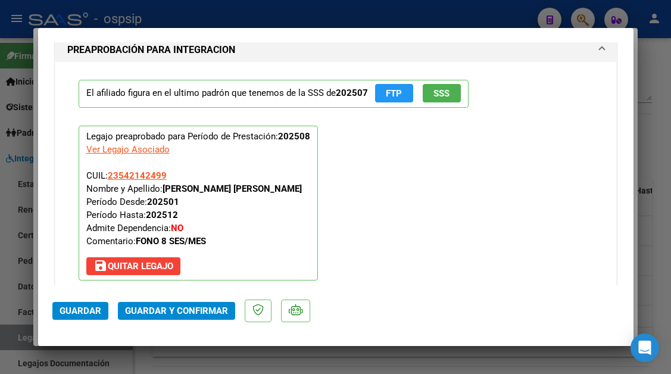
scroll to position [1369, 0]
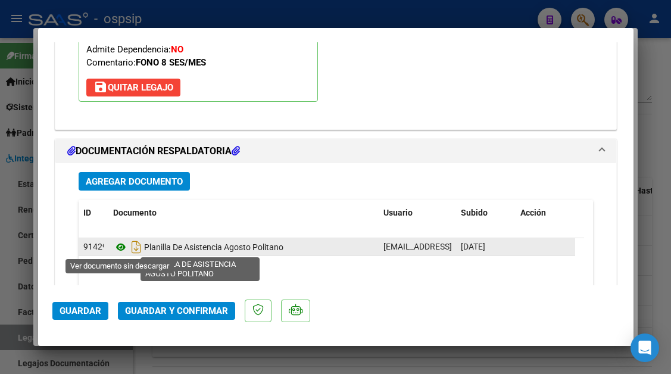
click at [114, 249] on icon at bounding box center [120, 247] width 15 height 14
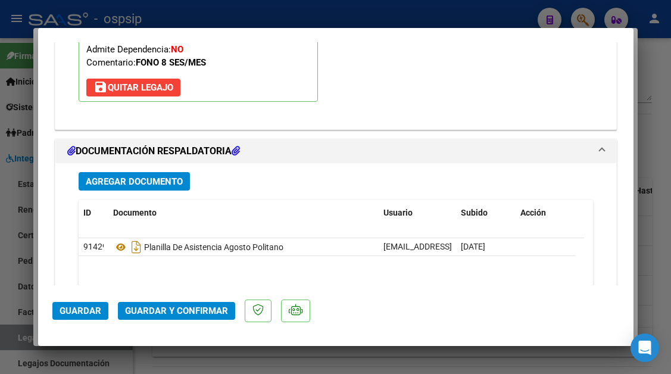
click at [164, 313] on span "Guardar y Confirmar" at bounding box center [176, 310] width 103 height 11
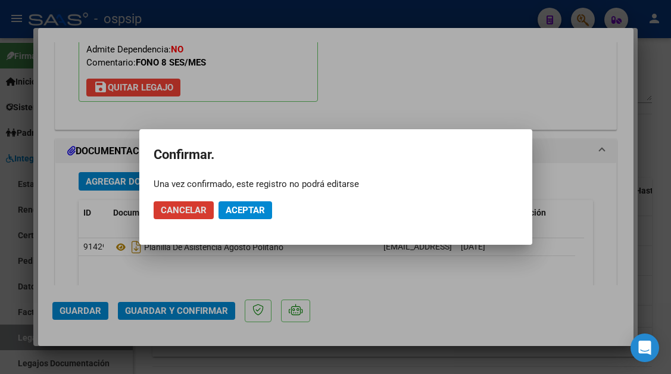
click at [236, 214] on span "Aceptar" at bounding box center [245, 210] width 39 height 11
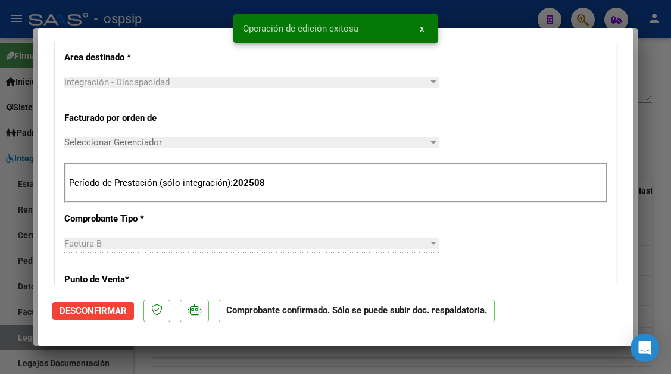
type input "$ 0,00"
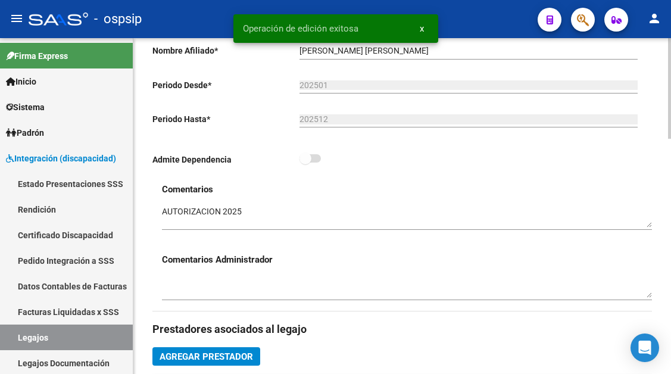
scroll to position [179, 0]
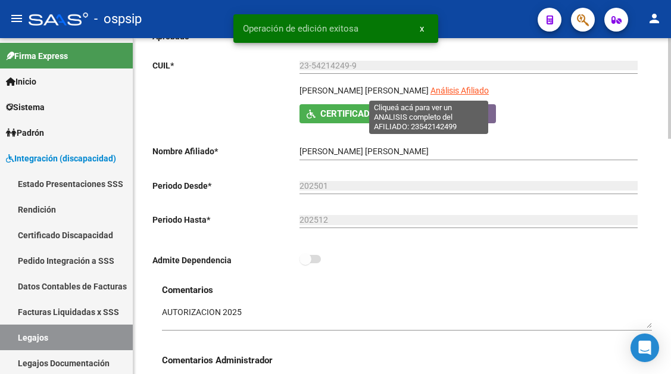
click at [430, 92] on span "Análisis Afiliado" at bounding box center [459, 91] width 58 height 10
type textarea "23542142499"
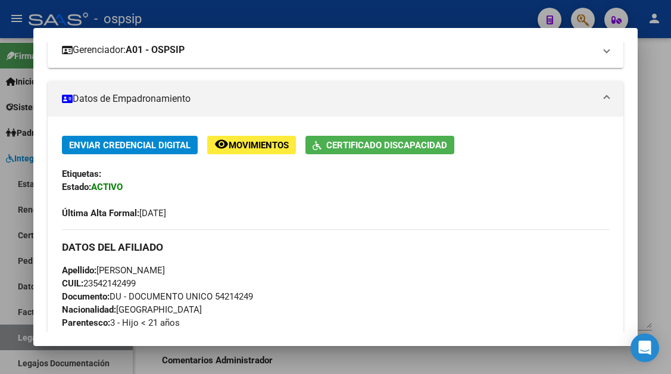
scroll to position [60, 0]
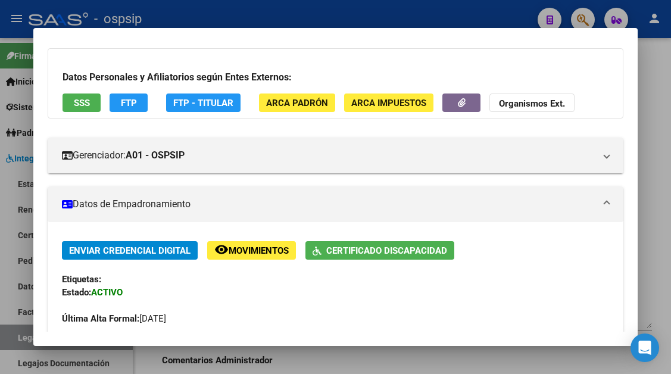
click at [24, 330] on div at bounding box center [335, 187] width 671 height 374
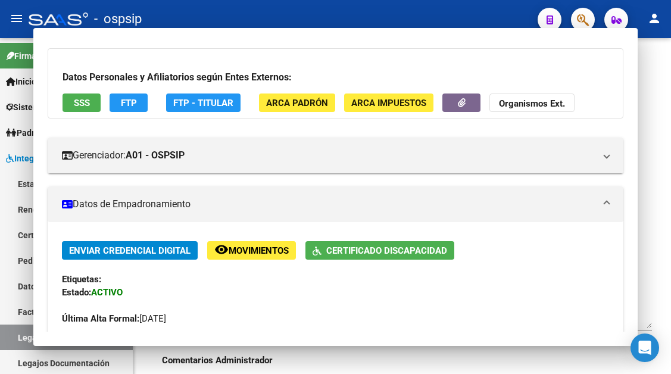
click at [24, 330] on link "Legajos" at bounding box center [66, 337] width 133 height 26
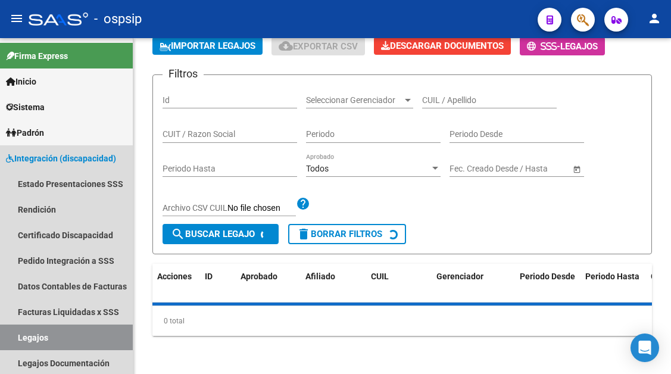
click at [24, 330] on link "Legajos" at bounding box center [66, 337] width 133 height 26
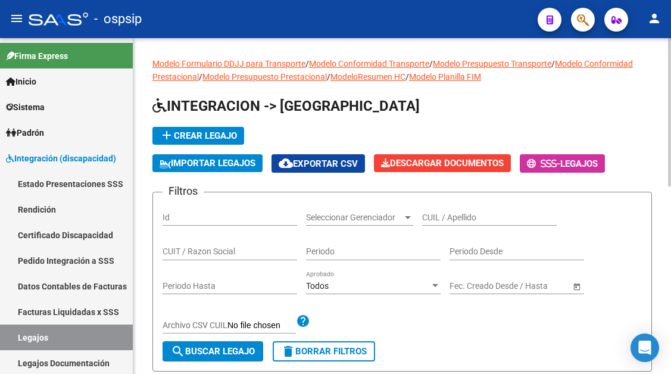
click at [437, 217] on input "CUIL / Apellido" at bounding box center [489, 217] width 134 height 10
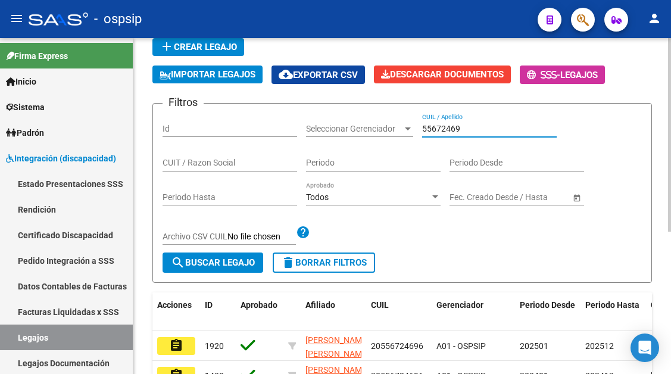
scroll to position [179, 0]
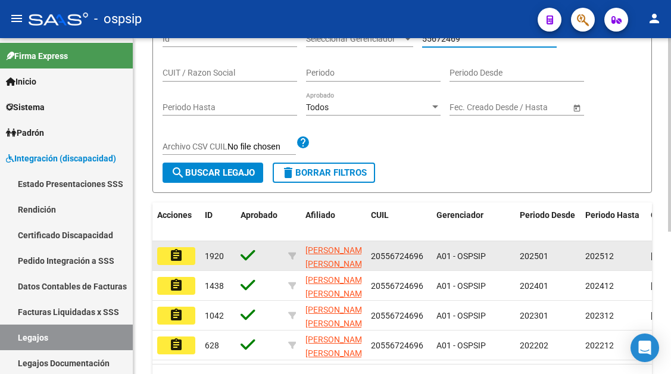
type input "55672469"
click at [170, 262] on mat-icon "assignment" at bounding box center [176, 255] width 14 height 14
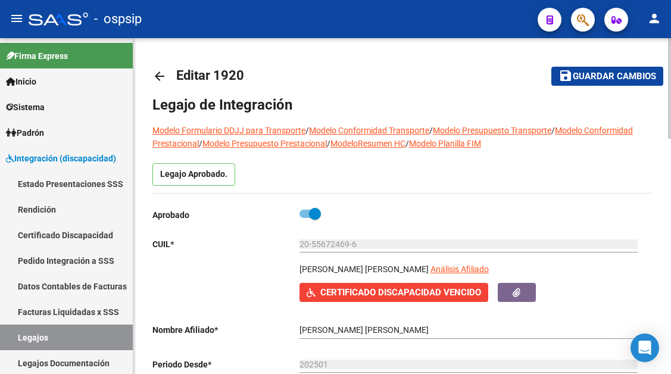
click at [411, 298] on span "Certificado Discapacidad Vencido" at bounding box center [400, 292] width 161 height 11
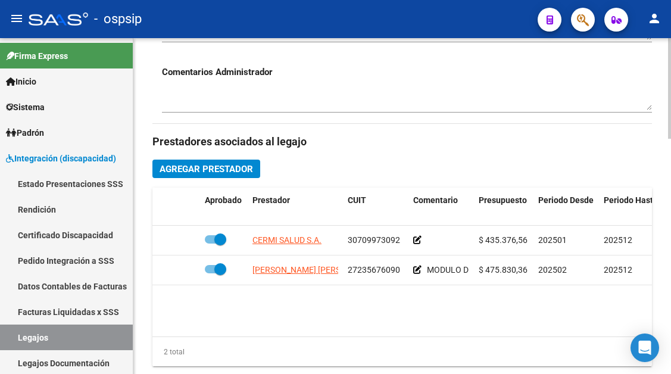
scroll to position [476, 0]
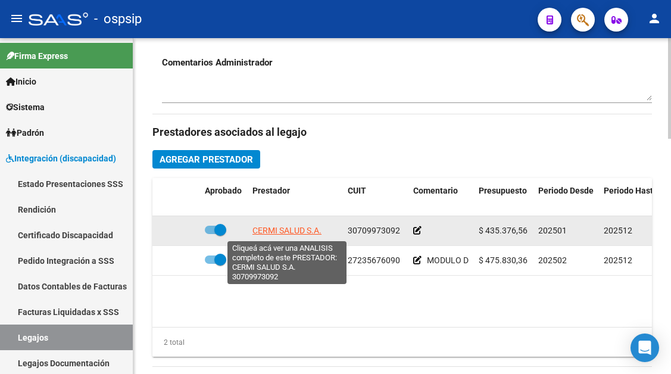
click at [283, 227] on span "CERMI SALUD S.A." at bounding box center [286, 231] width 69 height 10
type textarea "30709973092"
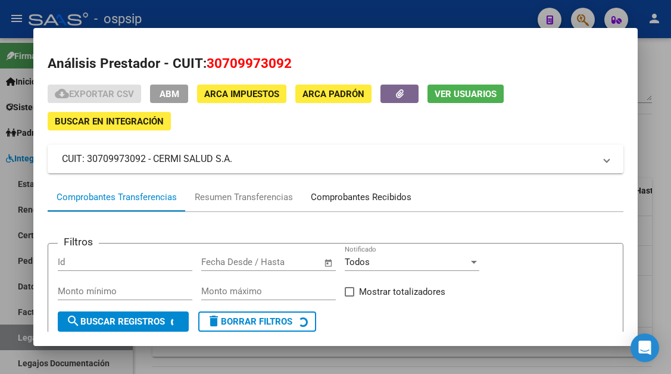
click at [358, 198] on div "Comprobantes Recibidos" at bounding box center [361, 197] width 101 height 14
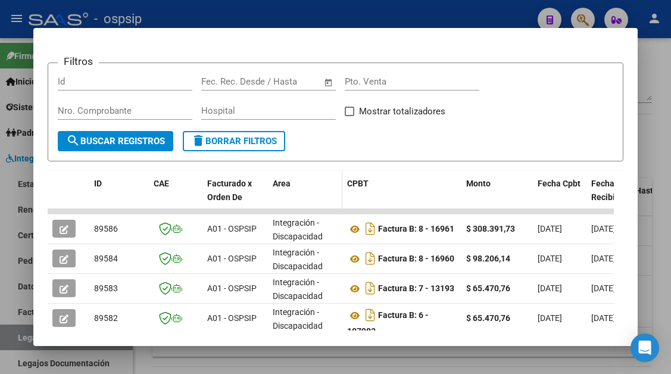
scroll to position [200, 0]
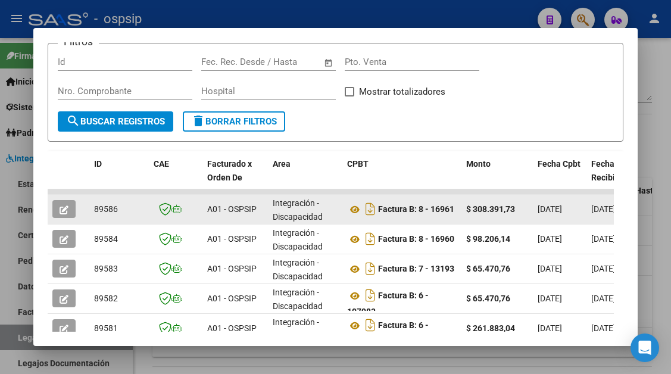
click at [67, 203] on button "button" at bounding box center [63, 209] width 23 height 18
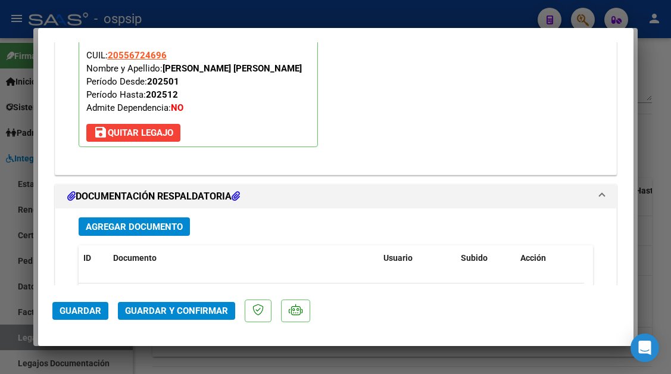
scroll to position [1369, 0]
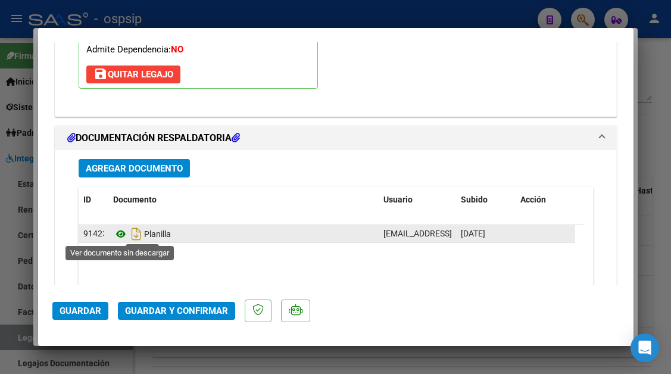
click at [120, 234] on icon at bounding box center [120, 234] width 15 height 14
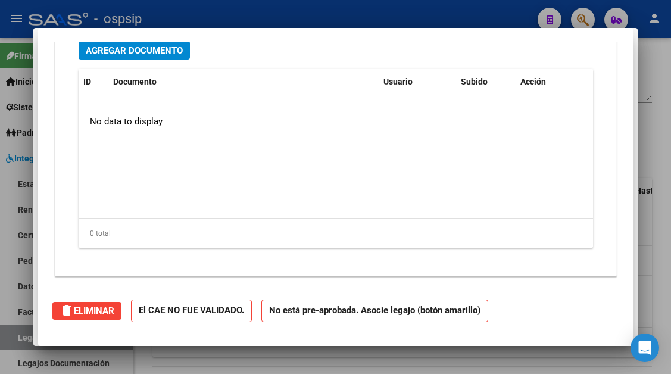
type input "$ 0,00"
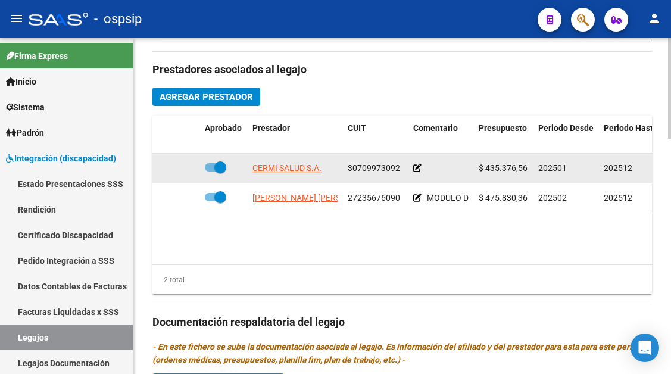
scroll to position [486, 0]
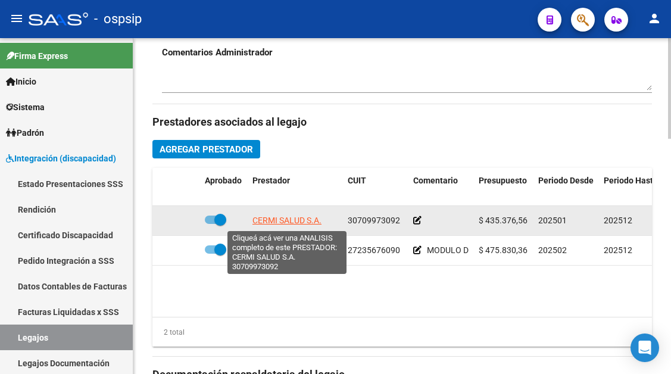
click at [280, 218] on span "CERMI SALUD S.A." at bounding box center [286, 220] width 69 height 10
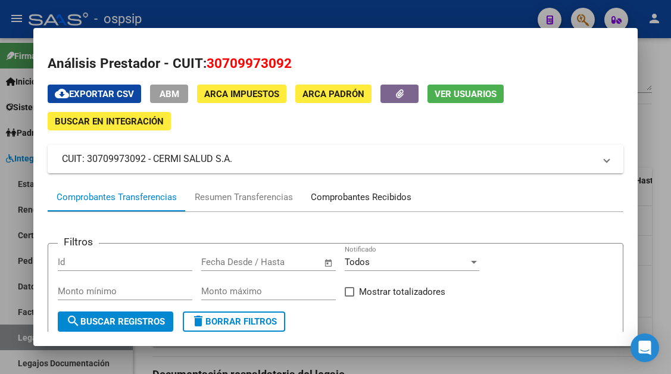
click at [329, 199] on div "Comprobantes Recibidos" at bounding box center [361, 197] width 101 height 14
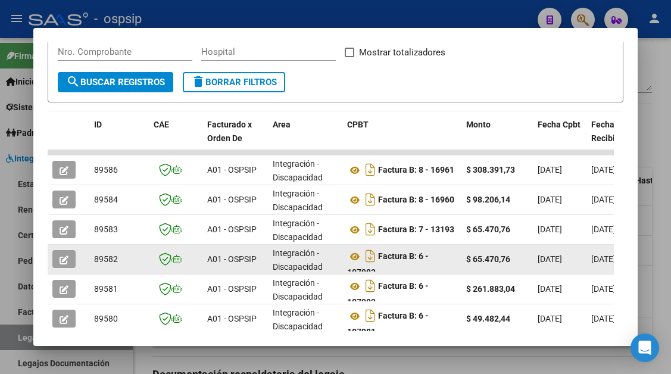
scroll to position [298, 0]
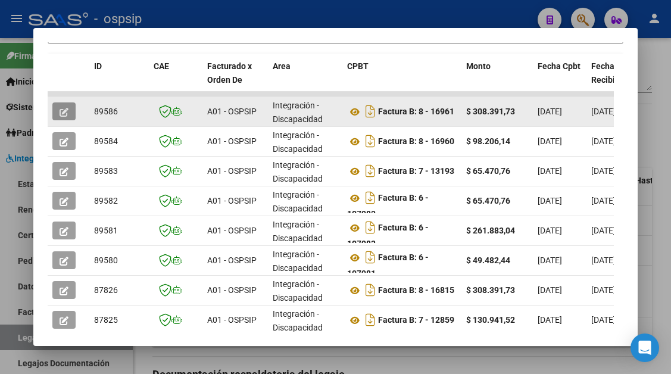
click at [65, 113] on icon "button" at bounding box center [64, 112] width 9 height 9
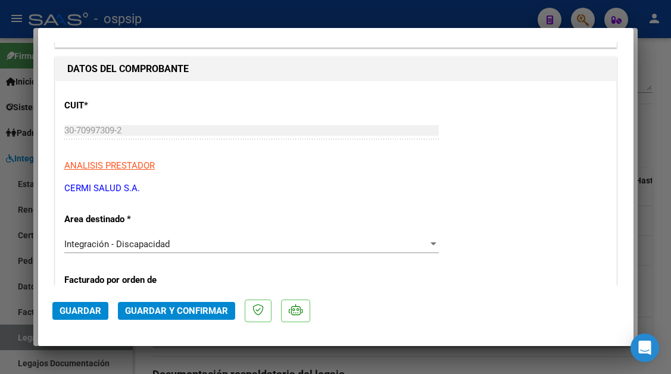
scroll to position [179, 0]
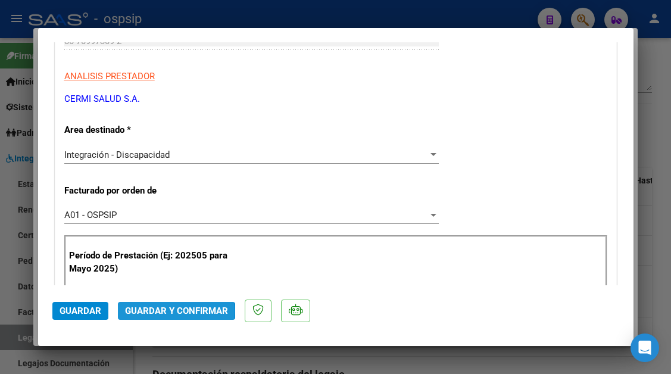
click at [172, 311] on span "Guardar y Confirmar" at bounding box center [176, 310] width 103 height 11
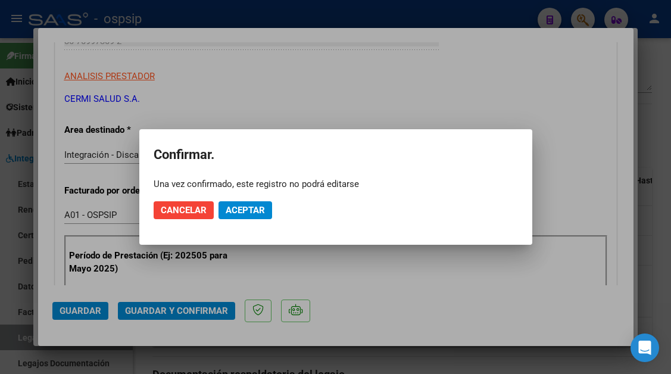
click at [245, 220] on mat-dialog-actions "Cancelar Aceptar" at bounding box center [336, 210] width 364 height 40
click at [245, 212] on span "Aceptar" at bounding box center [245, 210] width 39 height 11
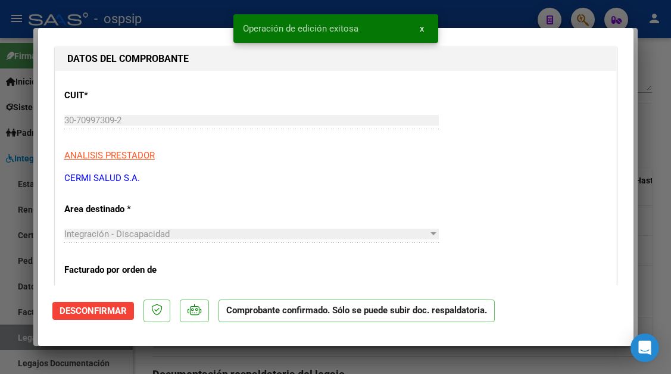
scroll to position [60, 0]
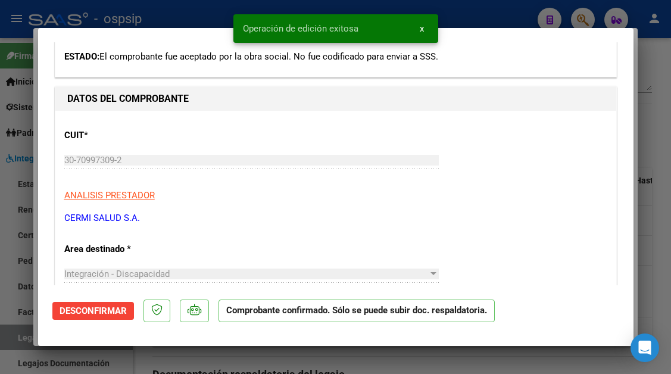
type input "$ 0,00"
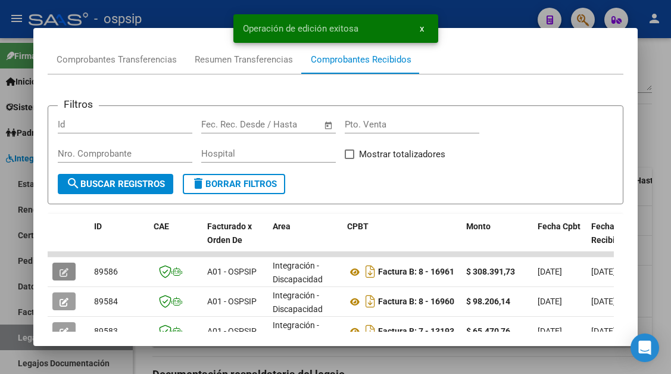
scroll to position [119, 0]
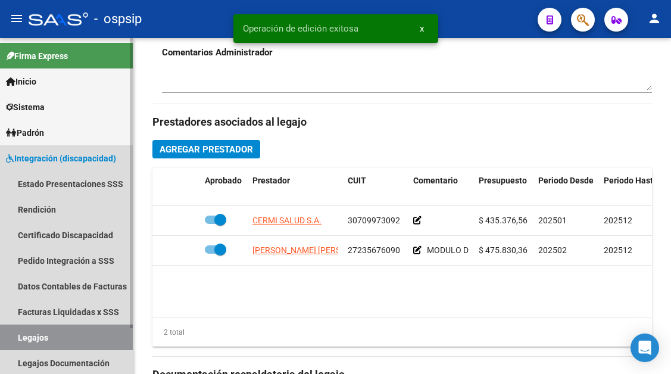
click at [33, 333] on link "Legajos" at bounding box center [66, 337] width 133 height 26
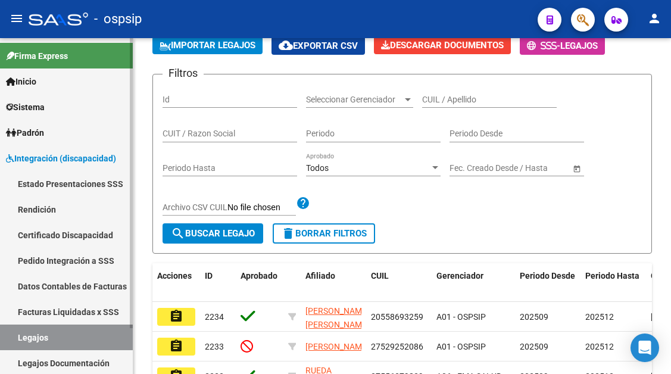
scroll to position [426, 0]
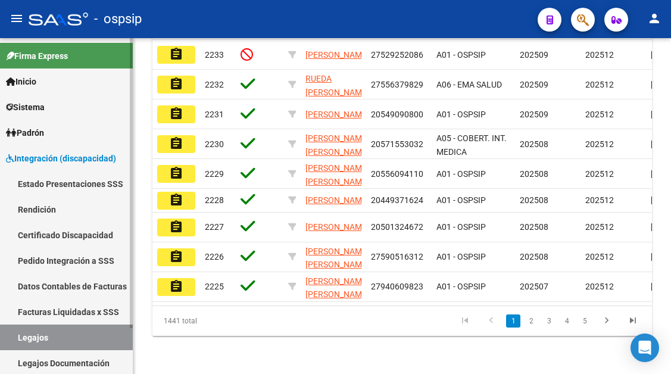
click at [27, 341] on link "Legajos" at bounding box center [66, 337] width 133 height 26
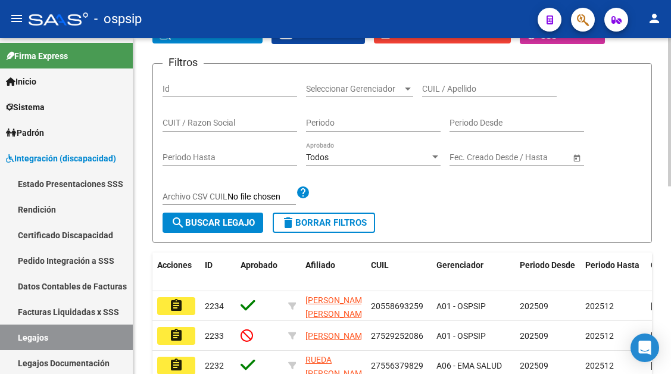
scroll to position [128, 0]
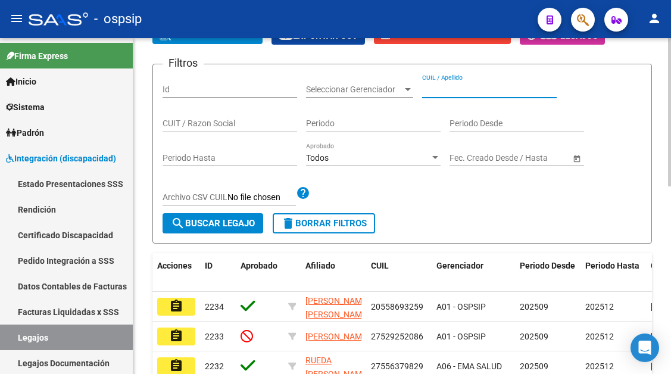
click at [439, 88] on input "CUIL / Apellido" at bounding box center [489, 90] width 134 height 10
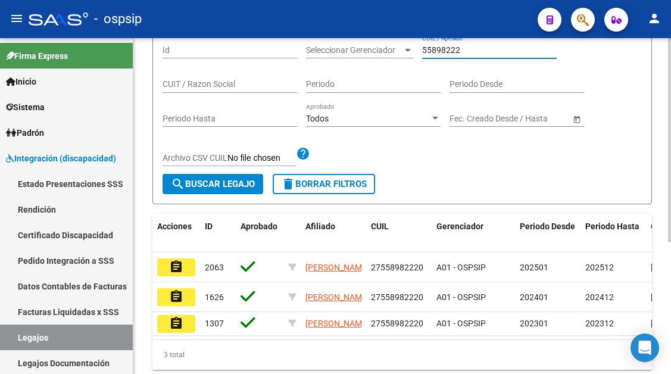
scroll to position [187, 0]
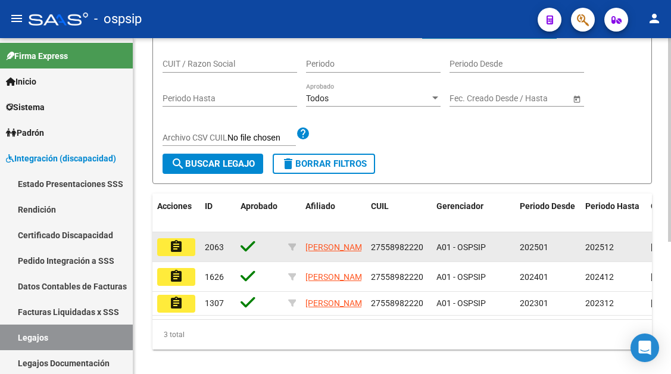
type input "55898222"
click at [177, 253] on mat-icon "assignment" at bounding box center [176, 246] width 14 height 14
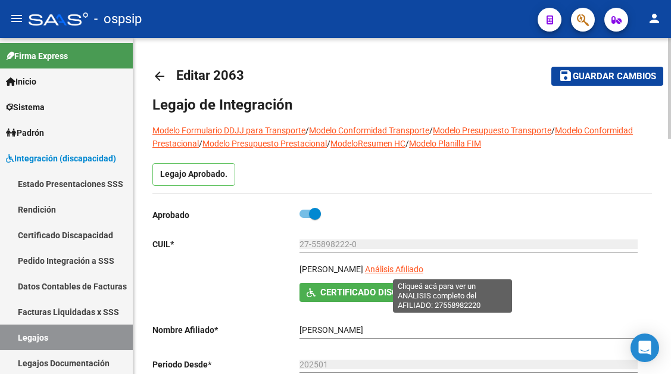
click at [423, 267] on span "Análisis Afiliado" at bounding box center [394, 269] width 58 height 10
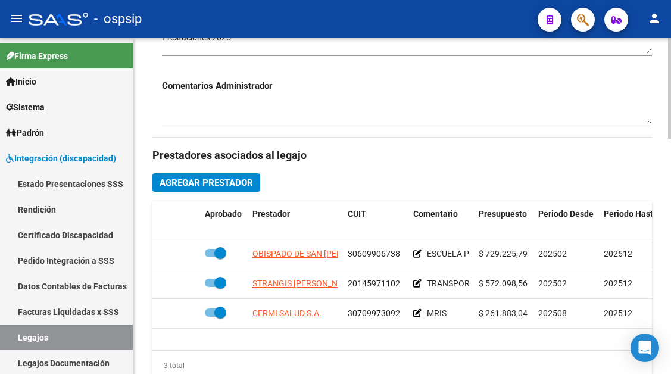
scroll to position [476, 0]
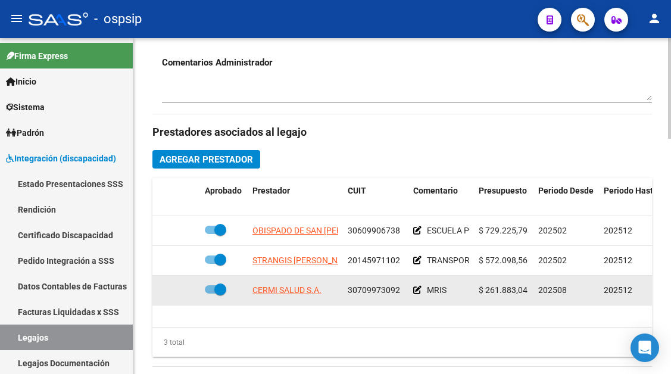
click at [283, 296] on app-link-go-to "CERMI SALUD S.A." at bounding box center [286, 290] width 69 height 14
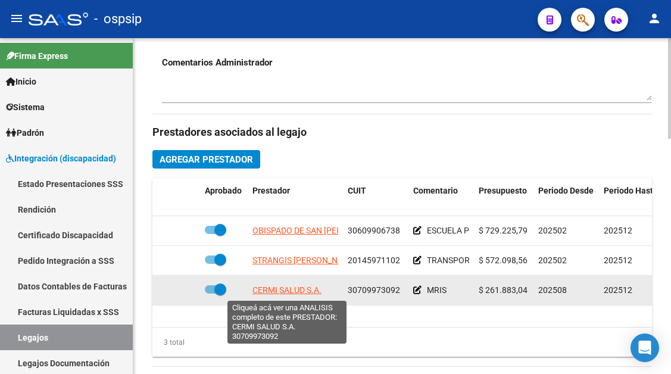
click at [287, 286] on span "CERMI SALUD S.A." at bounding box center [286, 290] width 69 height 10
type textarea "30709973092"
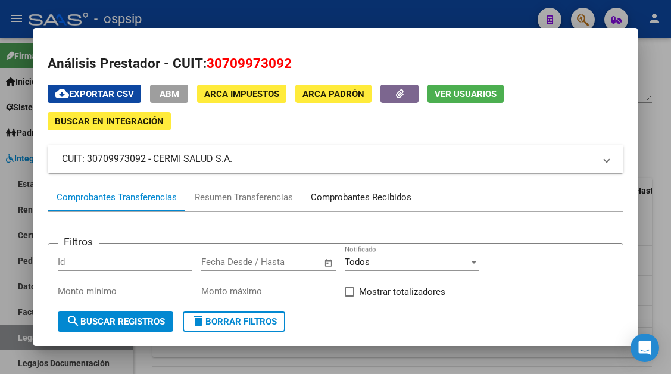
click at [344, 202] on div "Comprobantes Recibidos" at bounding box center [361, 197] width 101 height 14
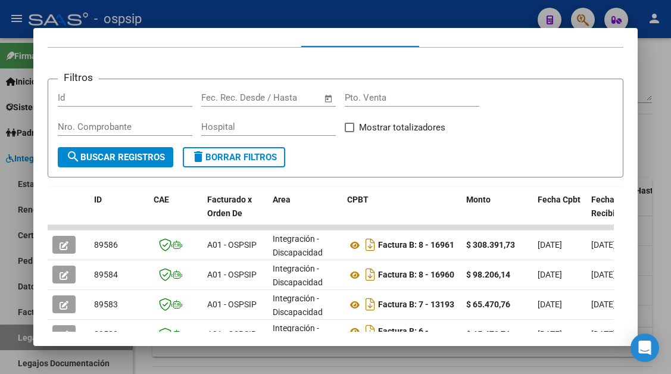
scroll to position [233, 0]
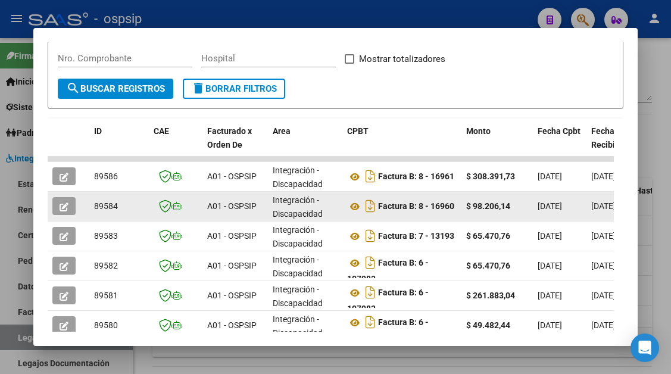
click at [68, 201] on span "button" at bounding box center [64, 206] width 9 height 11
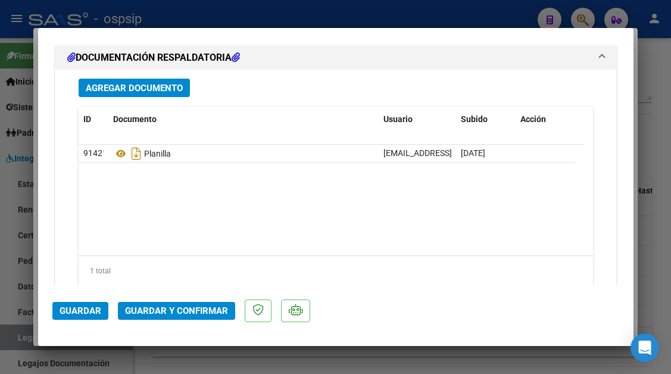
scroll to position [1500, 0]
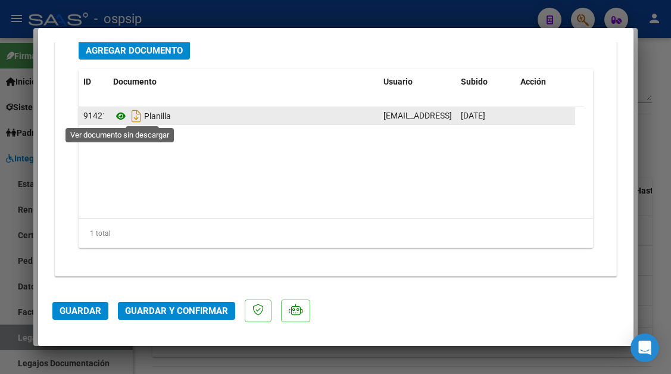
click at [122, 119] on icon at bounding box center [120, 116] width 15 height 14
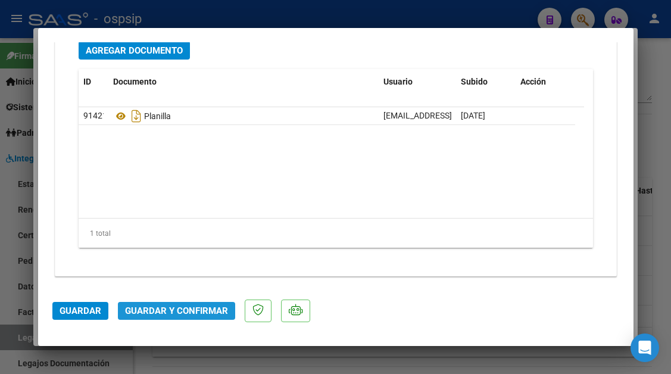
click at [189, 314] on span "Guardar y Confirmar" at bounding box center [176, 310] width 103 height 11
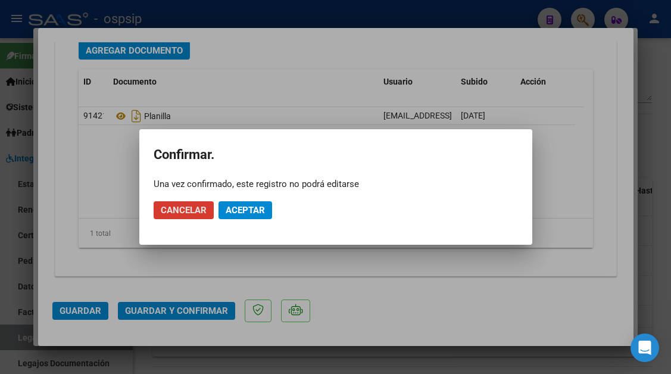
click at [243, 215] on span "Aceptar" at bounding box center [245, 210] width 39 height 11
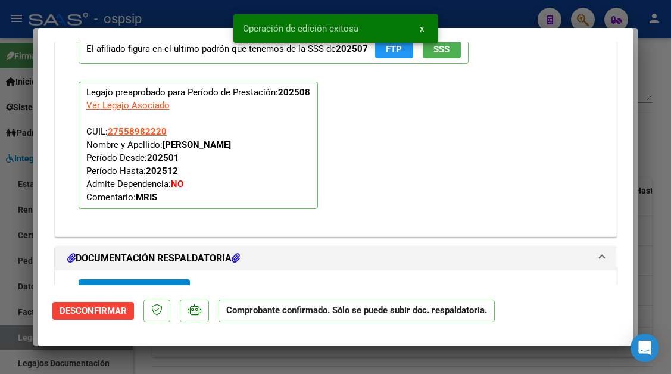
scroll to position [1067, 0]
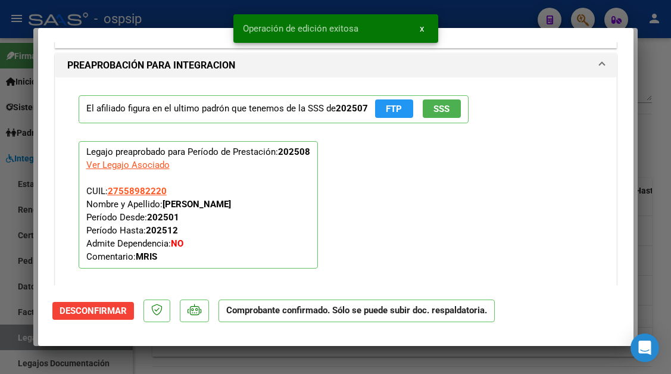
type input "$ 0,00"
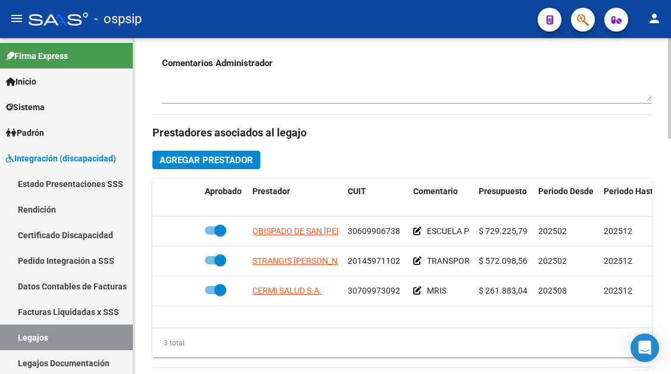
scroll to position [476, 0]
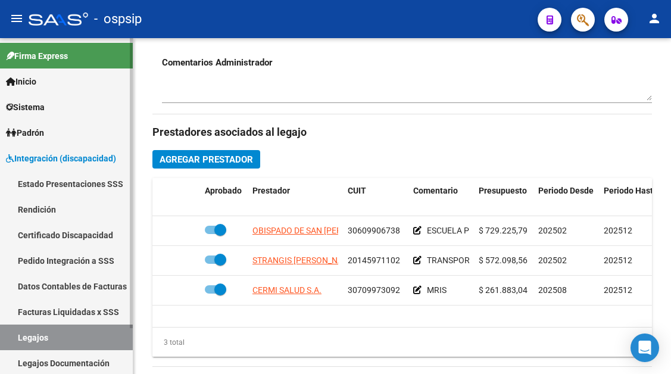
click at [49, 336] on link "Legajos" at bounding box center [66, 337] width 133 height 26
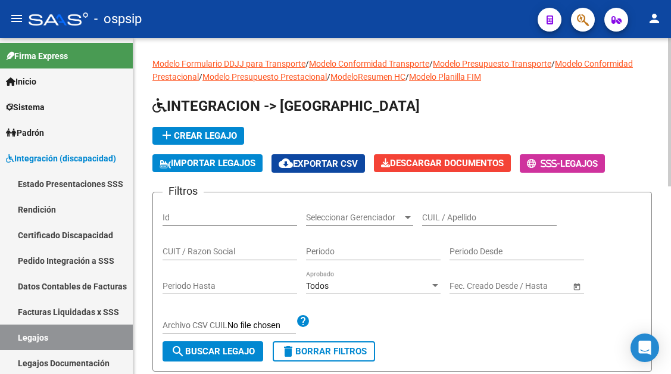
click at [427, 220] on input "CUIL / Apellido" at bounding box center [489, 217] width 134 height 10
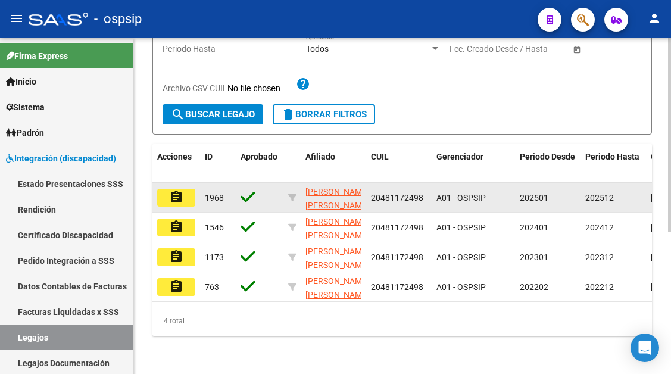
type input "48117249"
click at [176, 195] on button "assignment" at bounding box center [176, 198] width 38 height 18
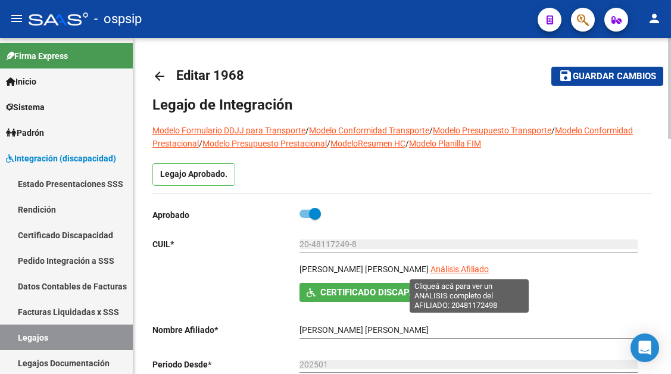
click at [460, 271] on span "Análisis Afiliado" at bounding box center [459, 269] width 58 height 10
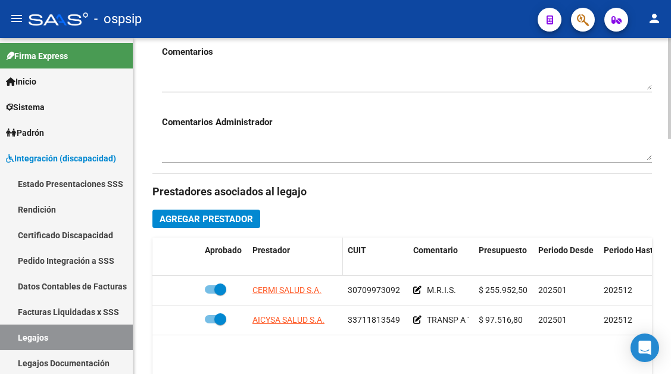
scroll to position [476, 0]
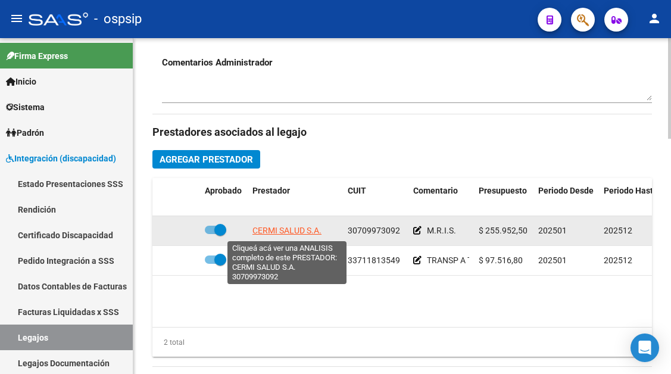
click at [290, 235] on span "CERMI SALUD S.A." at bounding box center [286, 231] width 69 height 10
type textarea "30709973092"
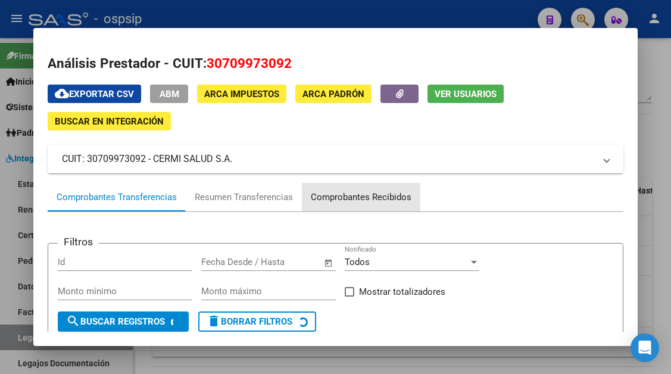
click at [329, 199] on div "Comprobantes Recibidos" at bounding box center [361, 197] width 101 height 14
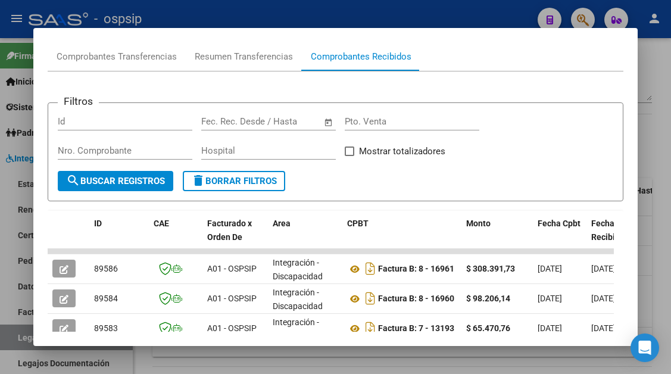
scroll to position [319, 0]
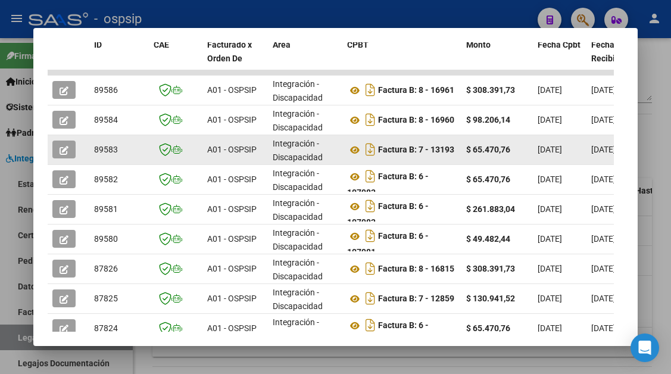
click at [65, 148] on icon "button" at bounding box center [64, 150] width 9 height 9
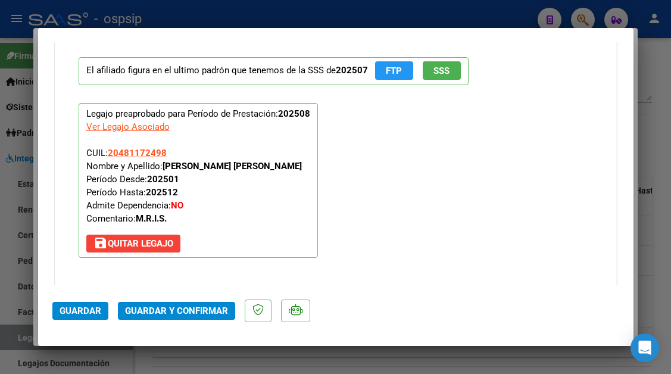
scroll to position [1391, 0]
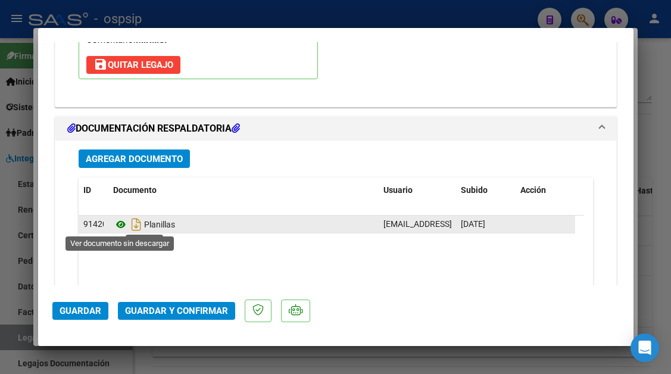
click at [119, 224] on icon at bounding box center [120, 224] width 15 height 14
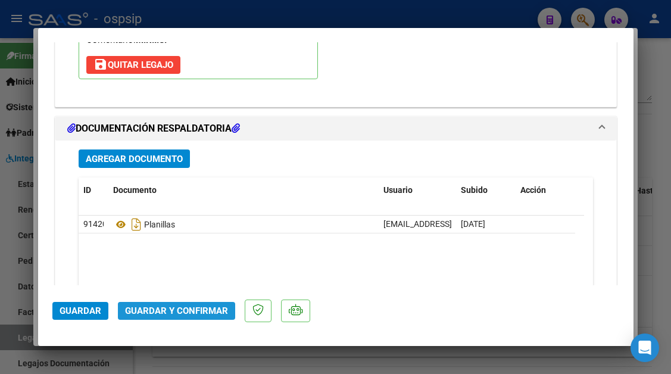
click at [177, 319] on button "Guardar y Confirmar" at bounding box center [176, 311] width 117 height 18
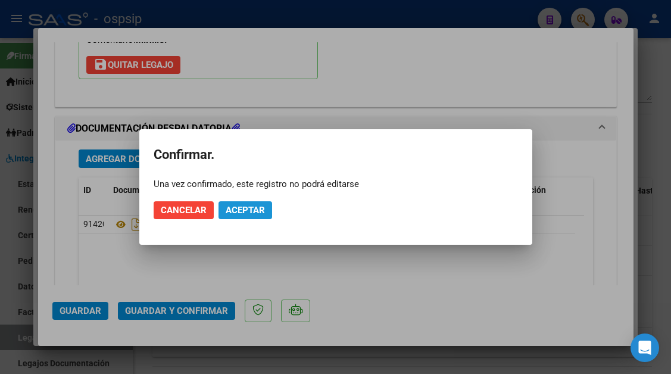
click at [239, 214] on span "Aceptar" at bounding box center [245, 210] width 39 height 11
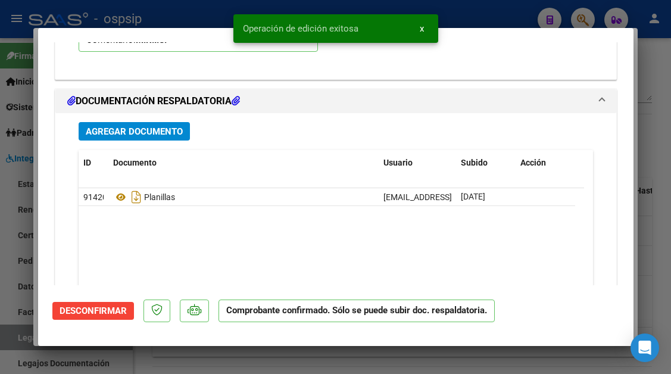
scroll to position [1105, 0]
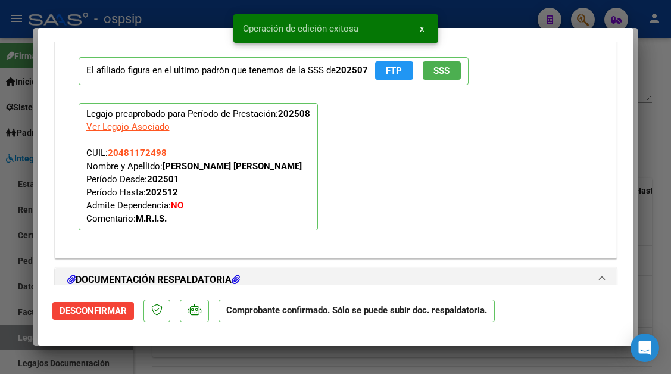
click at [12, 340] on div at bounding box center [335, 187] width 671 height 374
type input "$ 0,00"
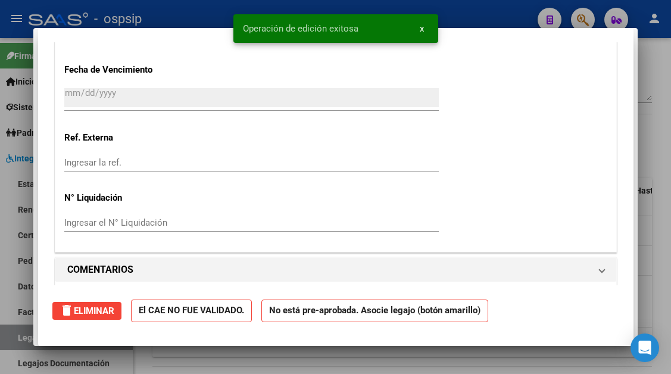
scroll to position [0, 0]
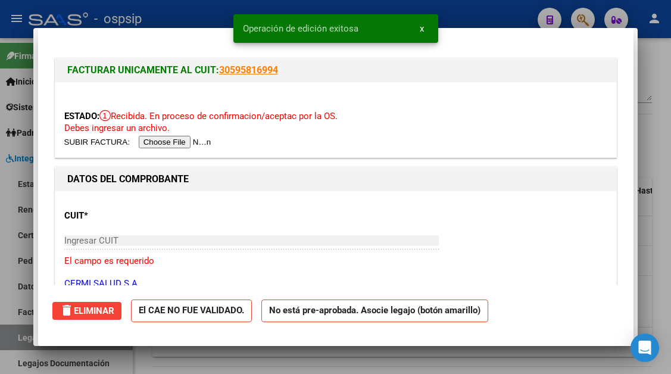
click at [12, 340] on div at bounding box center [335, 187] width 671 height 374
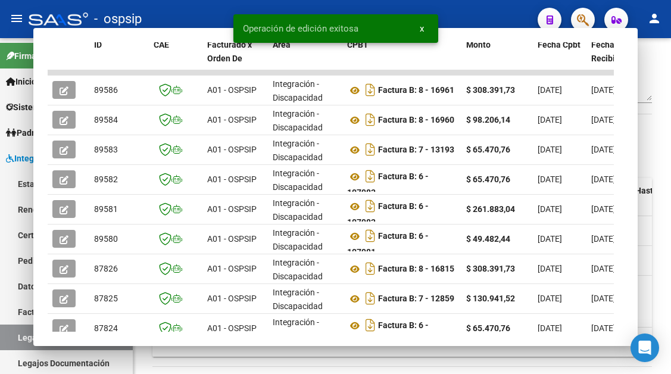
click at [12, 340] on link "Legajos" at bounding box center [66, 337] width 133 height 26
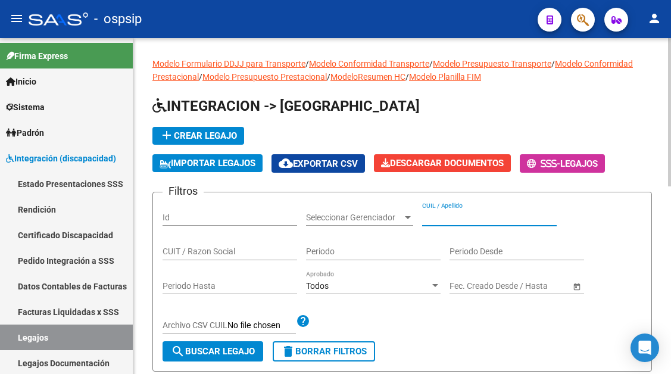
click at [438, 214] on input "CUIL / Apellido" at bounding box center [489, 217] width 134 height 10
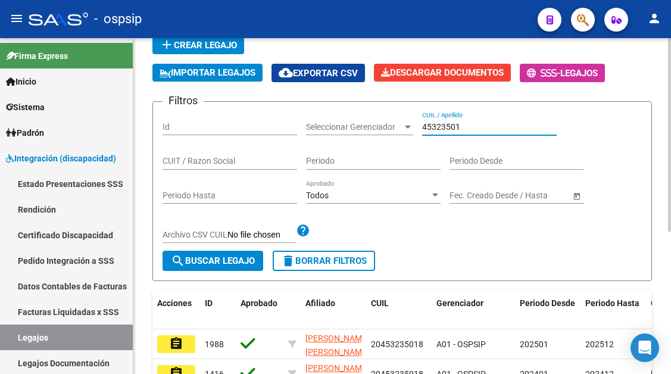
scroll to position [119, 0]
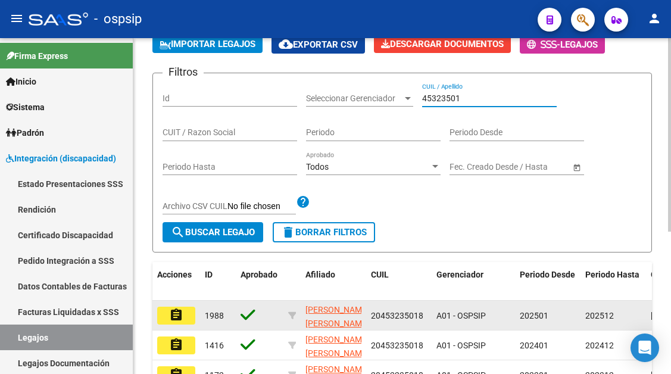
type input "45323501"
click at [182, 317] on mat-icon "assignment" at bounding box center [176, 315] width 14 height 14
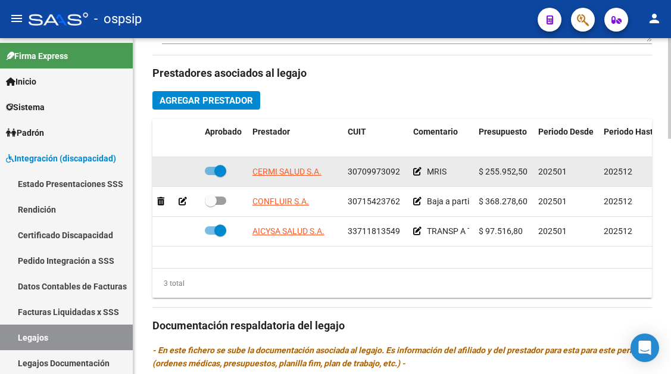
scroll to position [536, 0]
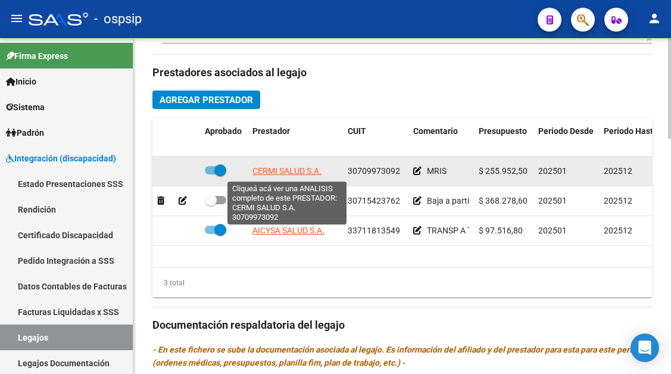
click at [270, 170] on span "CERMI SALUD S.A." at bounding box center [286, 171] width 69 height 10
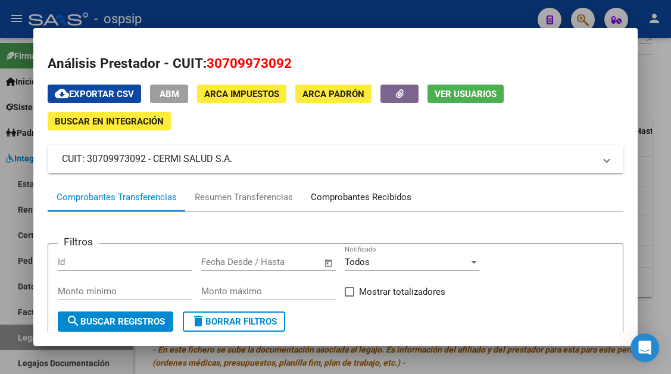
click at [356, 195] on div "Comprobantes Recibidos" at bounding box center [361, 197] width 101 height 14
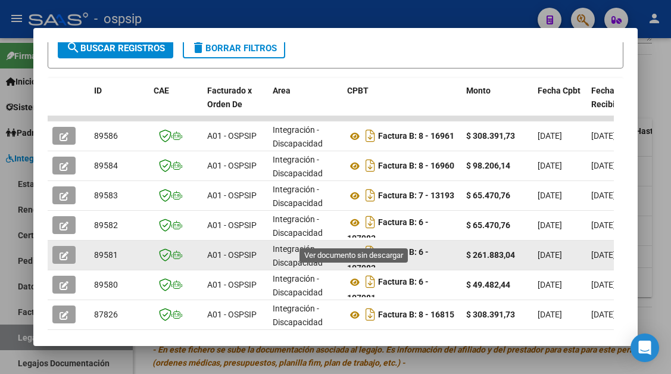
scroll to position [292, 0]
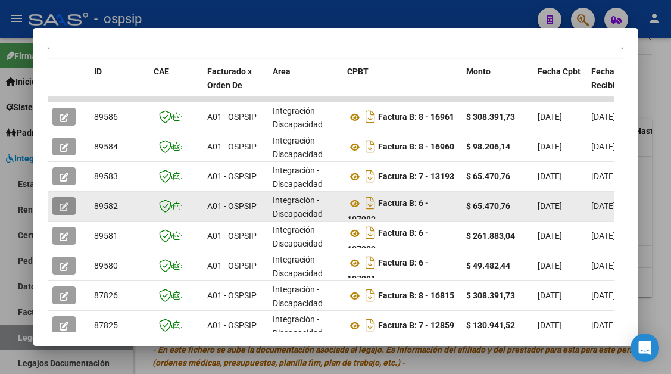
click at [67, 205] on icon "button" at bounding box center [64, 206] width 9 height 9
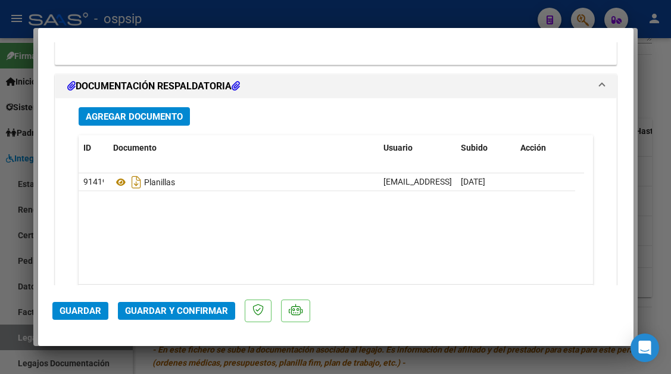
scroll to position [1488, 0]
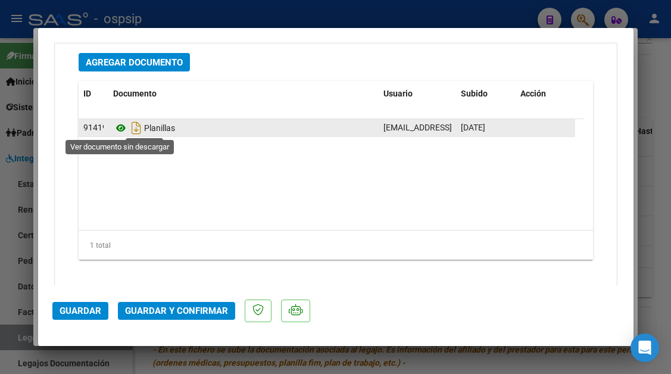
click at [115, 126] on icon at bounding box center [120, 128] width 15 height 14
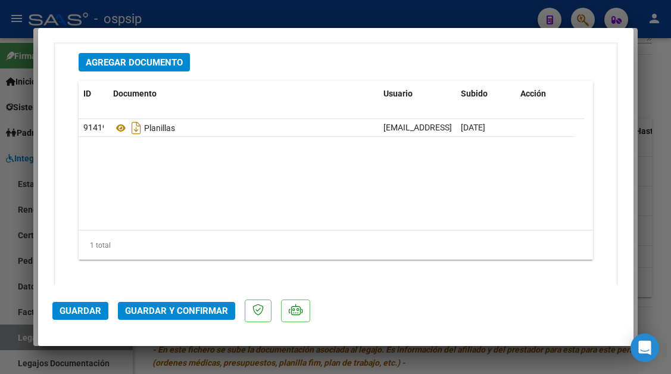
click at [186, 316] on span "Guardar y Confirmar" at bounding box center [176, 310] width 103 height 11
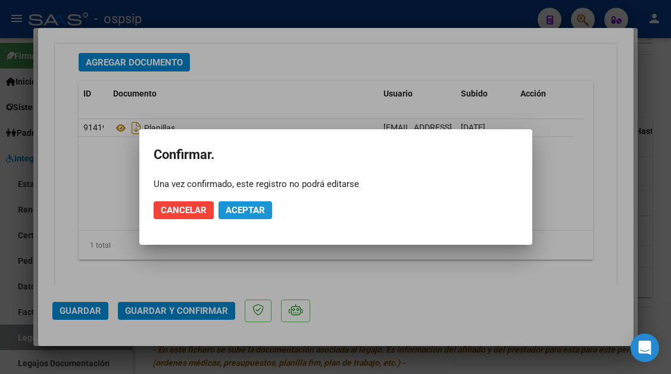
click at [243, 217] on button "Aceptar" at bounding box center [245, 210] width 54 height 18
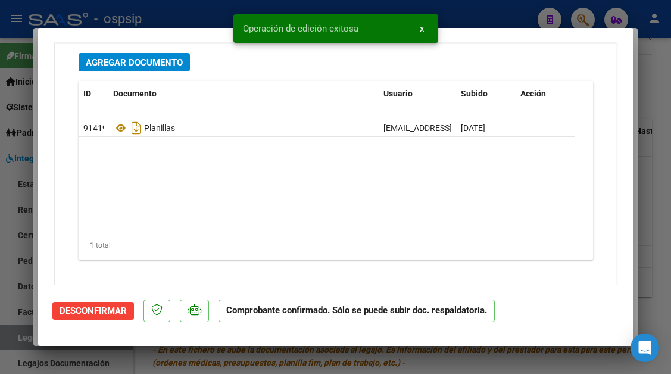
click at [20, 334] on div at bounding box center [335, 187] width 671 height 374
type input "$ 0,00"
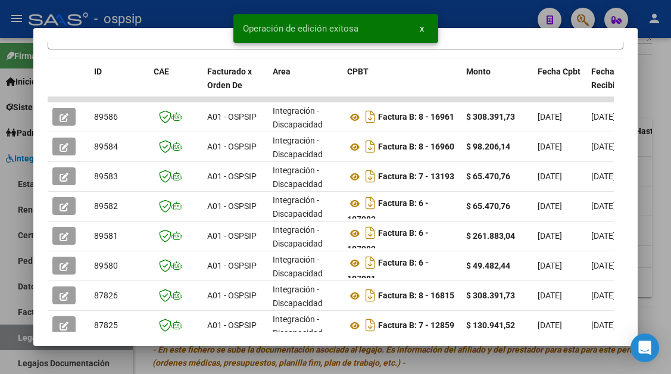
click at [20, 334] on div at bounding box center [335, 187] width 671 height 374
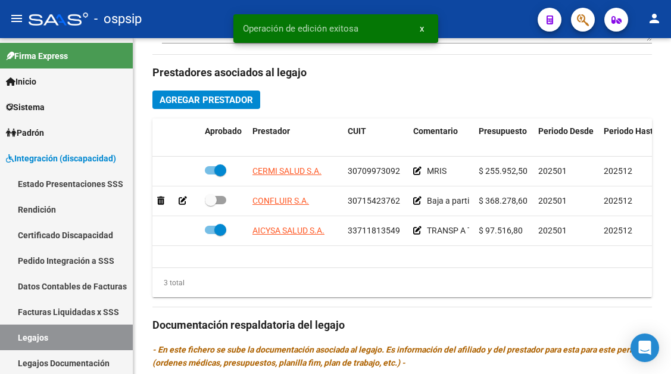
click at [20, 334] on link "Legajos" at bounding box center [66, 337] width 133 height 26
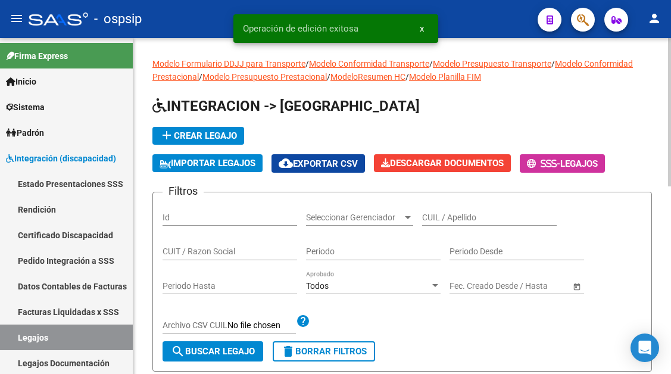
click at [434, 220] on input "CUIL / Apellido" at bounding box center [489, 217] width 134 height 10
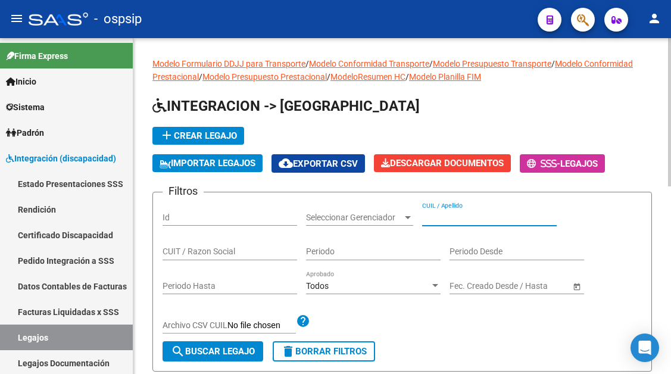
click at [447, 221] on input "CUIL / Apellido" at bounding box center [489, 217] width 134 height 10
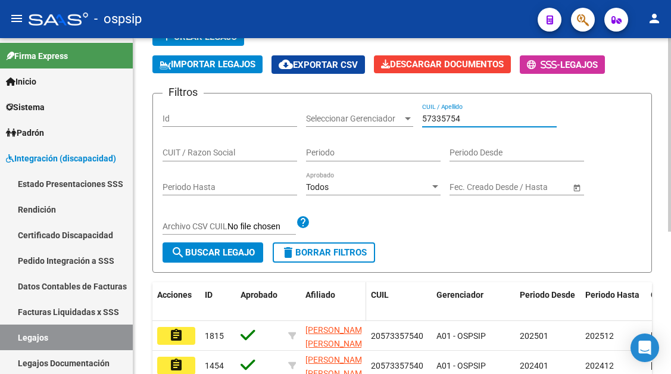
scroll to position [179, 0]
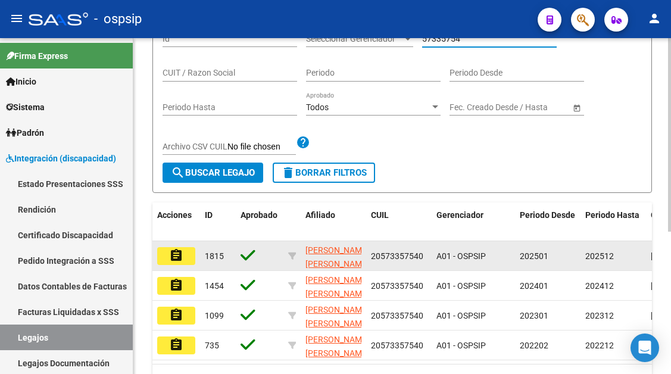
type input "57335754"
click at [172, 259] on mat-icon "assignment" at bounding box center [176, 255] width 14 height 14
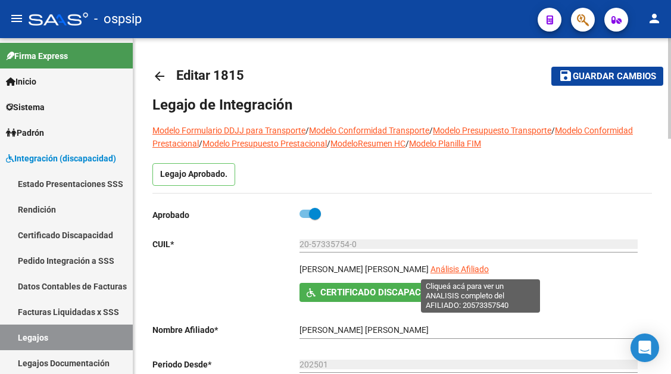
click at [468, 269] on span "Análisis Afiliado" at bounding box center [459, 269] width 58 height 10
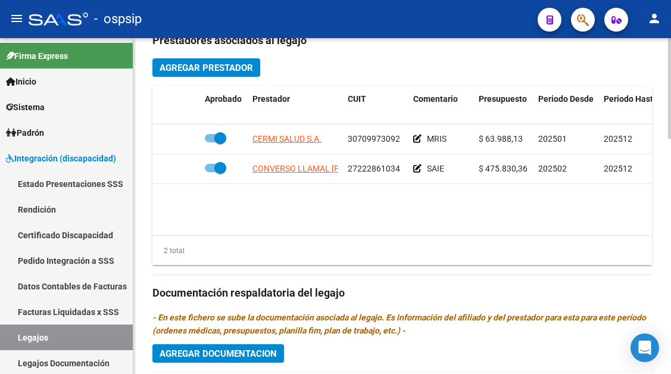
scroll to position [655, 0]
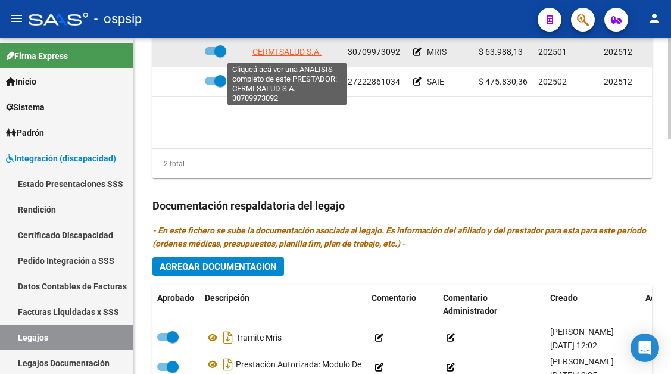
click at [268, 52] on span "CERMI SALUD S.A." at bounding box center [286, 52] width 69 height 10
type textarea "30709973092"
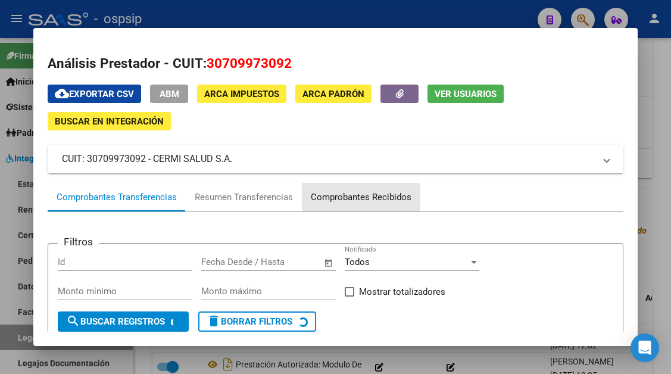
click at [332, 195] on div "Comprobantes Recibidos" at bounding box center [361, 197] width 101 height 14
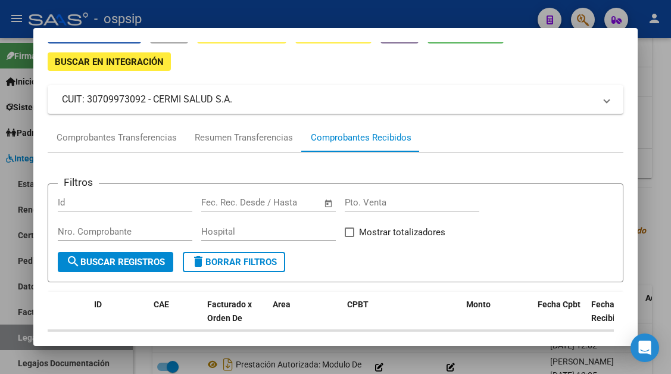
scroll to position [298, 0]
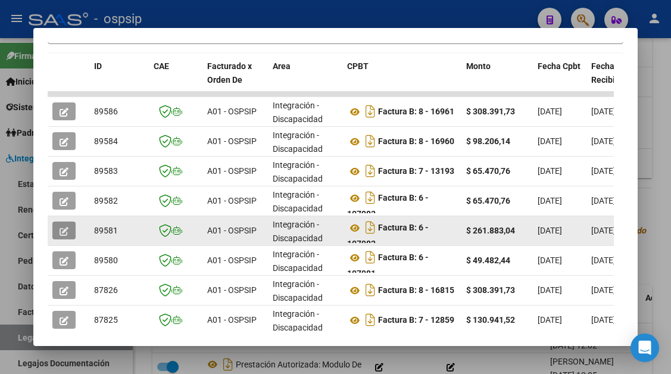
click at [62, 232] on icon "button" at bounding box center [64, 231] width 9 height 9
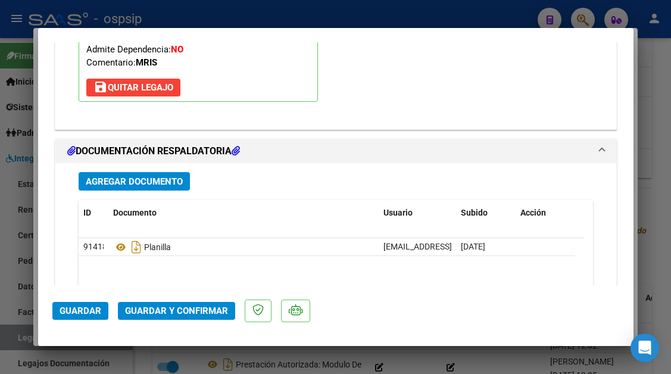
scroll to position [1428, 0]
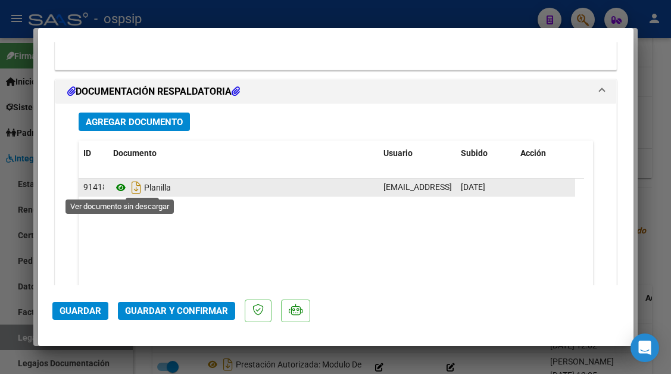
click at [124, 189] on icon at bounding box center [120, 187] width 15 height 14
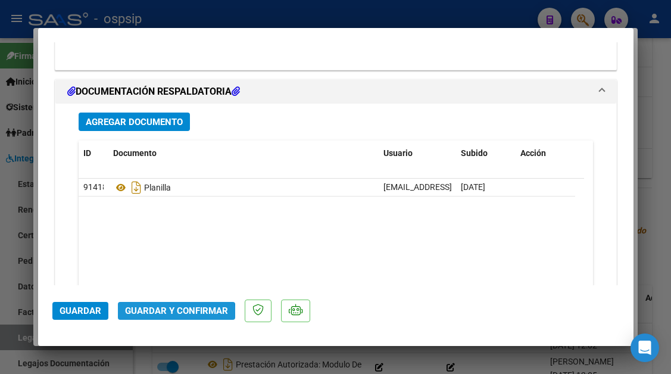
click at [162, 317] on button "Guardar y Confirmar" at bounding box center [176, 311] width 117 height 18
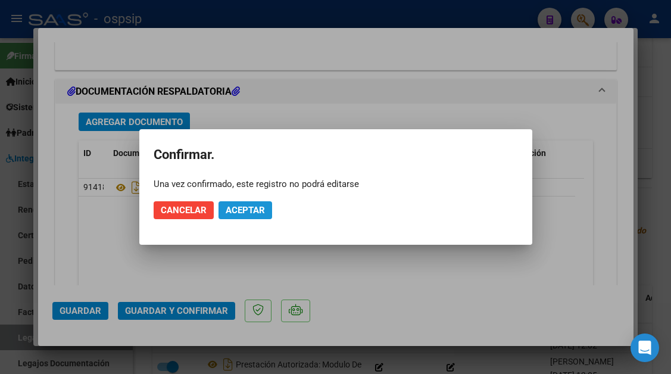
click at [249, 209] on span "Aceptar" at bounding box center [245, 210] width 39 height 11
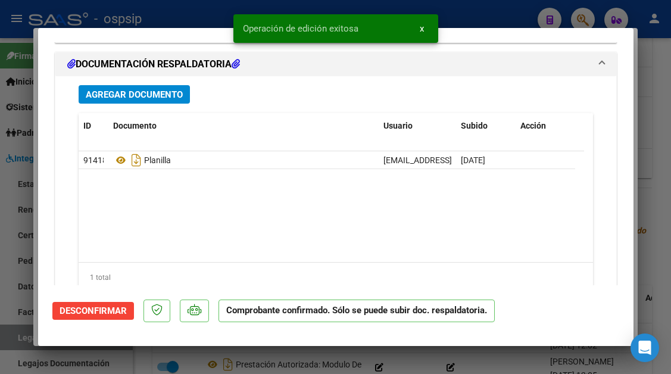
click at [30, 338] on div at bounding box center [335, 187] width 671 height 374
type input "$ 0,00"
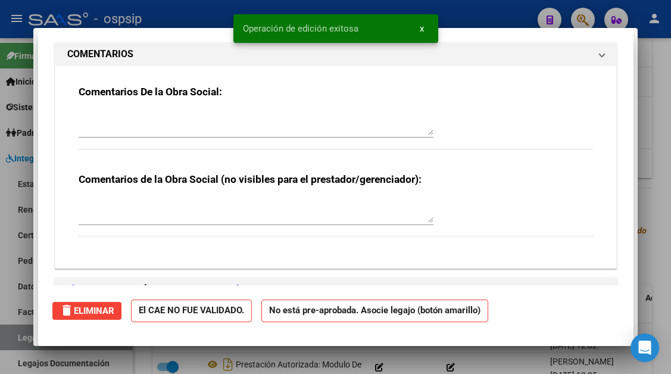
scroll to position [0, 0]
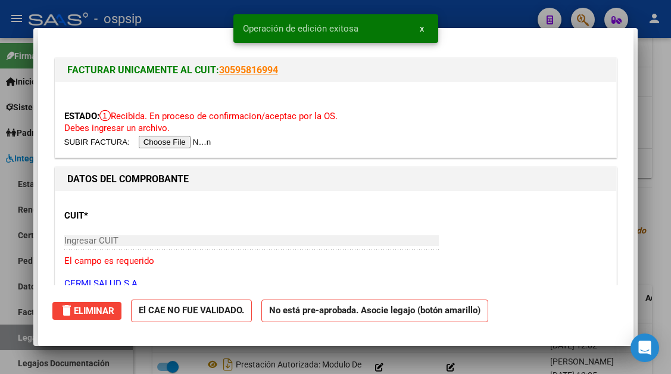
click at [30, 338] on div at bounding box center [335, 187] width 671 height 374
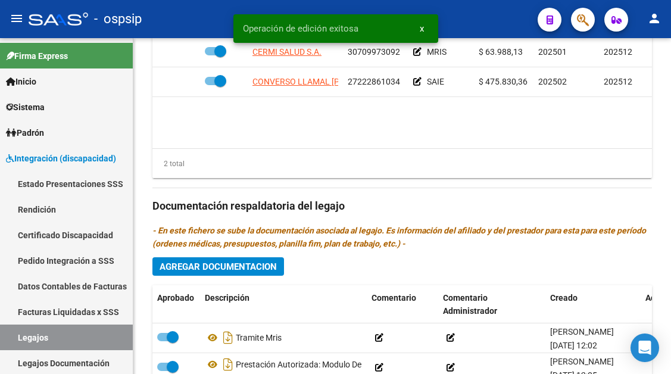
click at [30, 338] on link "Legajos" at bounding box center [66, 337] width 133 height 26
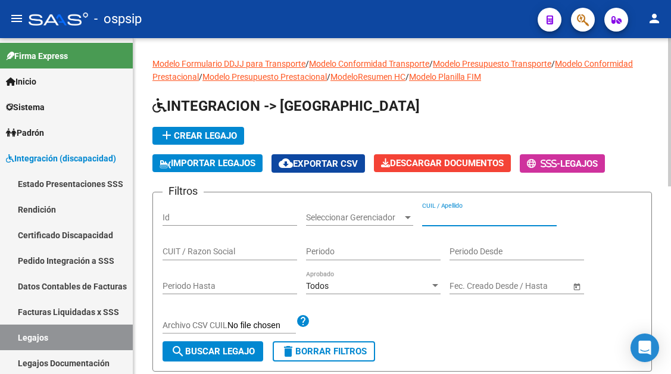
click at [437, 221] on input "CUIL / Apellido" at bounding box center [489, 217] width 134 height 10
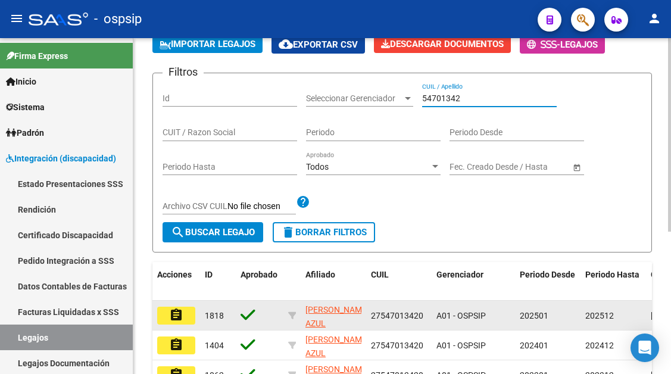
type input "54701342"
click at [189, 318] on button "assignment" at bounding box center [176, 315] width 38 height 18
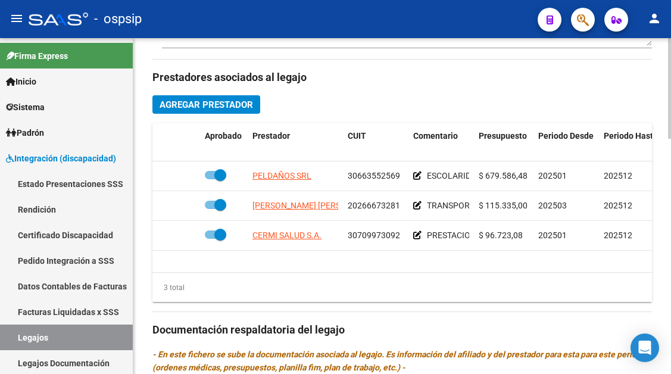
scroll to position [536, 0]
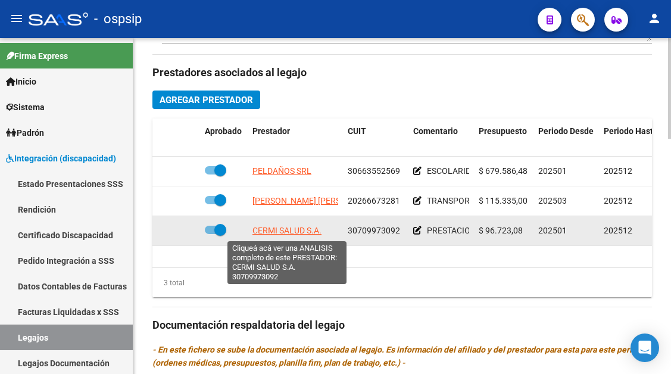
click at [282, 231] on span "CERMI SALUD S.A." at bounding box center [286, 231] width 69 height 10
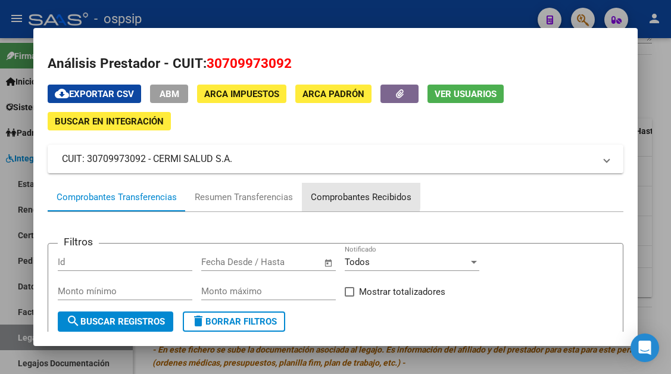
click at [329, 193] on div "Comprobantes Recibidos" at bounding box center [361, 197] width 101 height 14
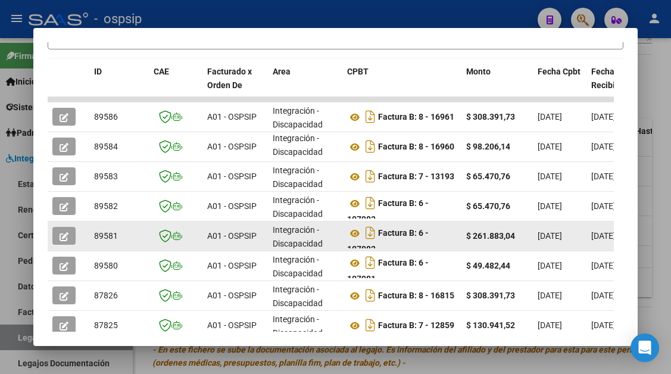
scroll to position [352, 0]
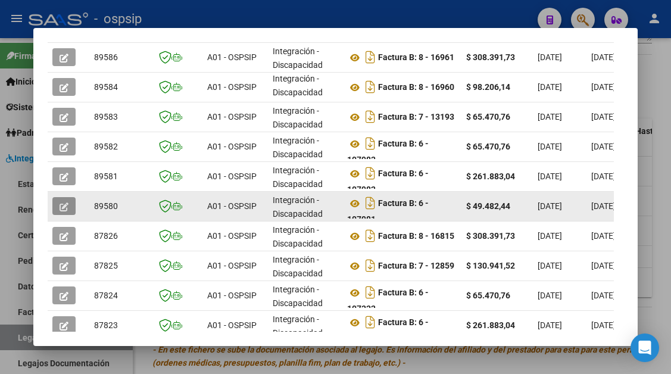
click at [71, 206] on button "button" at bounding box center [63, 206] width 23 height 18
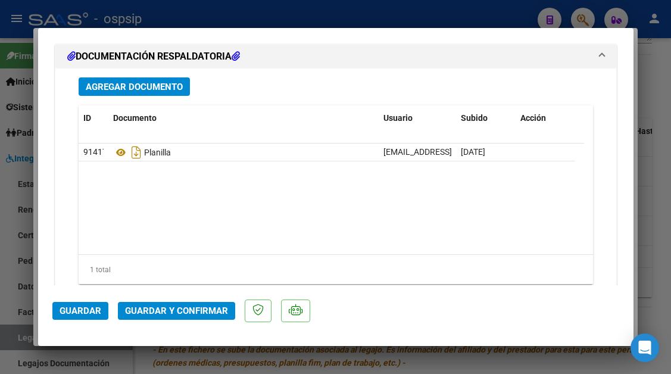
scroll to position [1500, 0]
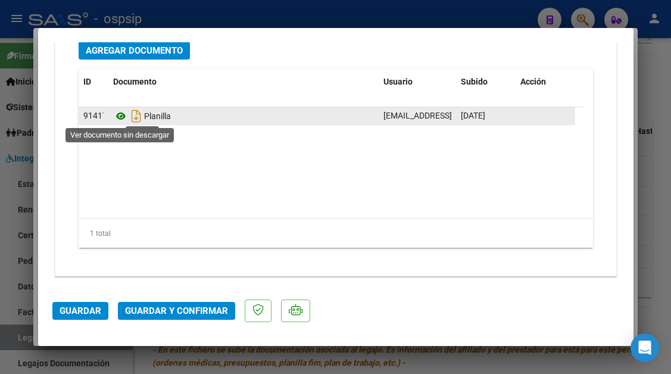
click at [121, 119] on icon at bounding box center [120, 116] width 15 height 14
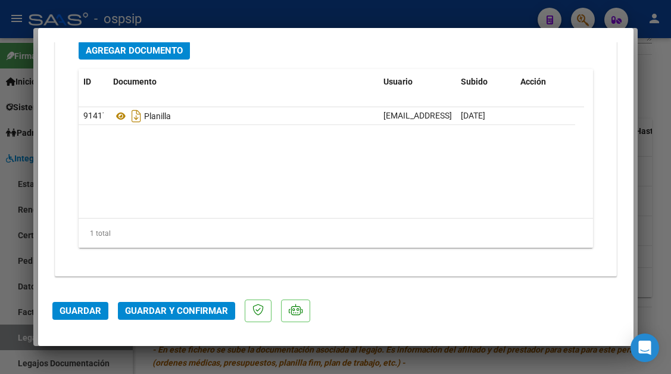
click at [199, 313] on span "Guardar y Confirmar" at bounding box center [176, 310] width 103 height 11
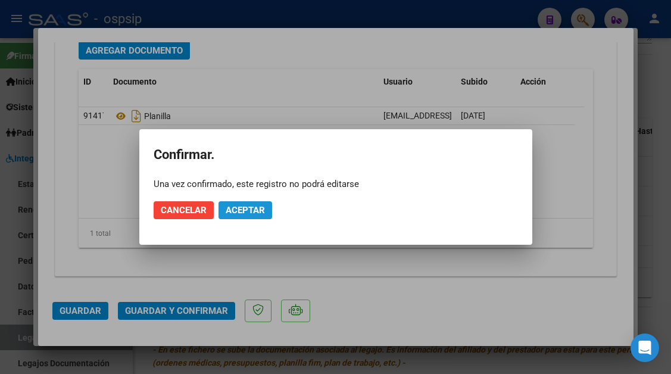
click at [255, 210] on span "Aceptar" at bounding box center [245, 210] width 39 height 11
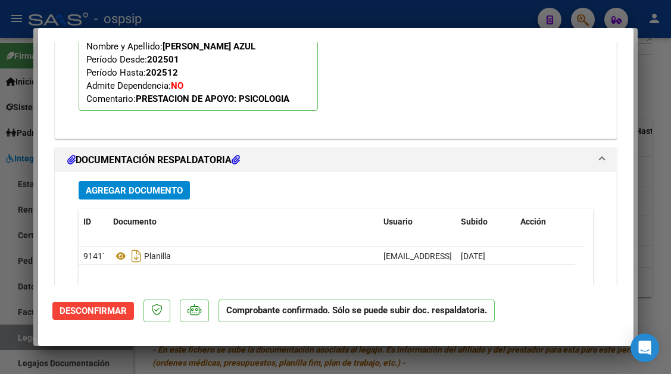
scroll to position [1246, 0]
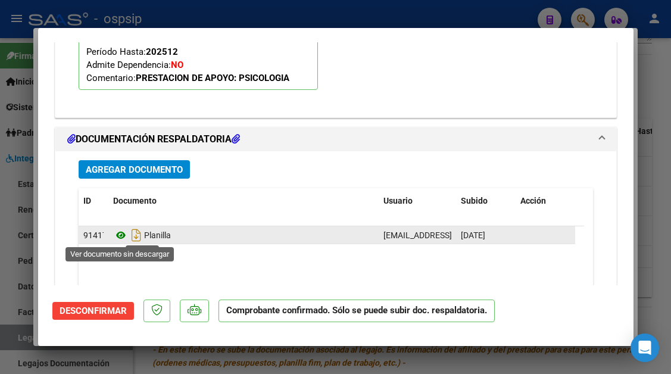
click at [125, 232] on icon at bounding box center [120, 235] width 15 height 14
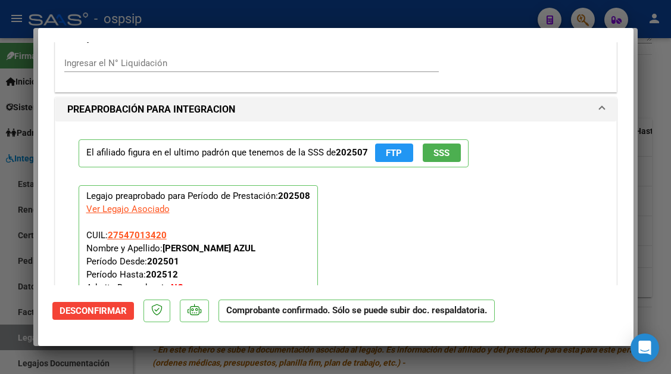
scroll to position [1008, 0]
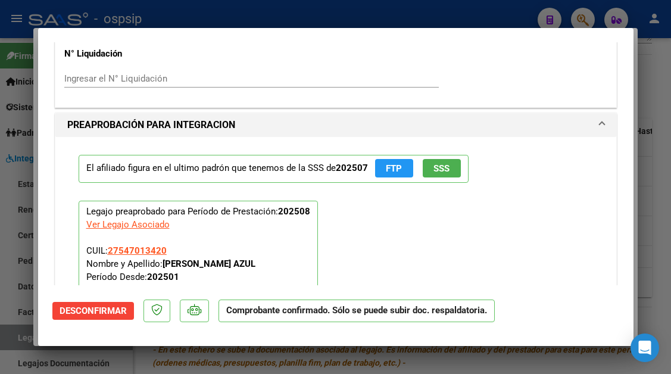
type input "$ 0,00"
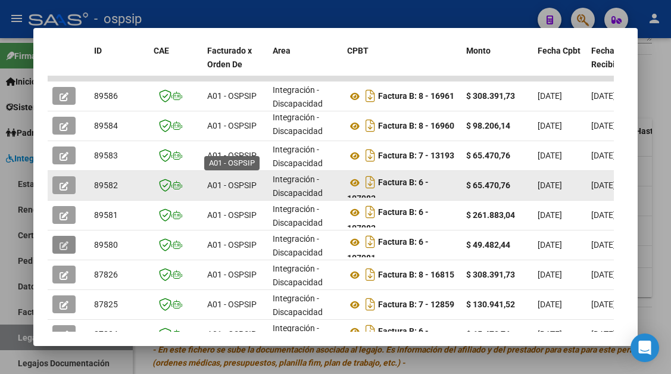
scroll to position [292, 0]
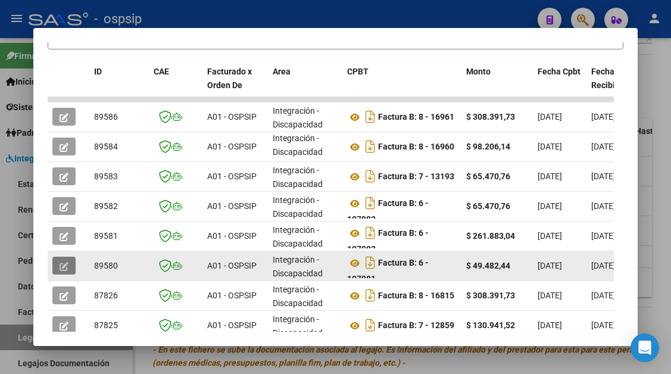
click at [70, 264] on button "button" at bounding box center [63, 265] width 23 height 18
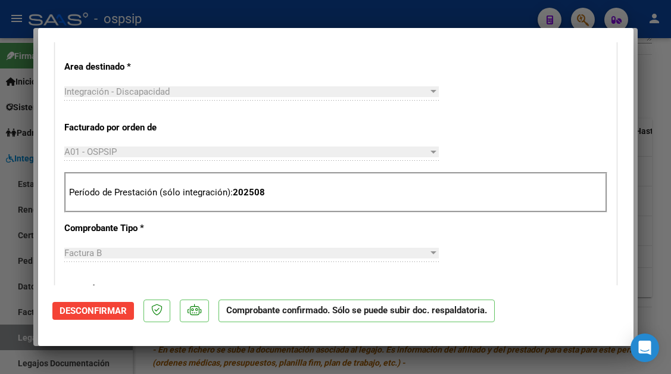
scroll to position [476, 0]
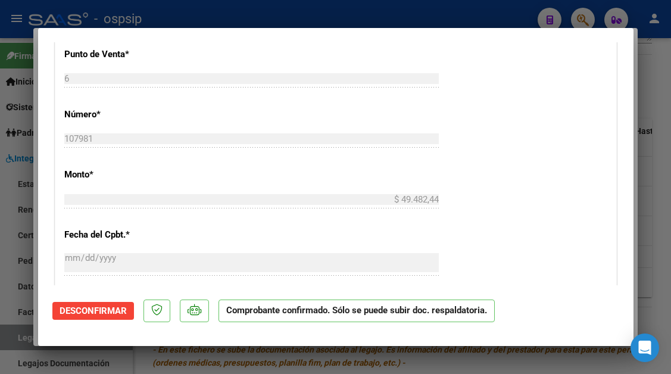
click at [12, 349] on div at bounding box center [335, 187] width 671 height 374
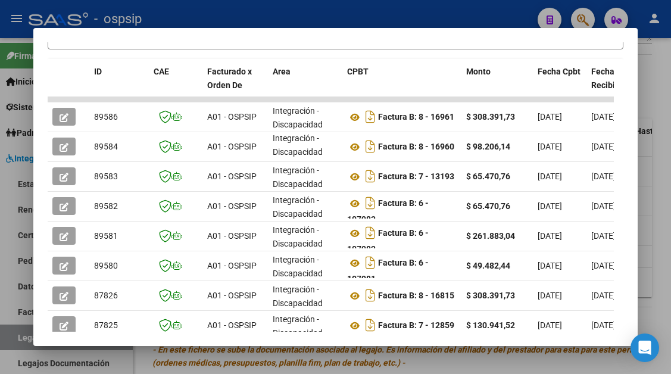
click at [14, 336] on div at bounding box center [335, 187] width 671 height 374
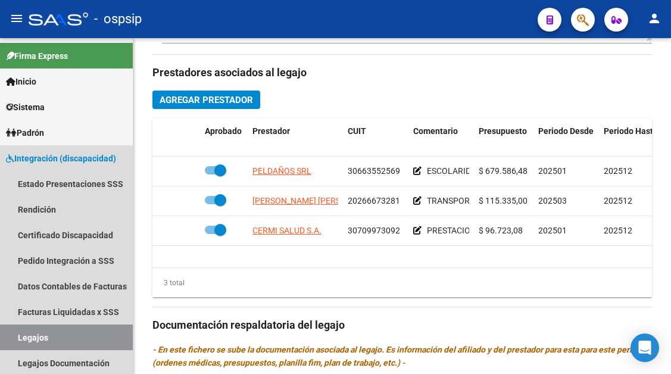
click at [14, 336] on link "Legajos" at bounding box center [66, 337] width 133 height 26
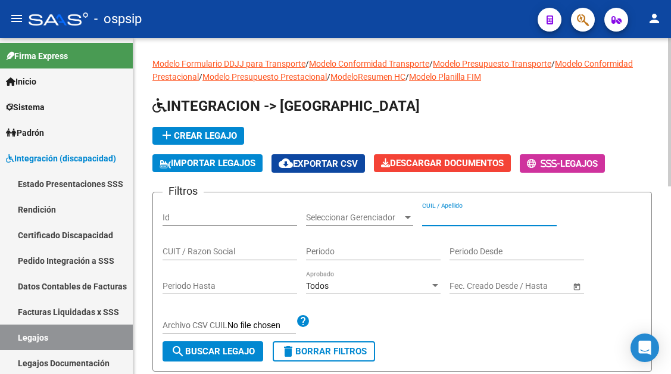
click at [433, 214] on input "CUIL / Apellido" at bounding box center [489, 217] width 134 height 10
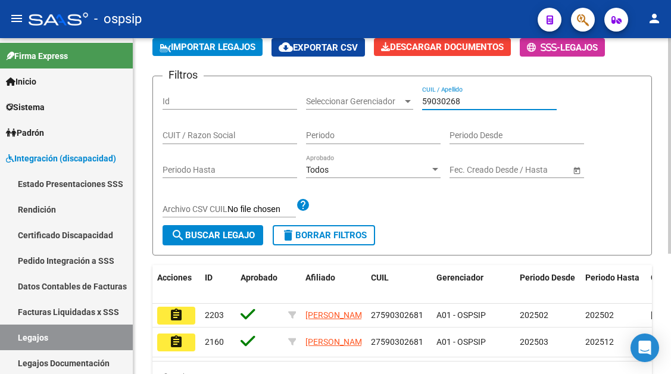
scroll to position [119, 0]
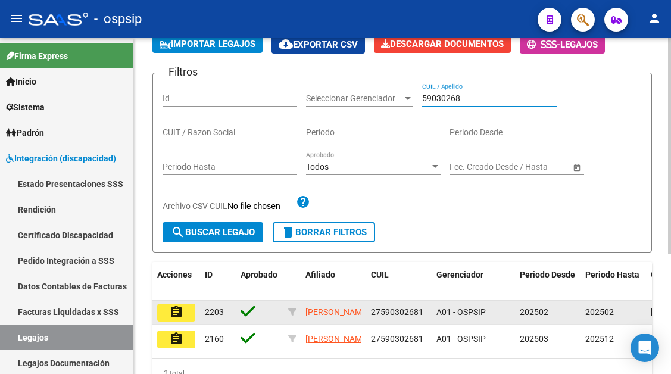
click at [174, 313] on mat-icon "assignment" at bounding box center [176, 312] width 14 height 14
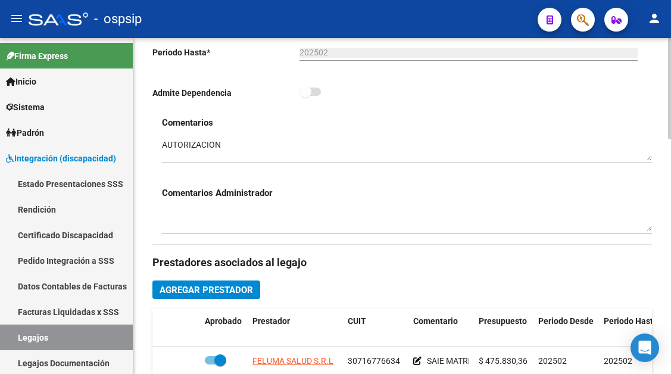
scroll to position [417, 0]
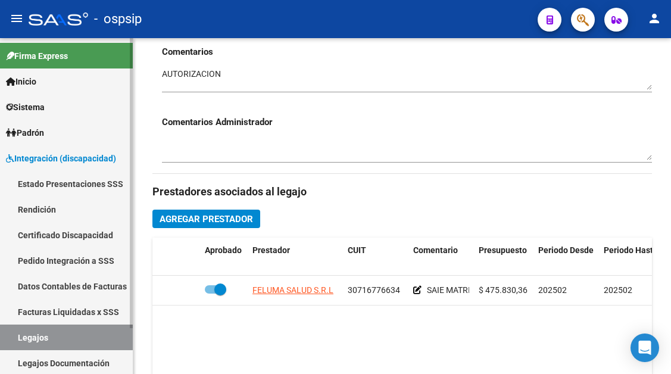
click at [54, 333] on link "Legajos" at bounding box center [66, 337] width 133 height 26
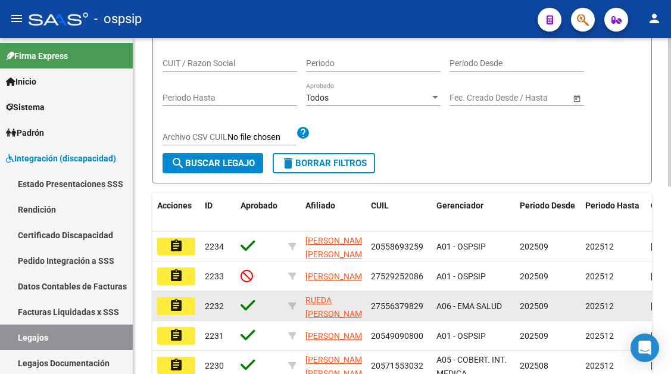
scroll to position [119, 0]
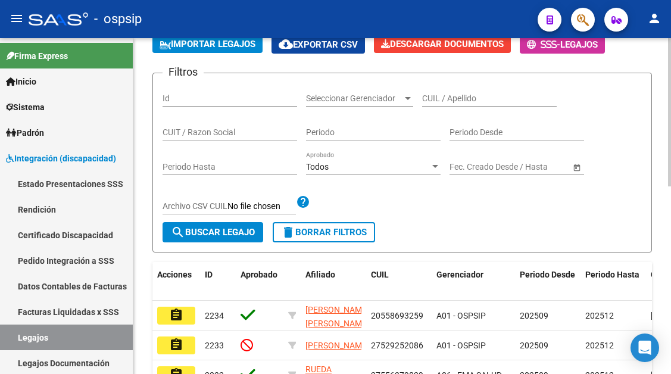
click at [448, 93] on input "CUIL / Apellido" at bounding box center [489, 98] width 134 height 10
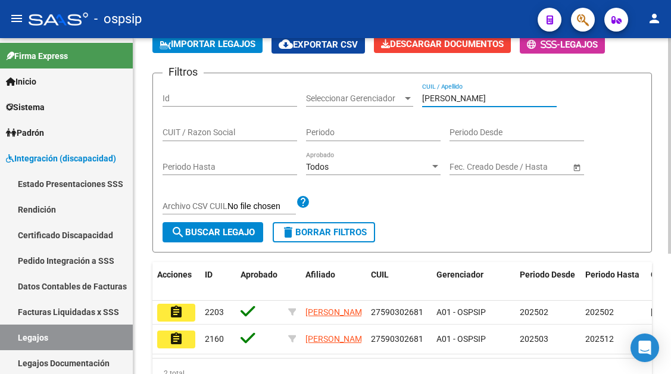
scroll to position [187, 0]
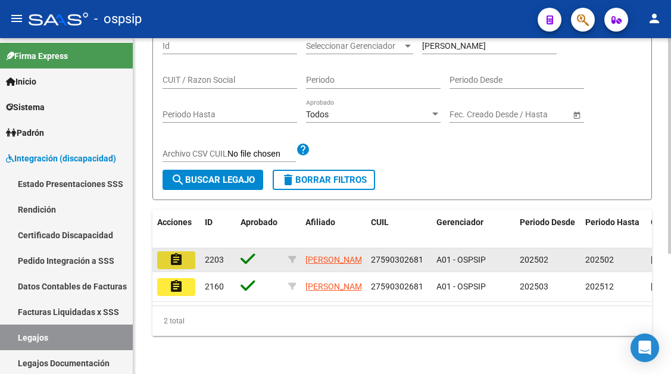
click at [190, 251] on button "assignment" at bounding box center [176, 260] width 38 height 18
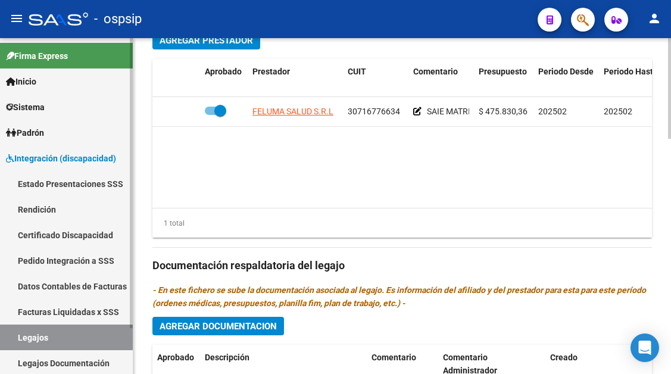
click at [61, 336] on link "Legajos" at bounding box center [66, 337] width 133 height 26
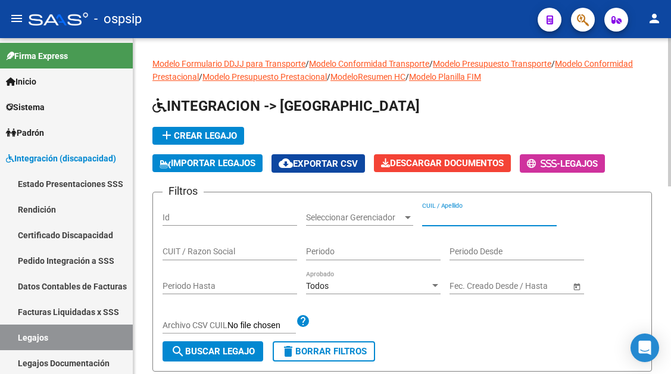
click at [443, 219] on input "CUIL / Apellido" at bounding box center [489, 217] width 134 height 10
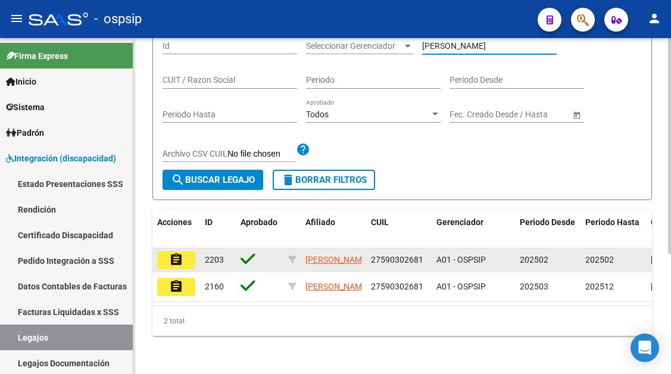
scroll to position [179, 0]
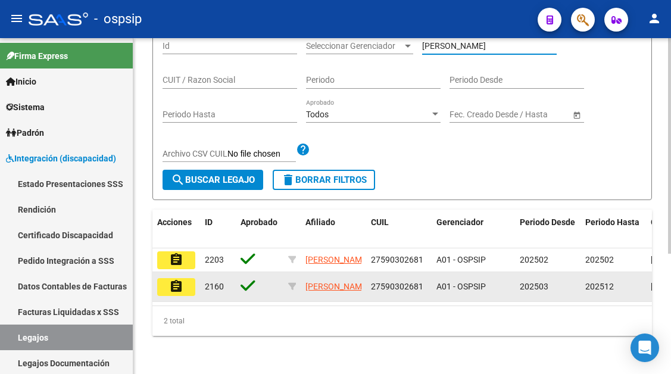
click at [182, 284] on mat-icon "assignment" at bounding box center [176, 286] width 14 height 14
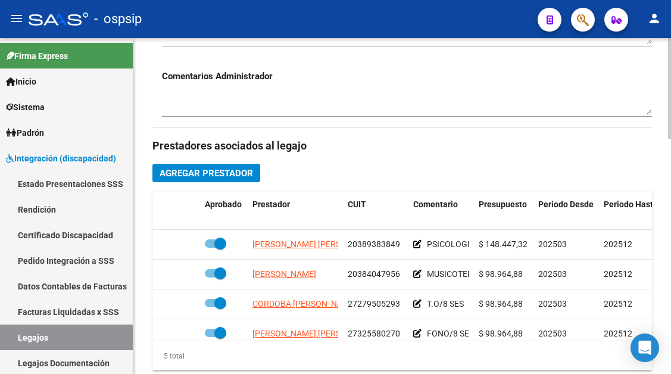
scroll to position [595, 0]
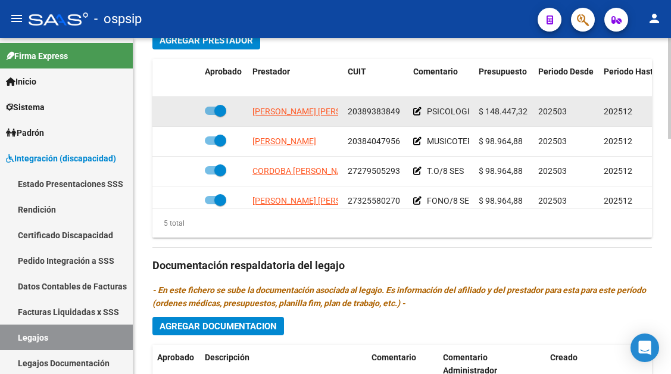
click at [312, 112] on span "[PERSON_NAME] [PERSON_NAME]" at bounding box center [316, 112] width 129 height 10
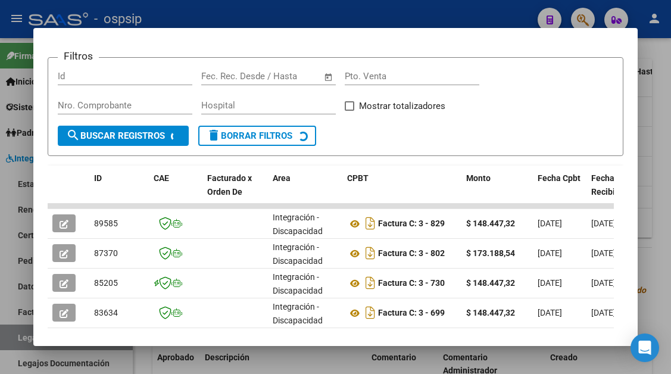
scroll to position [233, 0]
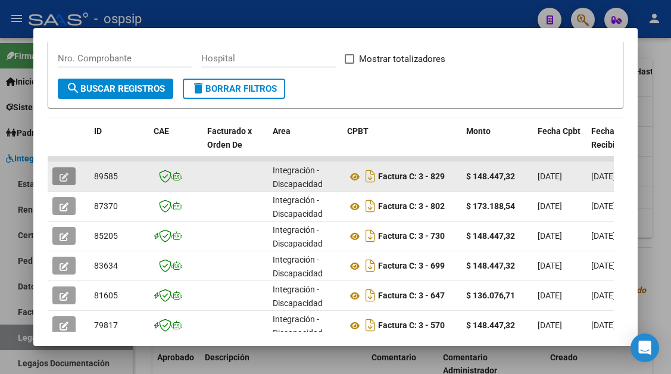
click at [66, 173] on icon "button" at bounding box center [64, 177] width 9 height 9
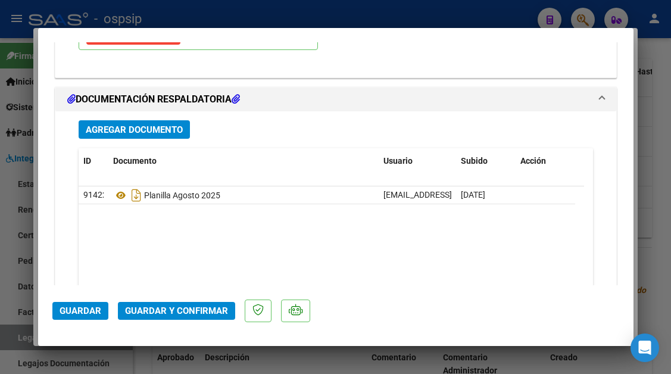
scroll to position [1428, 0]
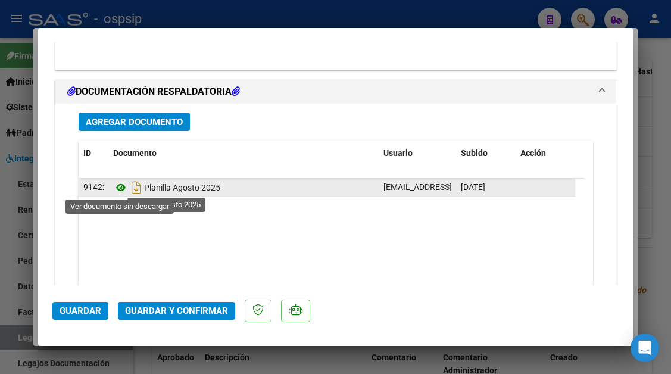
click at [121, 189] on icon at bounding box center [120, 187] width 15 height 14
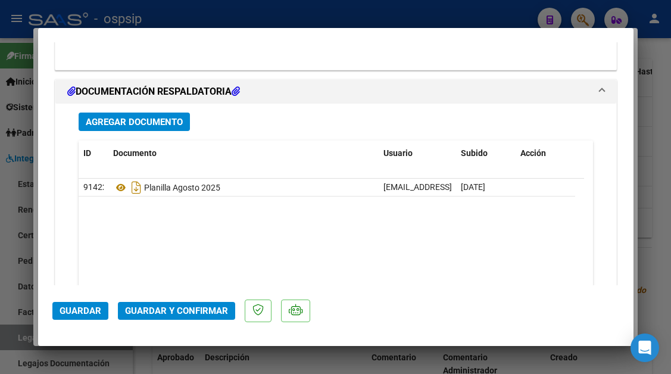
click at [167, 314] on span "Guardar y Confirmar" at bounding box center [176, 310] width 103 height 11
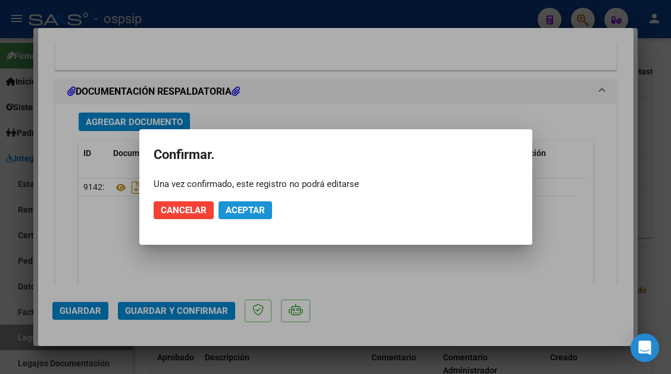
click at [242, 217] on button "Aceptar" at bounding box center [245, 210] width 54 height 18
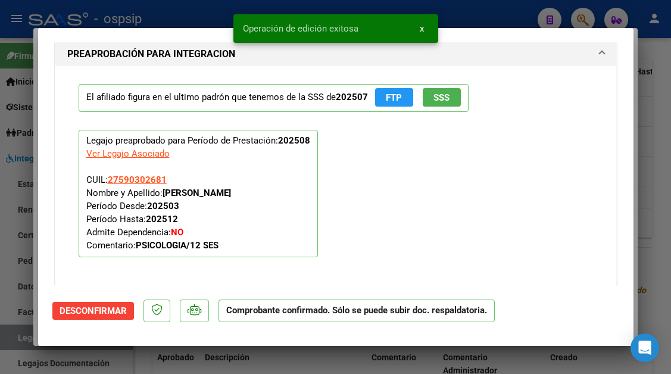
scroll to position [963, 0]
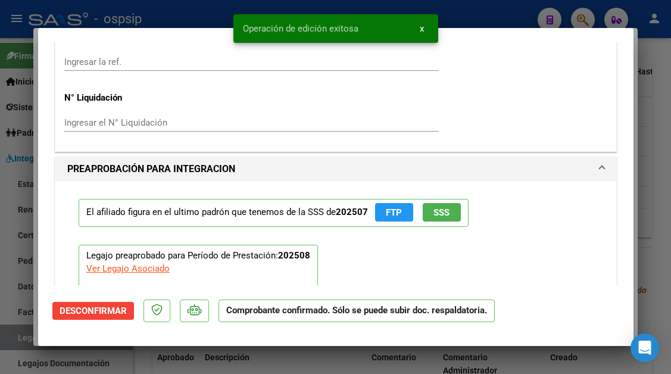
click at [6, 345] on div at bounding box center [335, 187] width 671 height 374
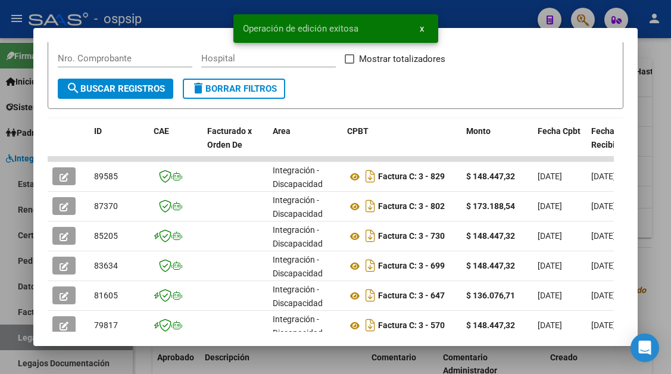
click at [14, 340] on div at bounding box center [335, 187] width 671 height 374
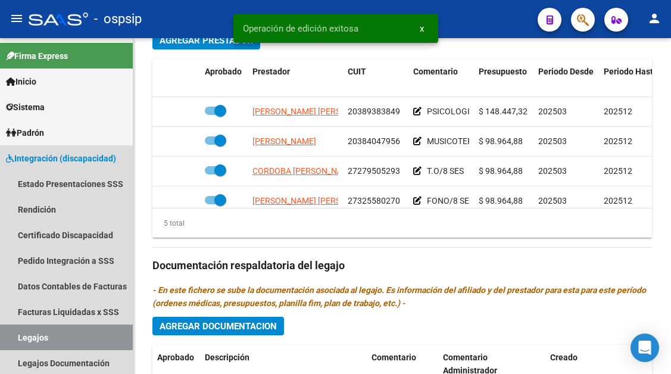
click at [14, 340] on link "Legajos" at bounding box center [66, 337] width 133 height 26
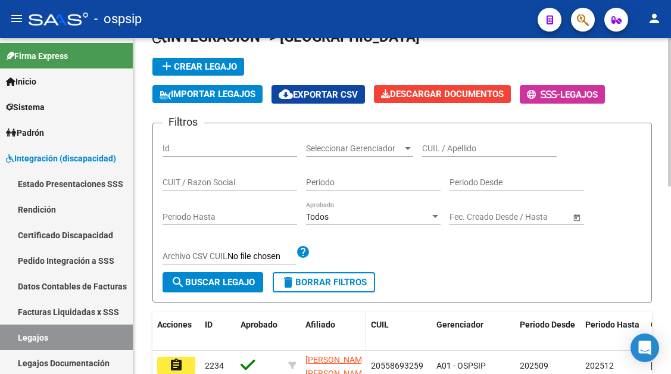
scroll to position [68, 0]
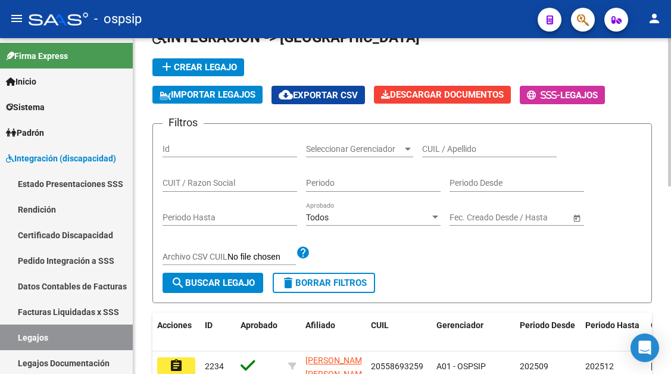
click at [438, 151] on input "CUIL / Apellido" at bounding box center [489, 149] width 134 height 10
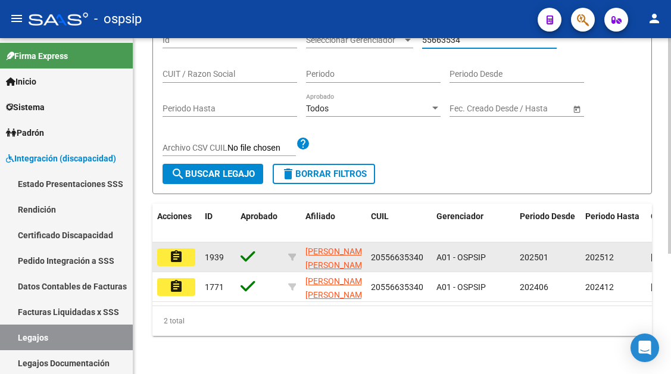
scroll to position [187, 0]
click at [184, 248] on button "assignment" at bounding box center [176, 257] width 38 height 18
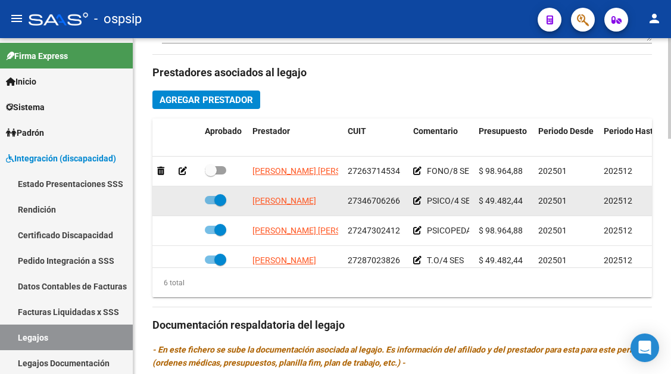
click at [305, 195] on app-link-go-to "[PERSON_NAME]" at bounding box center [284, 201] width 64 height 14
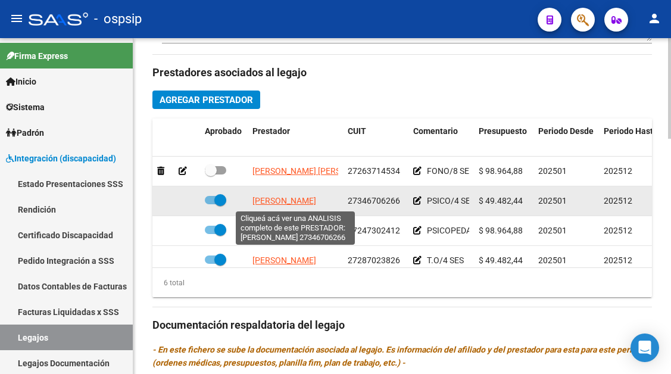
click at [305, 205] on span "[PERSON_NAME]" at bounding box center [284, 201] width 64 height 10
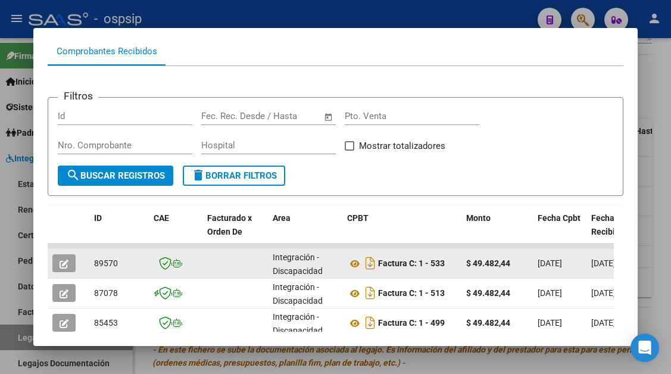
scroll to position [173, 0]
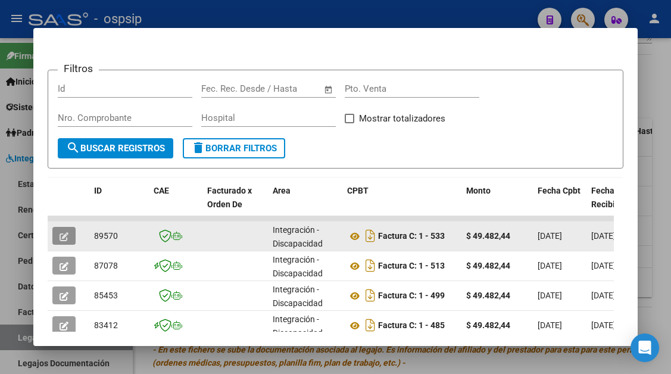
click at [68, 239] on icon "button" at bounding box center [64, 236] width 9 height 9
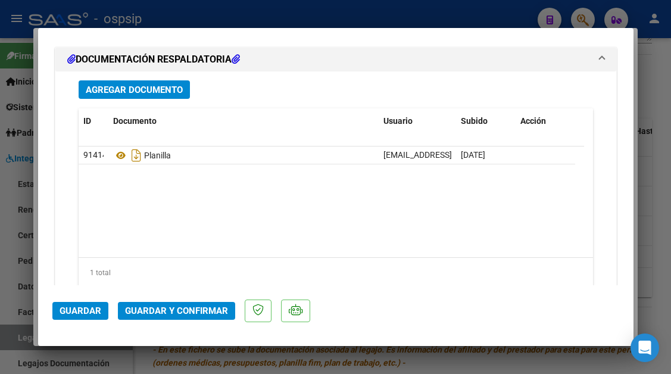
scroll to position [1500, 0]
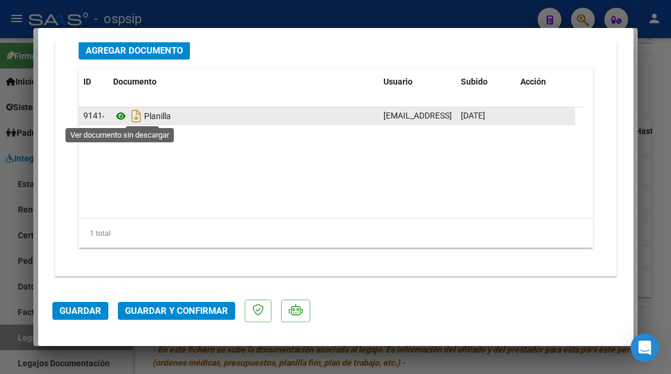
click at [124, 118] on icon at bounding box center [120, 116] width 15 height 14
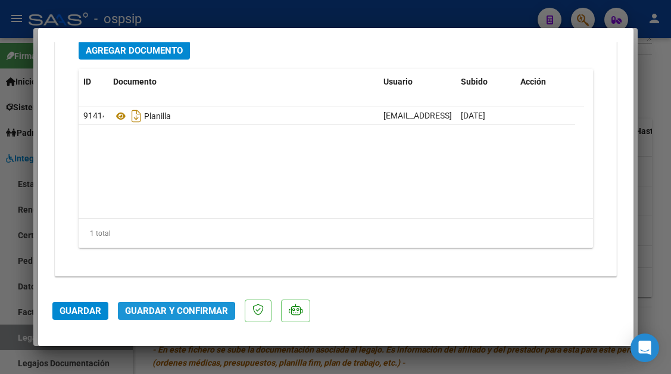
click at [167, 315] on span "Guardar y Confirmar" at bounding box center [176, 310] width 103 height 11
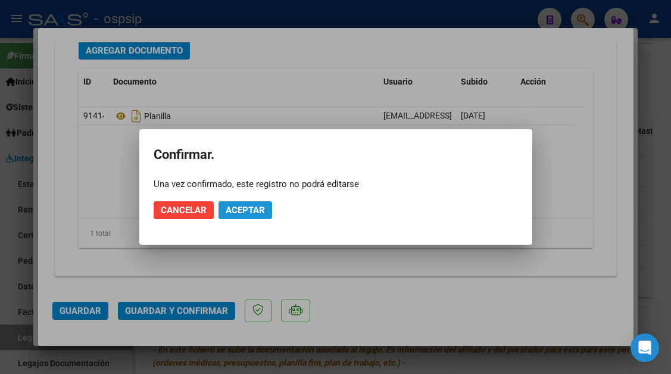
click at [243, 217] on button "Aceptar" at bounding box center [245, 210] width 54 height 18
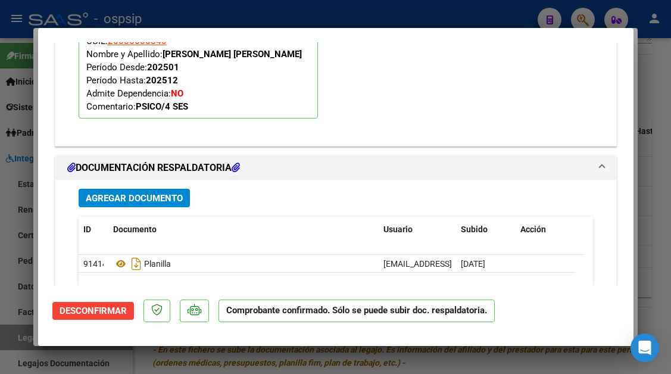
scroll to position [1246, 0]
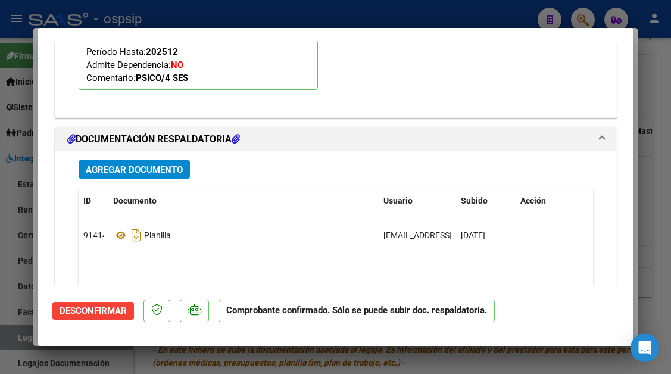
click at [20, 337] on div at bounding box center [335, 187] width 671 height 374
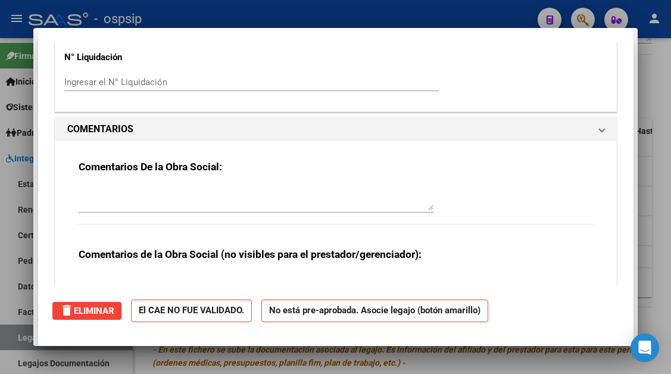
scroll to position [0, 0]
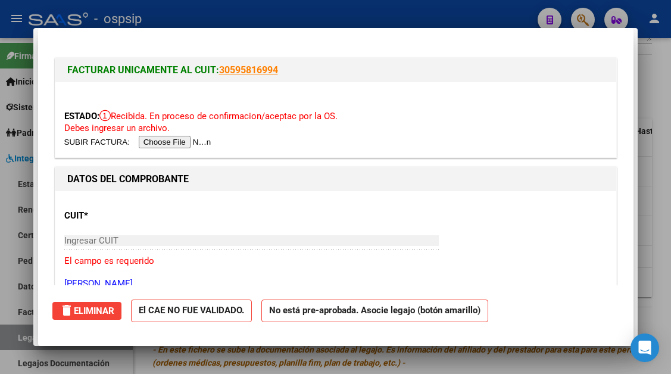
click at [20, 337] on div at bounding box center [335, 187] width 671 height 374
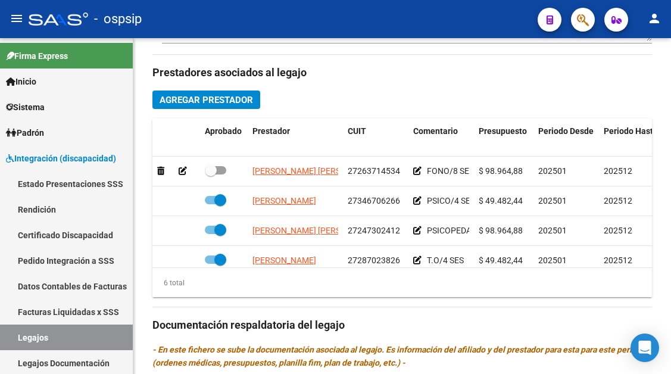
click at [20, 337] on link "Legajos" at bounding box center [66, 337] width 133 height 26
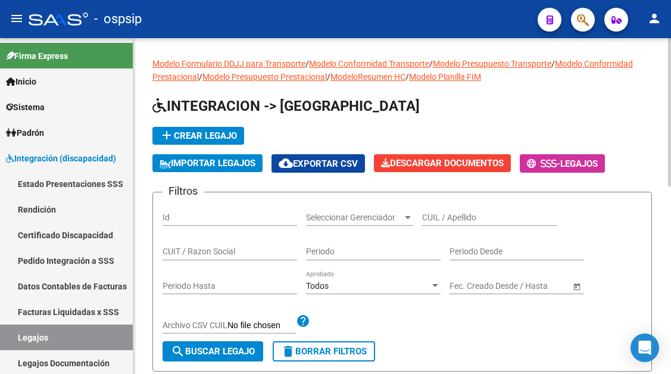
click at [445, 218] on input "CUIL / Apellido" at bounding box center [489, 217] width 134 height 10
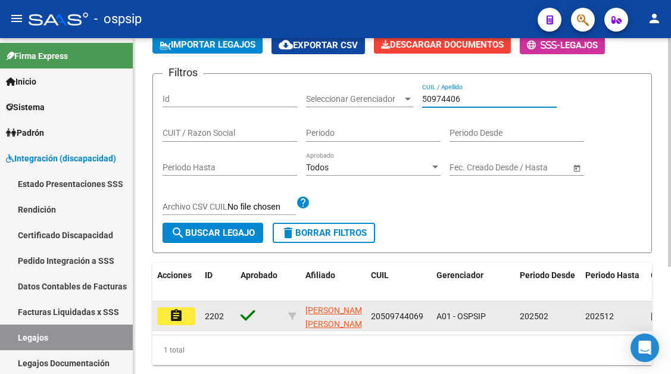
scroll to position [119, 0]
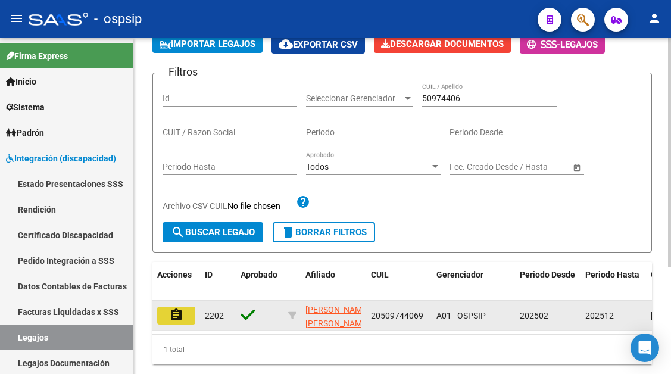
click at [174, 310] on mat-icon "assignment" at bounding box center [176, 315] width 14 height 14
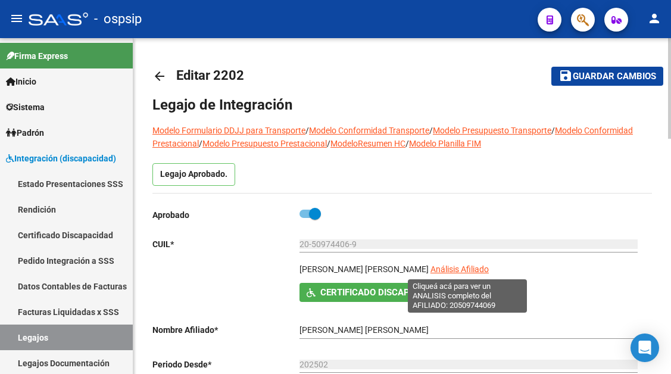
click at [455, 268] on span "Análisis Afiliado" at bounding box center [459, 269] width 58 height 10
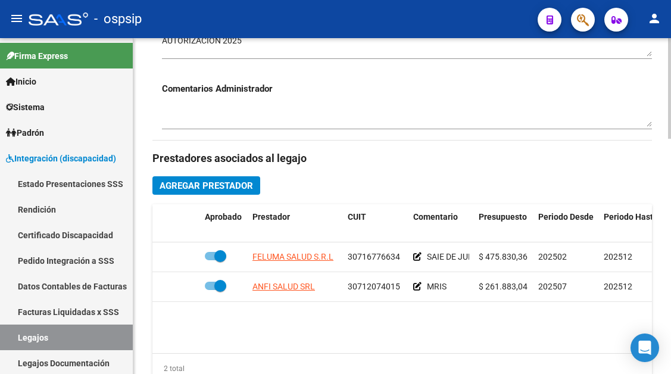
scroll to position [476, 0]
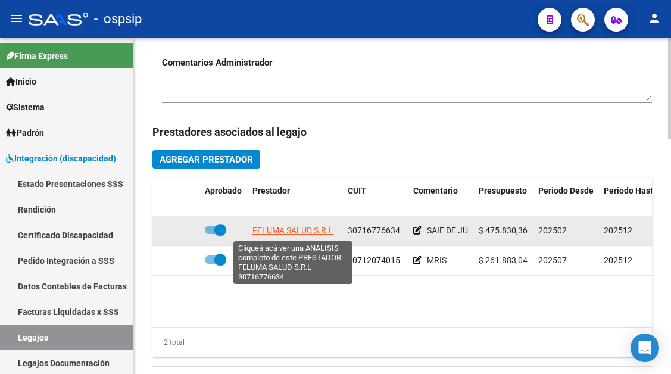
click at [290, 231] on span "FELUMA SALUD S.R.L" at bounding box center [292, 231] width 81 height 10
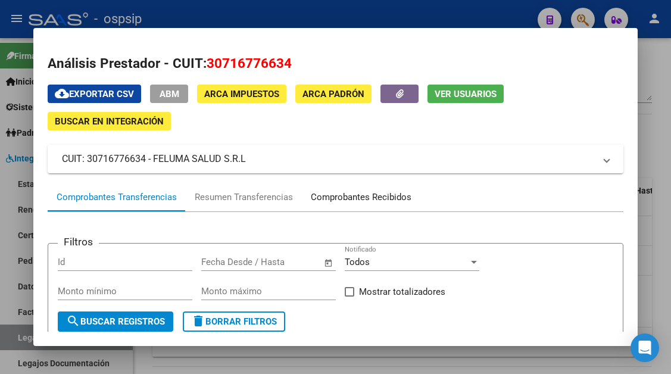
click at [348, 193] on div "Comprobantes Recibidos" at bounding box center [361, 197] width 101 height 14
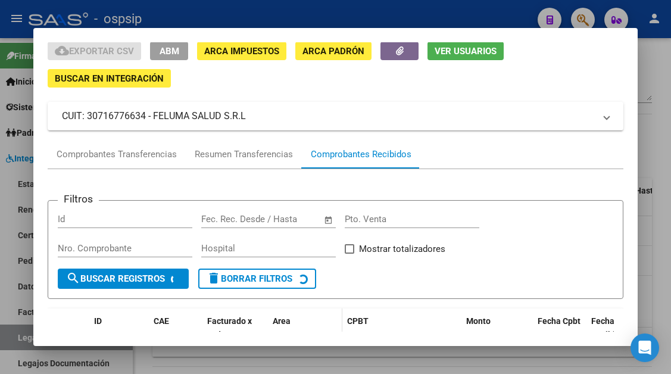
scroll to position [114, 0]
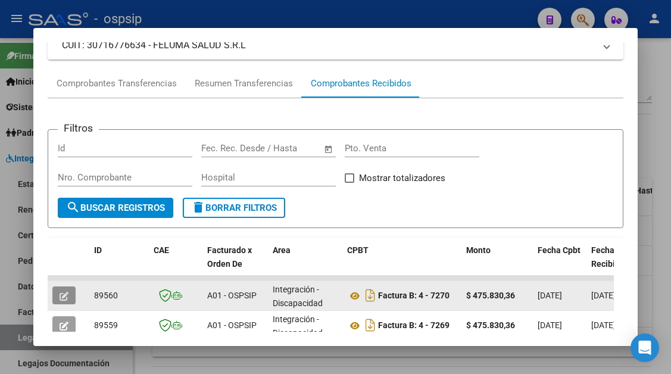
click at [62, 299] on icon "button" at bounding box center [64, 296] width 9 height 9
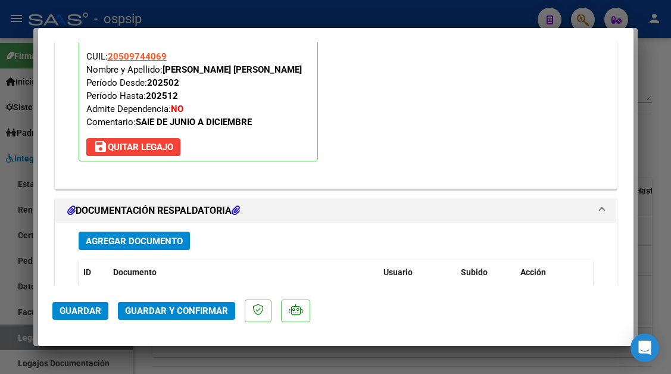
scroll to position [1428, 0]
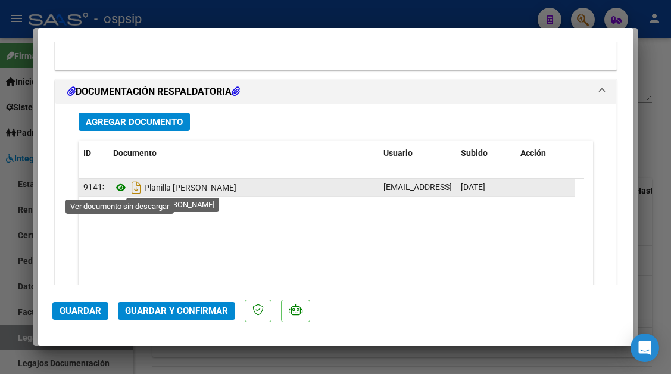
click at [118, 190] on icon at bounding box center [120, 187] width 15 height 14
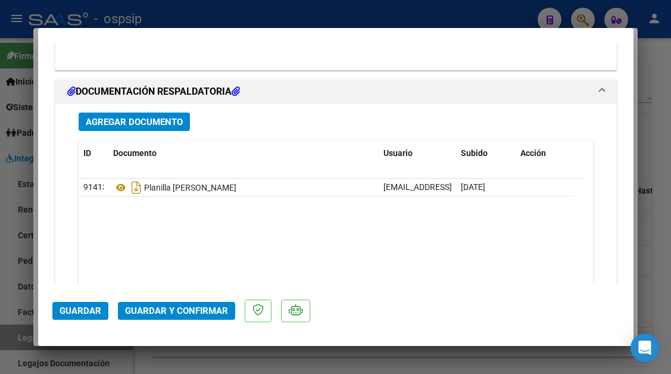
click at [146, 314] on span "Guardar y Confirmar" at bounding box center [176, 310] width 103 height 11
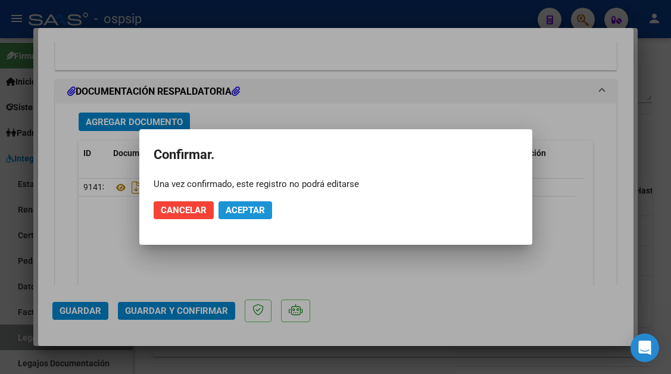
click at [250, 205] on span "Aceptar" at bounding box center [245, 210] width 39 height 11
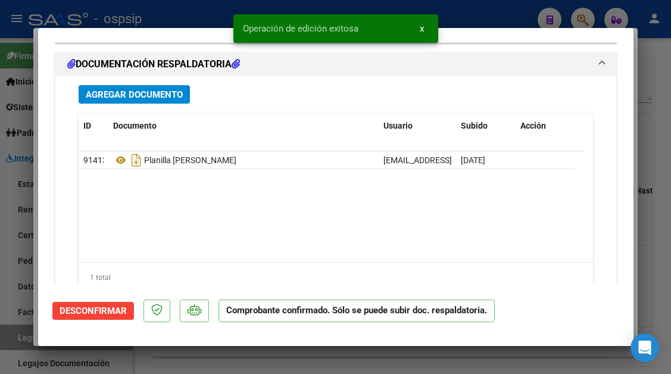
click at [28, 337] on div at bounding box center [335, 187] width 671 height 374
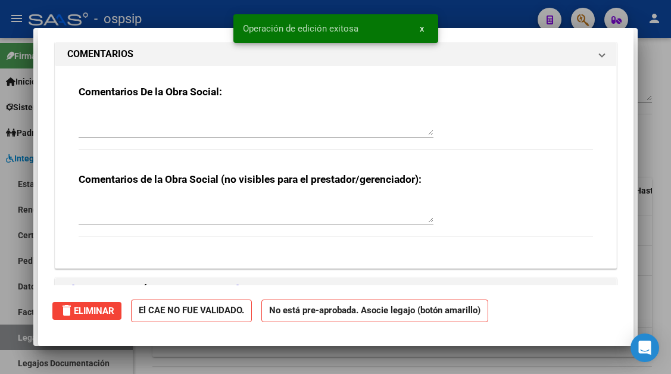
scroll to position [0, 0]
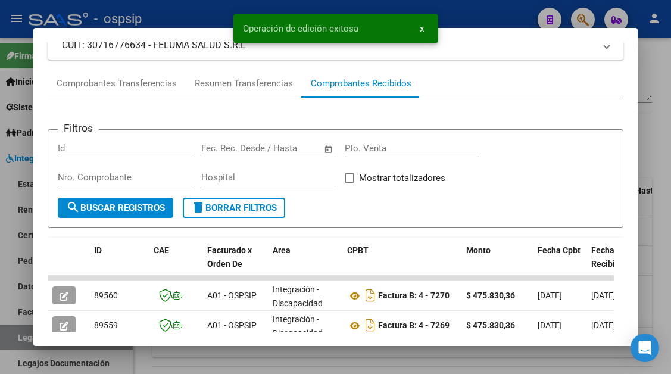
click at [28, 337] on div at bounding box center [335, 187] width 671 height 374
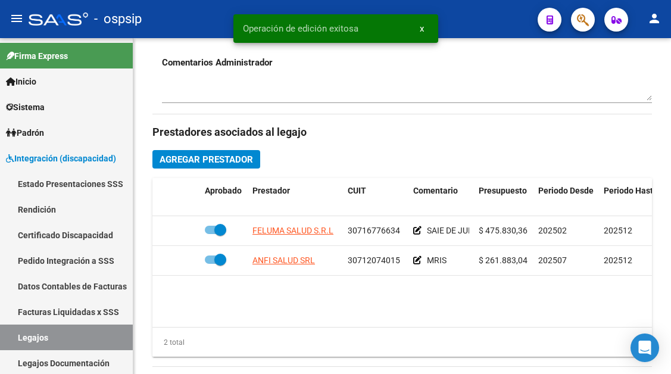
click at [28, 337] on link "Legajos" at bounding box center [66, 337] width 133 height 26
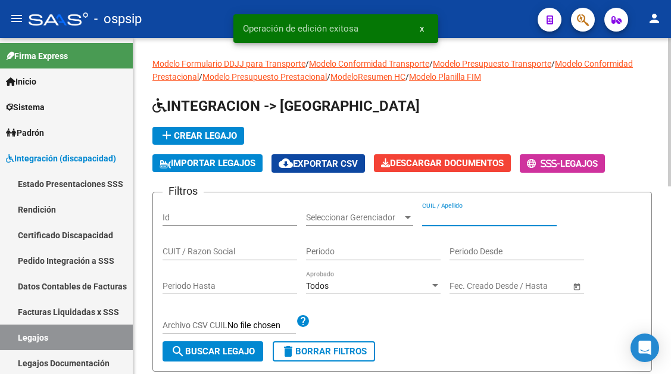
click at [460, 219] on input "CUIL / Apellido" at bounding box center [489, 217] width 134 height 10
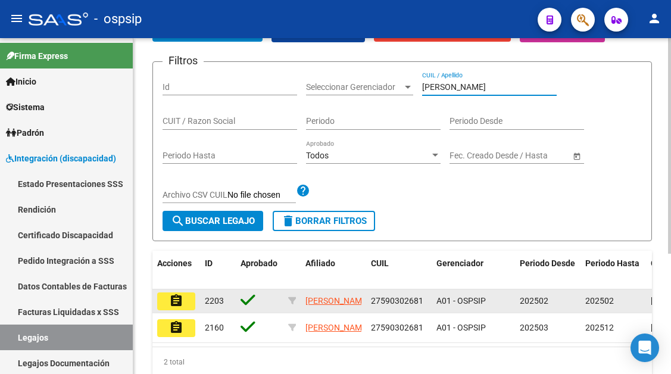
scroll to position [179, 0]
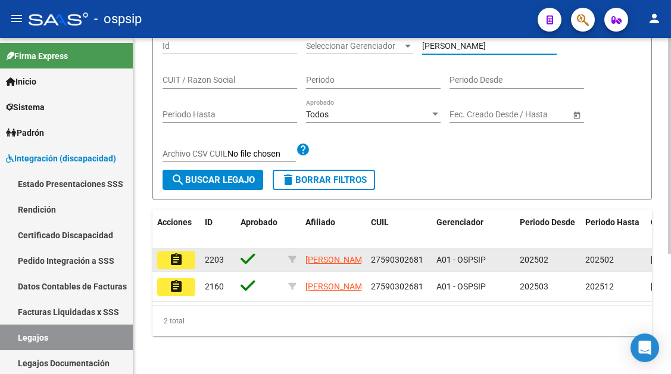
click at [183, 254] on mat-icon "assignment" at bounding box center [176, 259] width 14 height 14
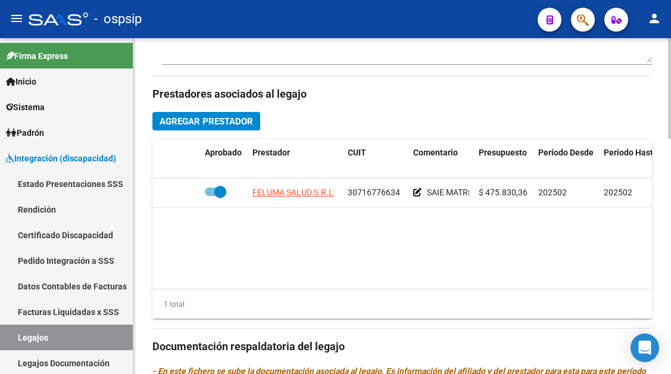
scroll to position [536, 0]
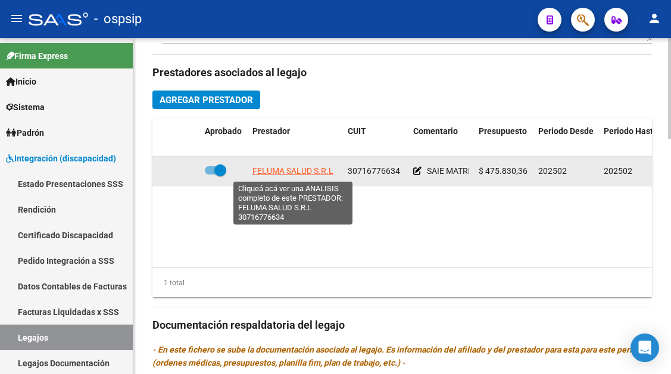
click at [303, 169] on span "FELUMA SALUD S.R.L" at bounding box center [292, 171] width 81 height 10
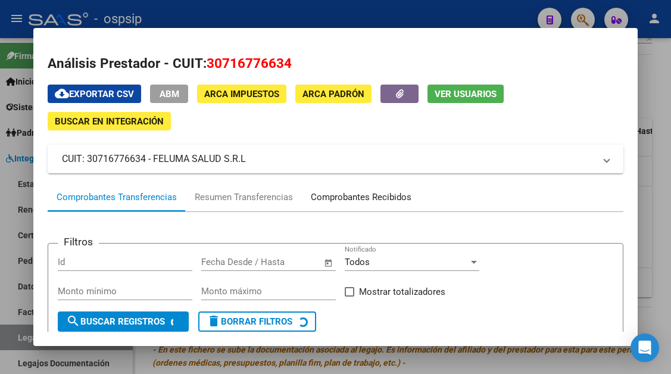
click at [346, 196] on div "Comprobantes Recibidos" at bounding box center [361, 197] width 101 height 14
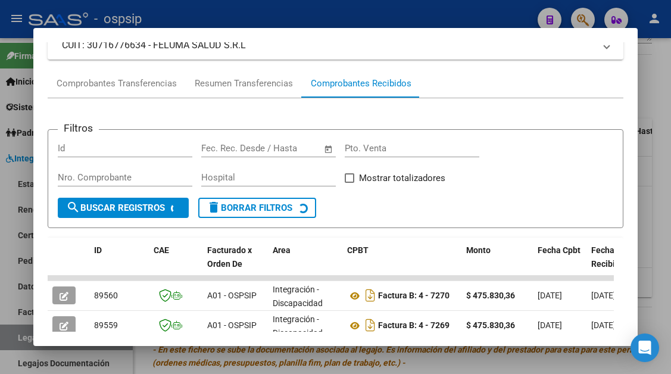
scroll to position [292, 0]
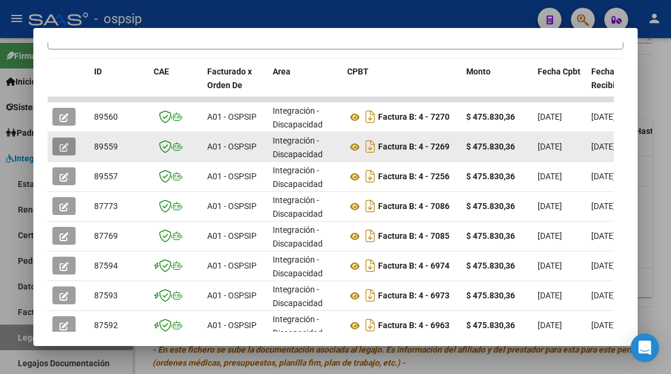
click at [64, 149] on icon "button" at bounding box center [64, 147] width 9 height 9
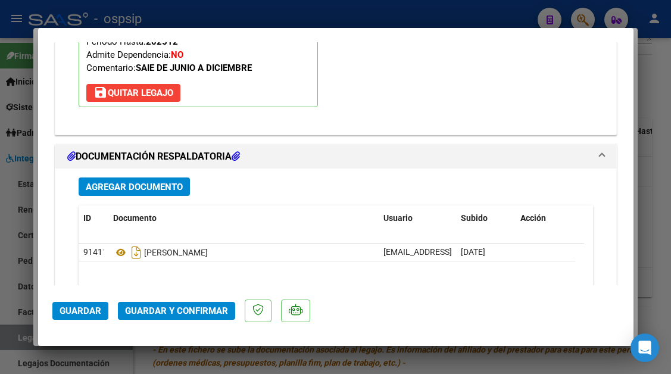
scroll to position [1428, 0]
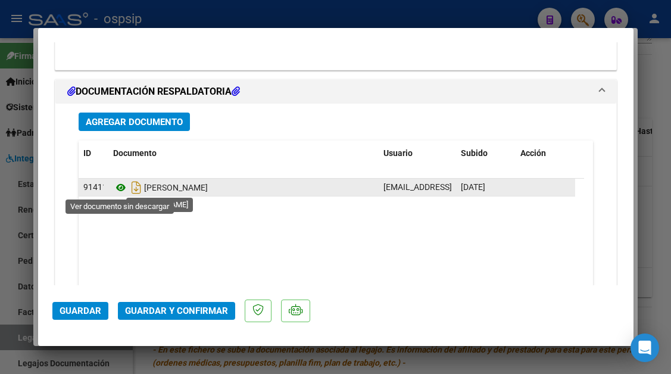
click at [125, 184] on icon at bounding box center [120, 187] width 15 height 14
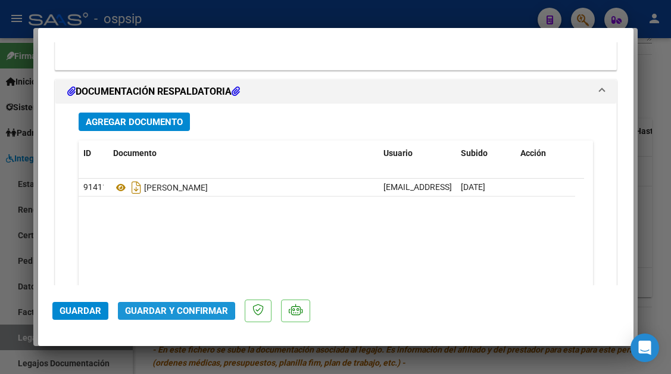
click at [139, 303] on button "Guardar y Confirmar" at bounding box center [176, 311] width 117 height 18
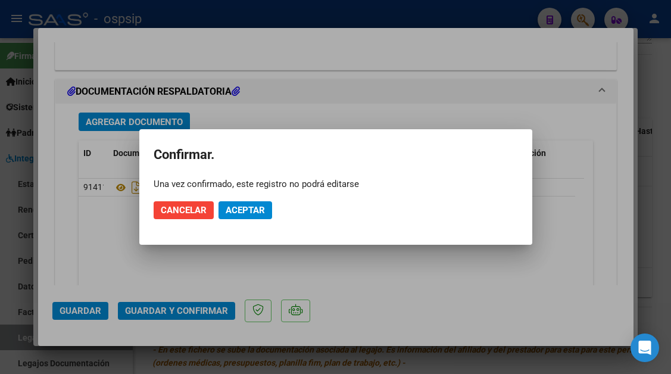
click at [225, 220] on mat-dialog-actions "Cancelar Aceptar" at bounding box center [336, 210] width 364 height 40
click at [231, 209] on span "Aceptar" at bounding box center [245, 210] width 39 height 11
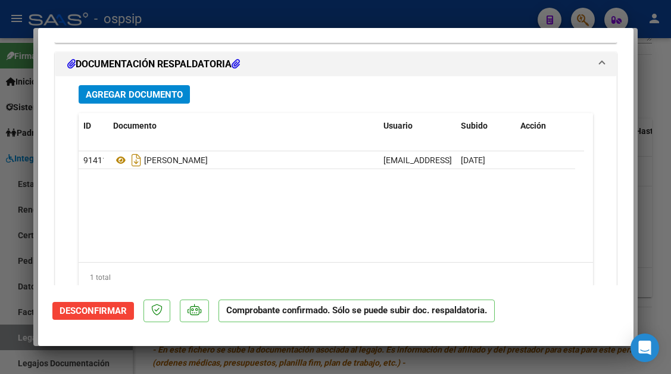
click at [14, 336] on div at bounding box center [335, 187] width 671 height 374
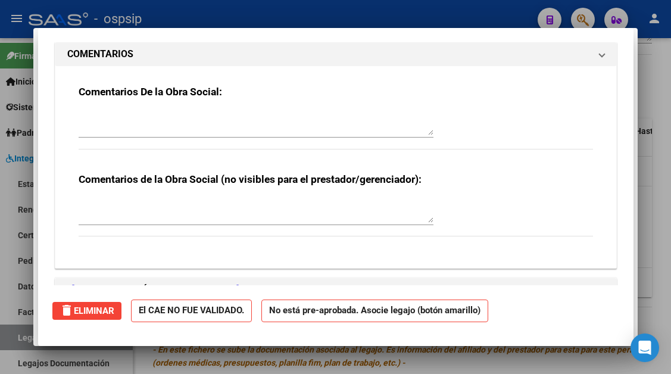
scroll to position [0, 0]
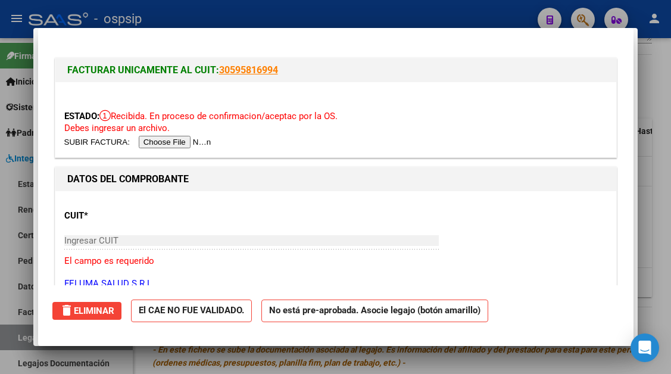
click at [14, 336] on div at bounding box center [335, 187] width 671 height 374
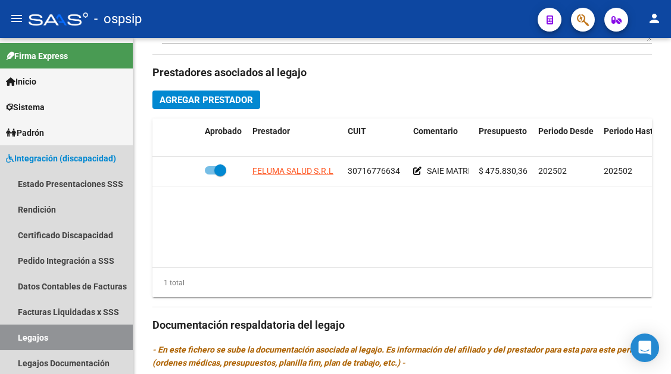
click at [14, 336] on link "Legajos" at bounding box center [66, 337] width 133 height 26
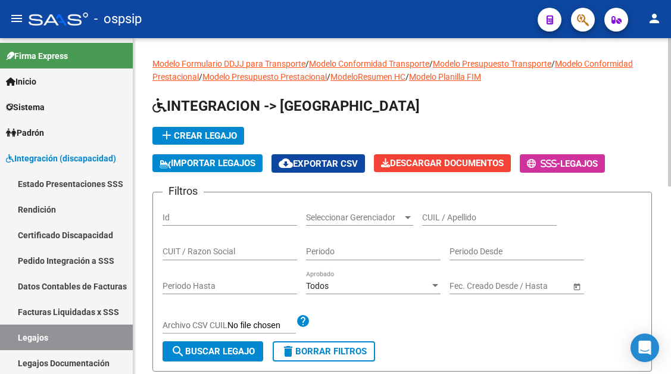
click at [459, 202] on div "CUIL / Apellido" at bounding box center [489, 214] width 134 height 24
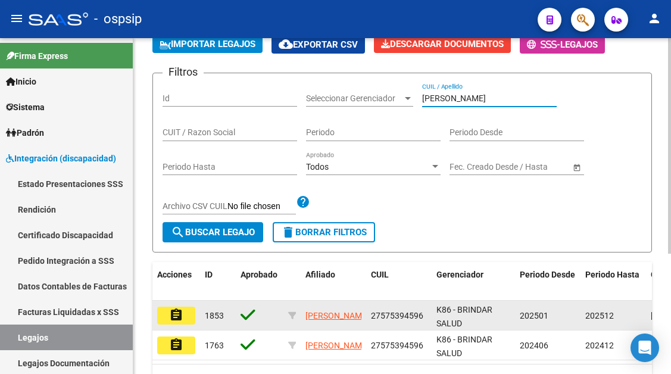
scroll to position [187, 0]
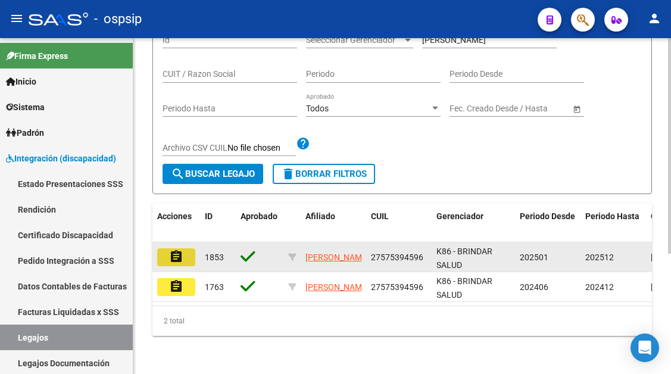
click at [169, 250] on mat-icon "assignment" at bounding box center [176, 256] width 14 height 14
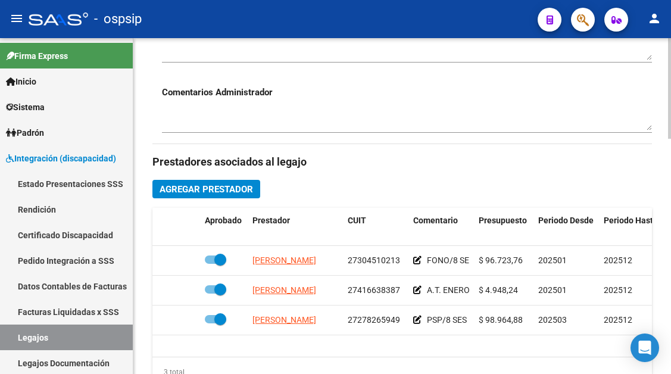
scroll to position [536, 0]
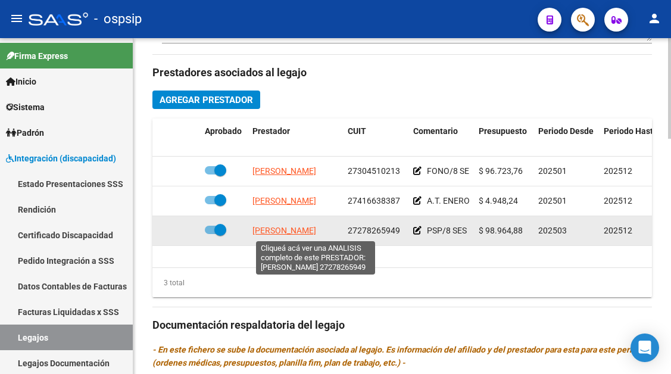
click at [290, 233] on span "[PERSON_NAME]" at bounding box center [284, 231] width 64 height 10
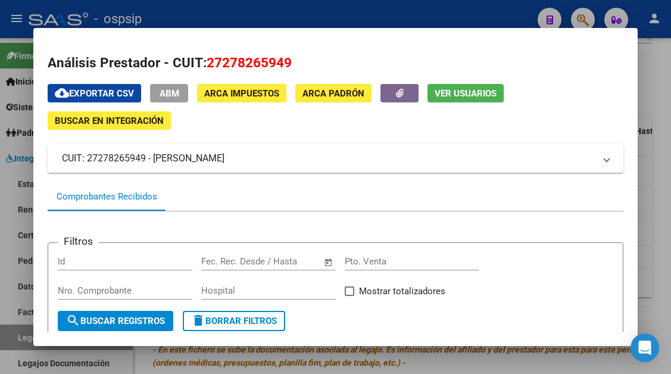
scroll to position [0, 0]
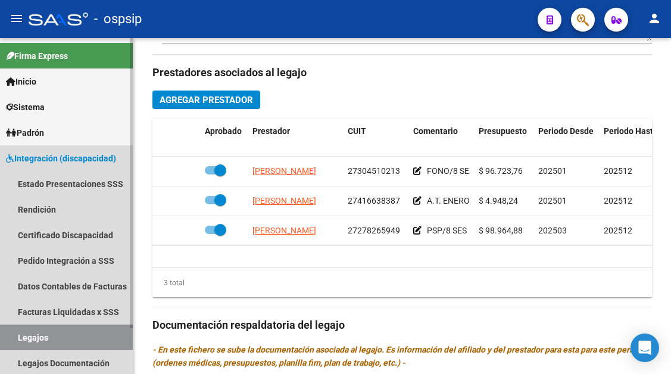
click at [21, 335] on link "Legajos" at bounding box center [66, 337] width 133 height 26
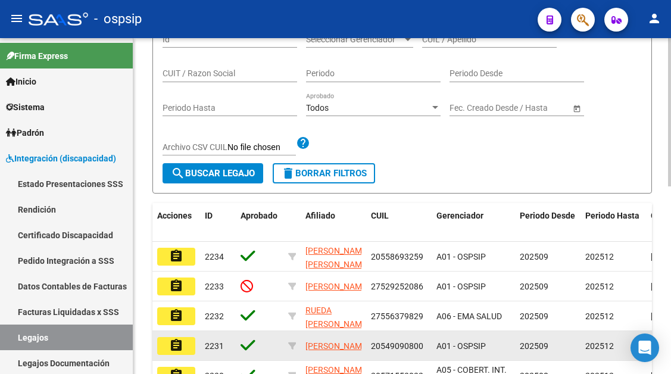
scroll to position [128, 0]
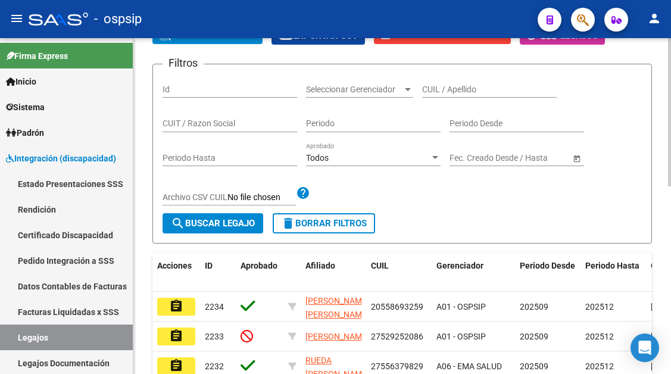
click at [433, 92] on input "CUIL / Apellido" at bounding box center [489, 90] width 134 height 10
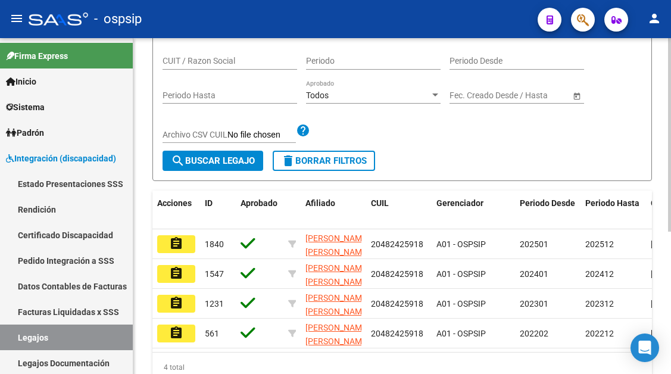
scroll to position [247, 0]
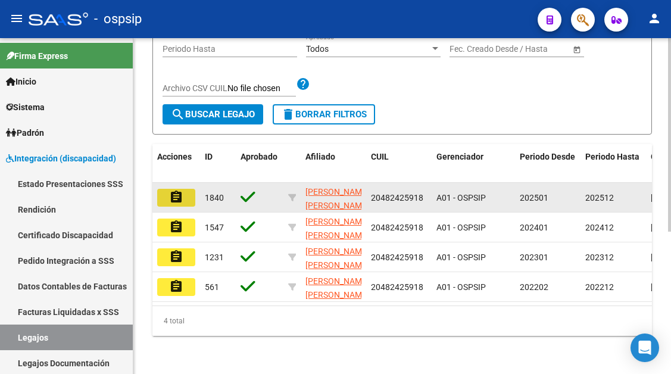
click at [186, 192] on button "assignment" at bounding box center [176, 198] width 38 height 18
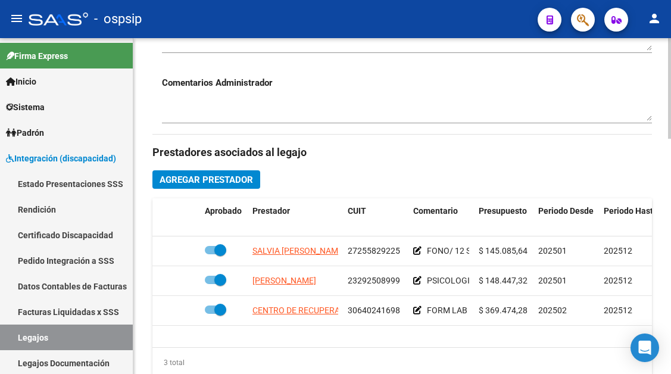
scroll to position [476, 0]
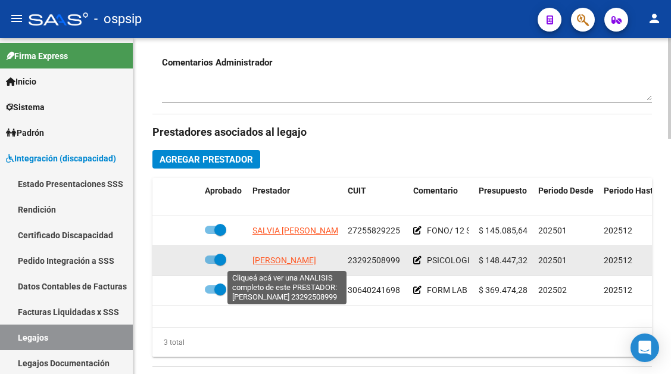
click at [275, 260] on span "[PERSON_NAME]" at bounding box center [284, 260] width 64 height 10
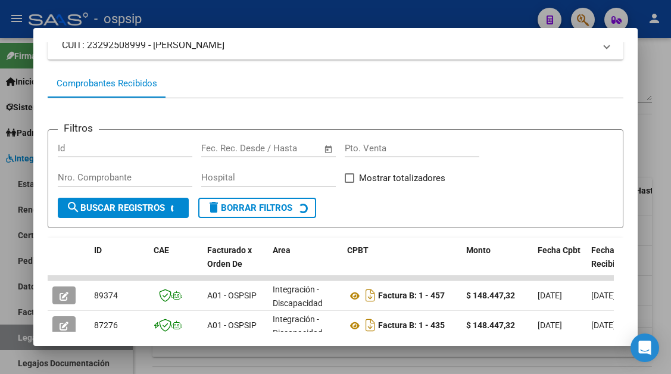
scroll to position [233, 0]
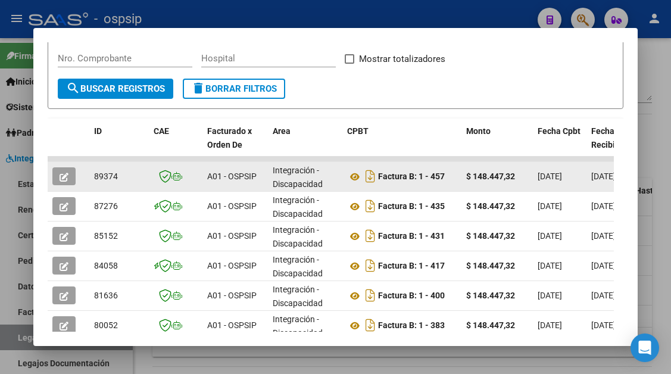
click at [60, 175] on icon "button" at bounding box center [64, 177] width 9 height 9
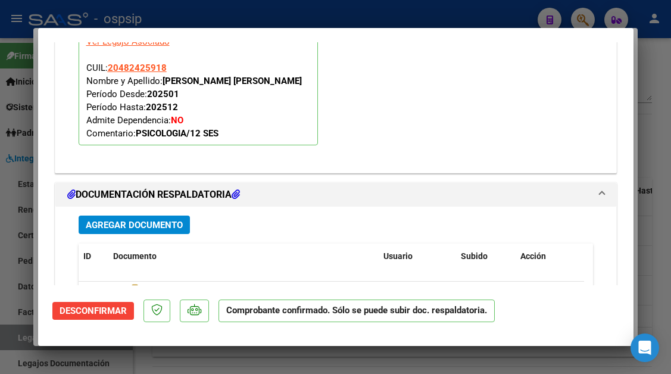
scroll to position [986, 0]
